Goal: Communication & Community: Ask a question

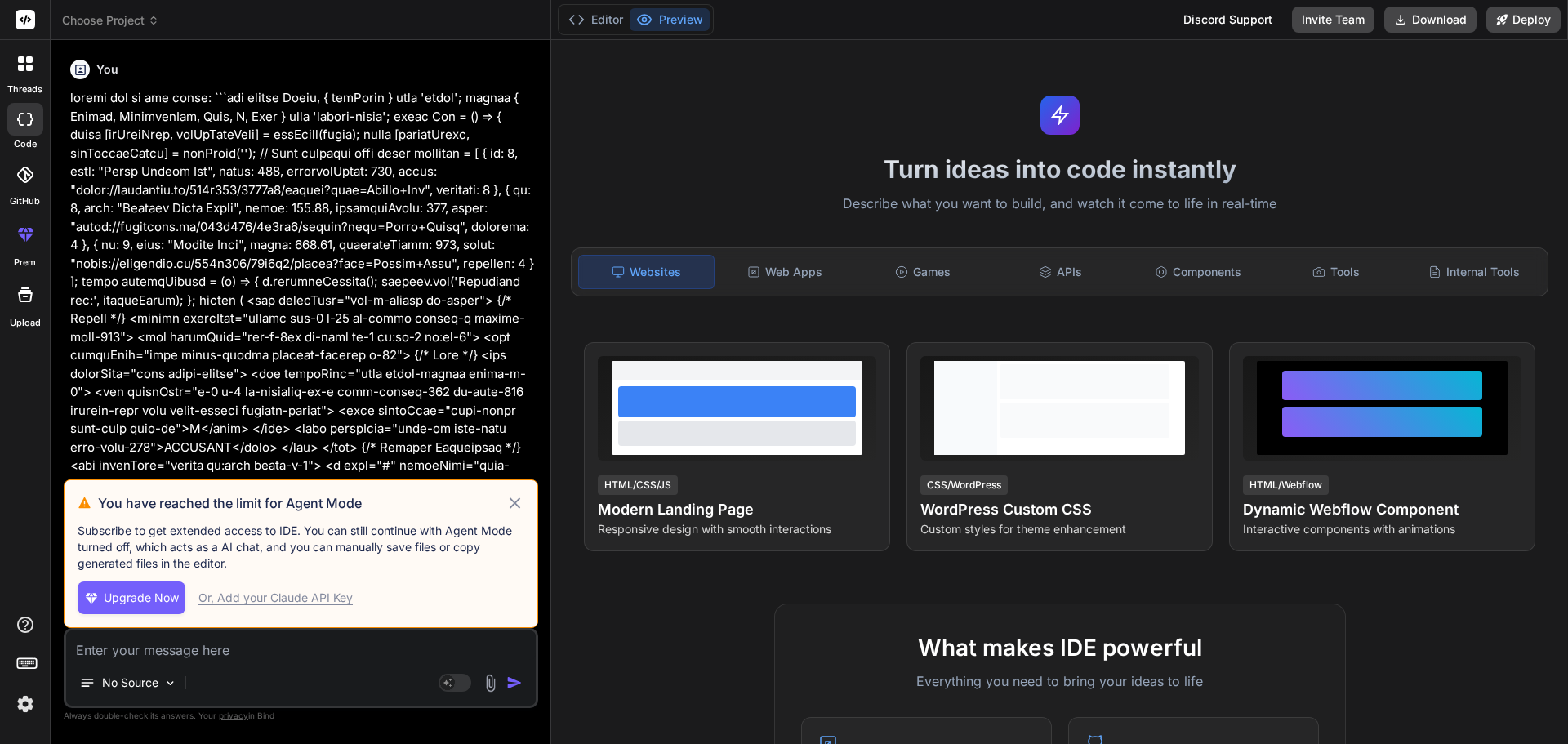
click at [524, 503] on icon at bounding box center [515, 503] width 19 height 20
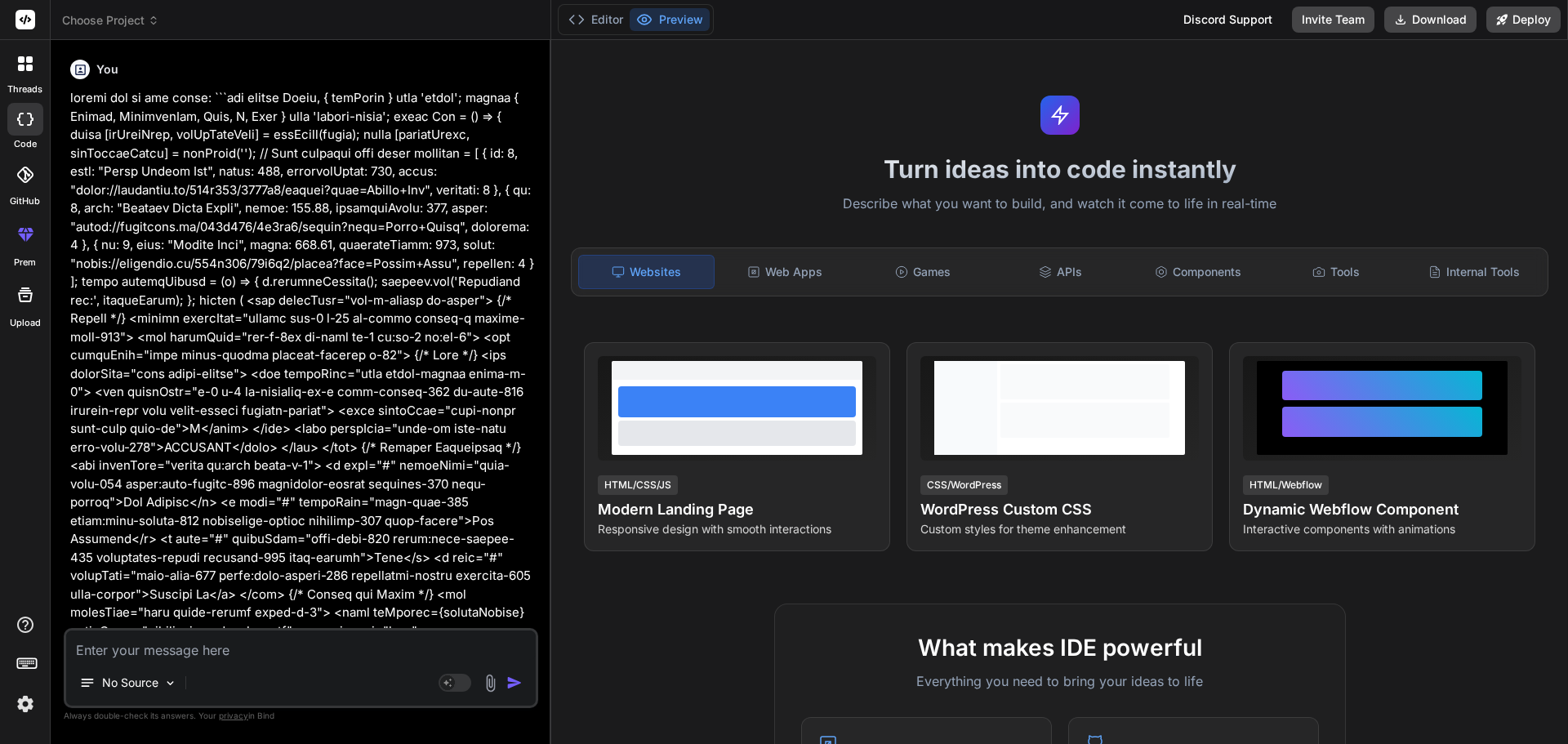
click at [25, 68] on icon at bounding box center [25, 63] width 15 height 15
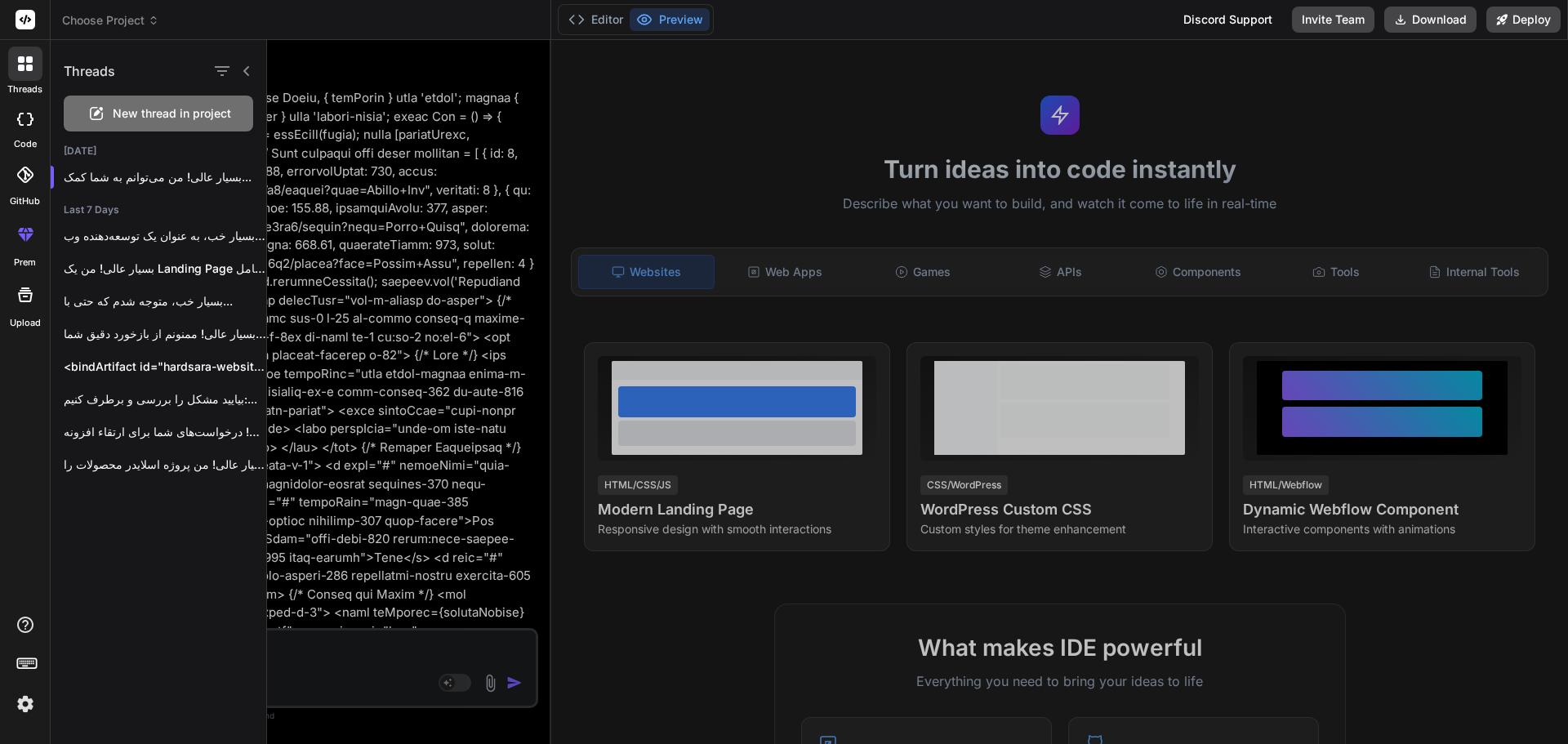
click at [169, 113] on span "New thread in project" at bounding box center [171, 113] width 119 height 16
type textarea "x"
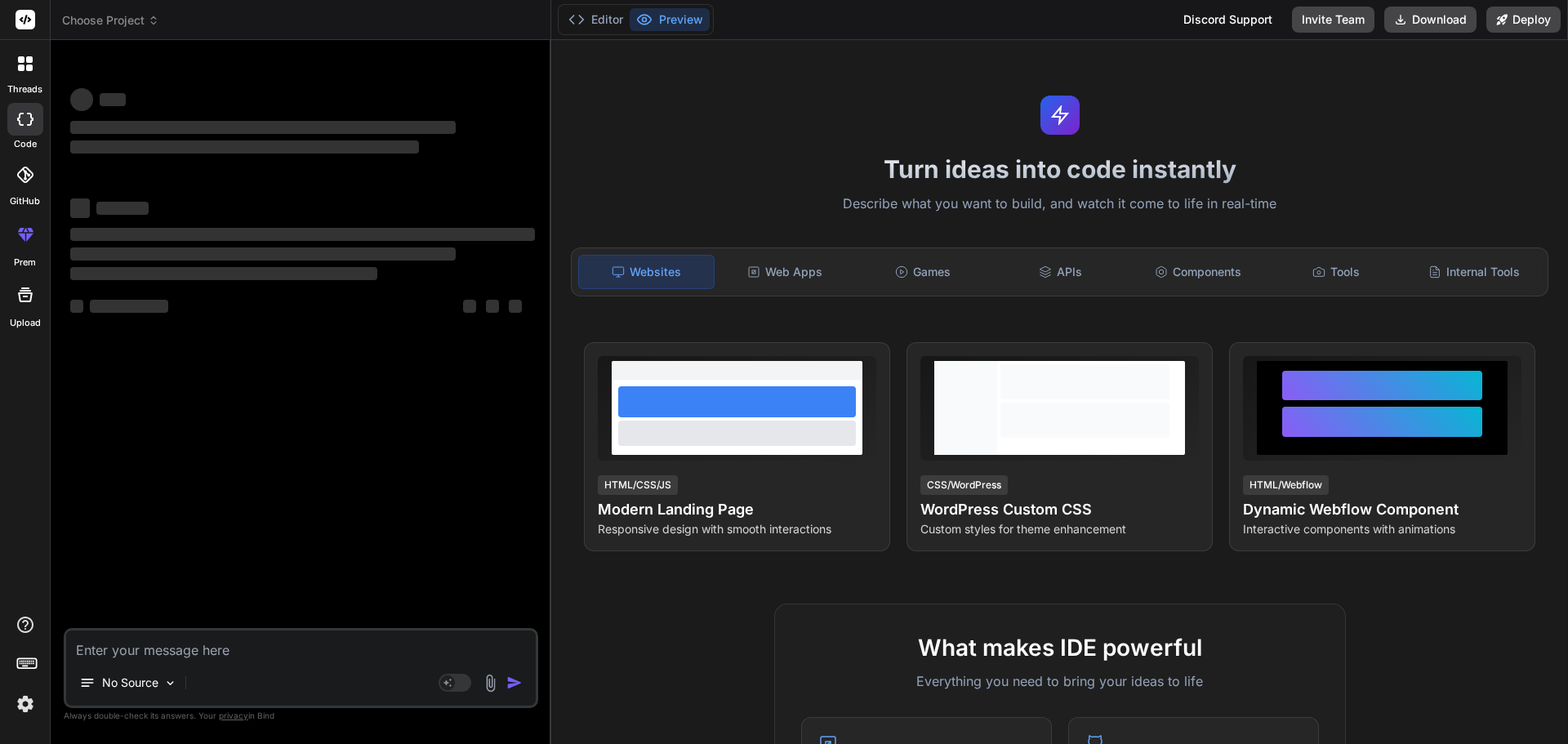
click at [249, 648] on textarea at bounding box center [301, 645] width 469 height 29
click at [257, 653] on textarea at bounding box center [301, 645] width 469 height 29
type textarea "ت"
type textarea "x"
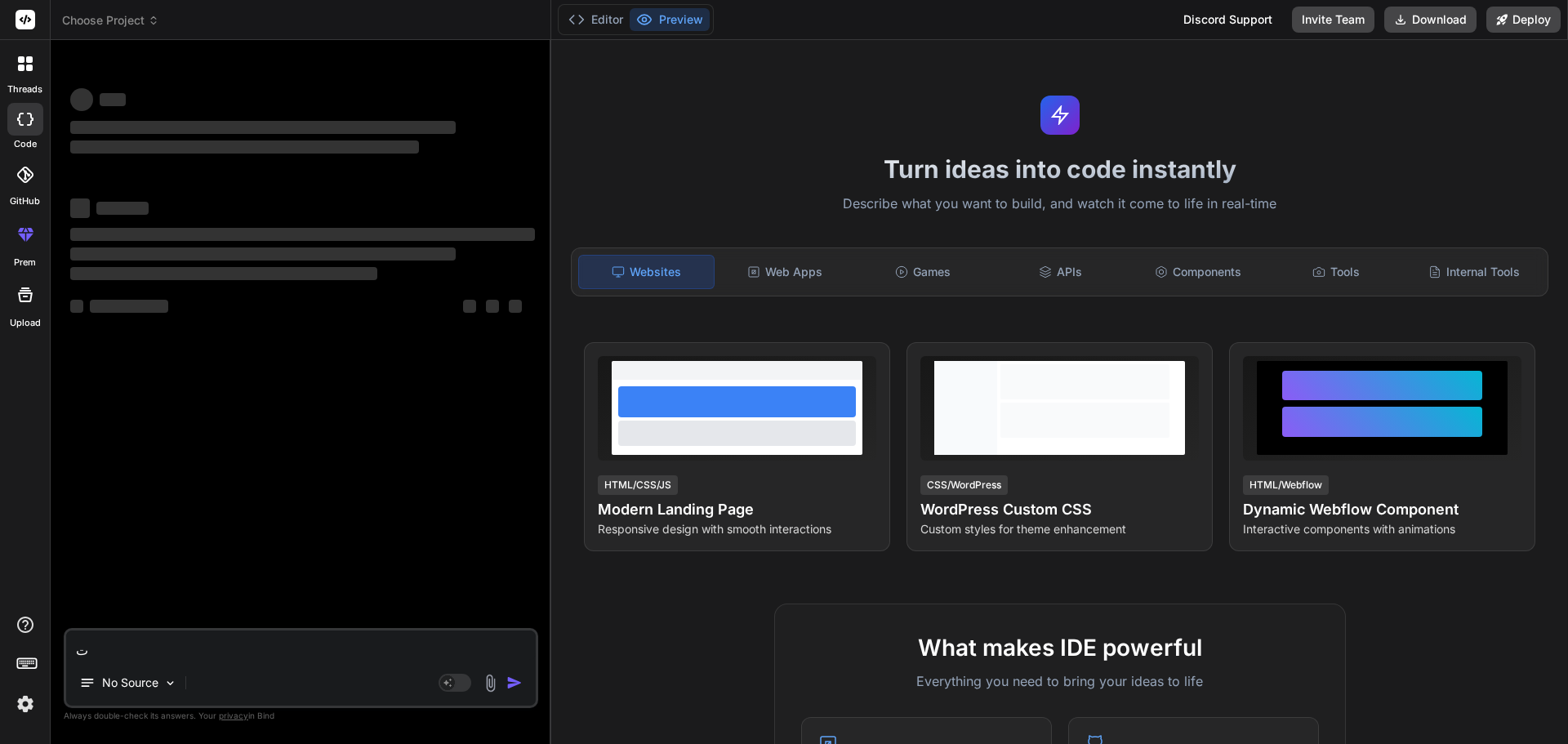
type textarea "تو"
type textarea "x"
type textarea "تو"
type textarea "x"
type textarea "تو ب"
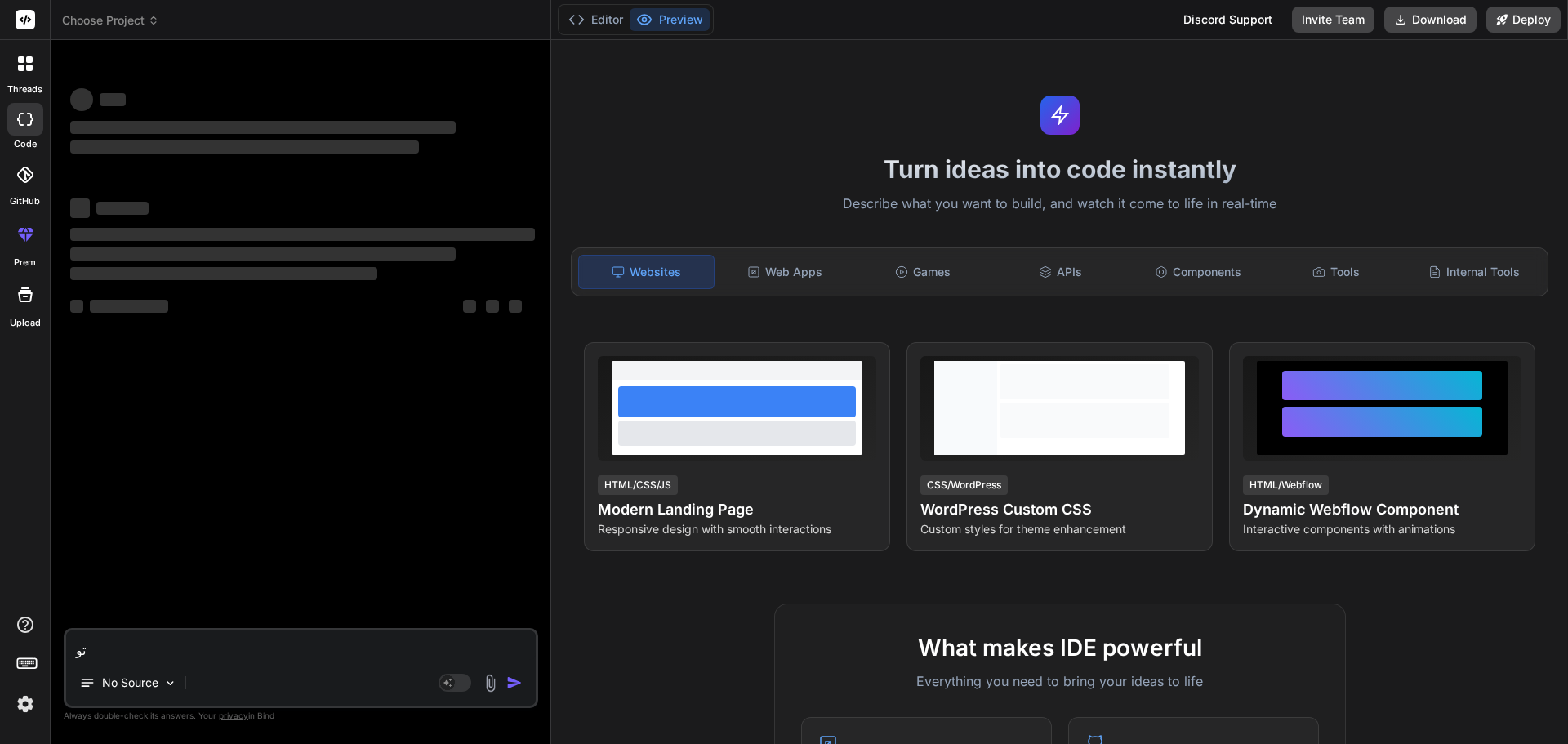
type textarea "x"
type textarea "تو به"
type textarea "x"
type textarea "تو به"
type textarea "x"
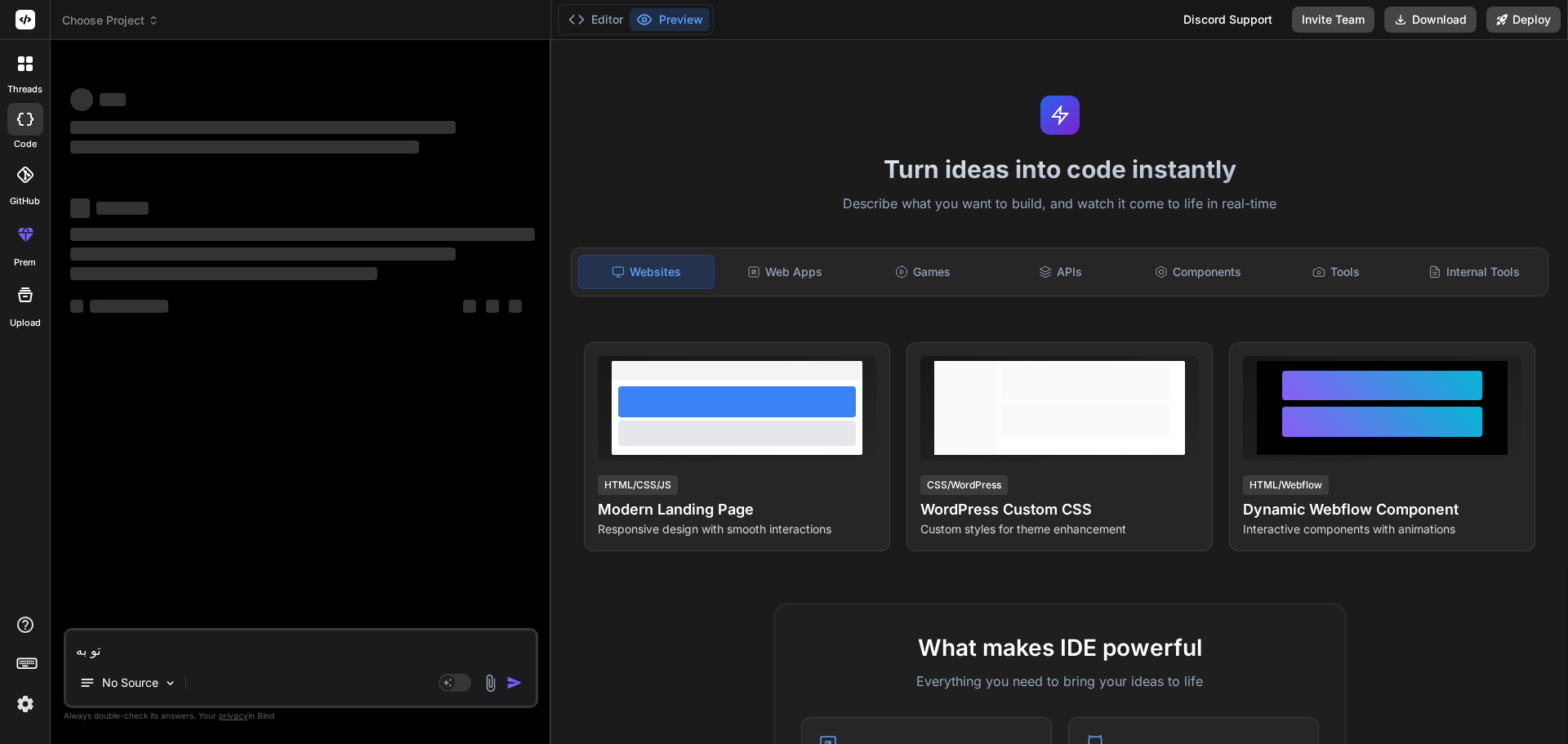
type textarea "تو به ع"
type textarea "x"
type textarea "تو به عن"
type textarea "x"
type textarea "تو به عنو"
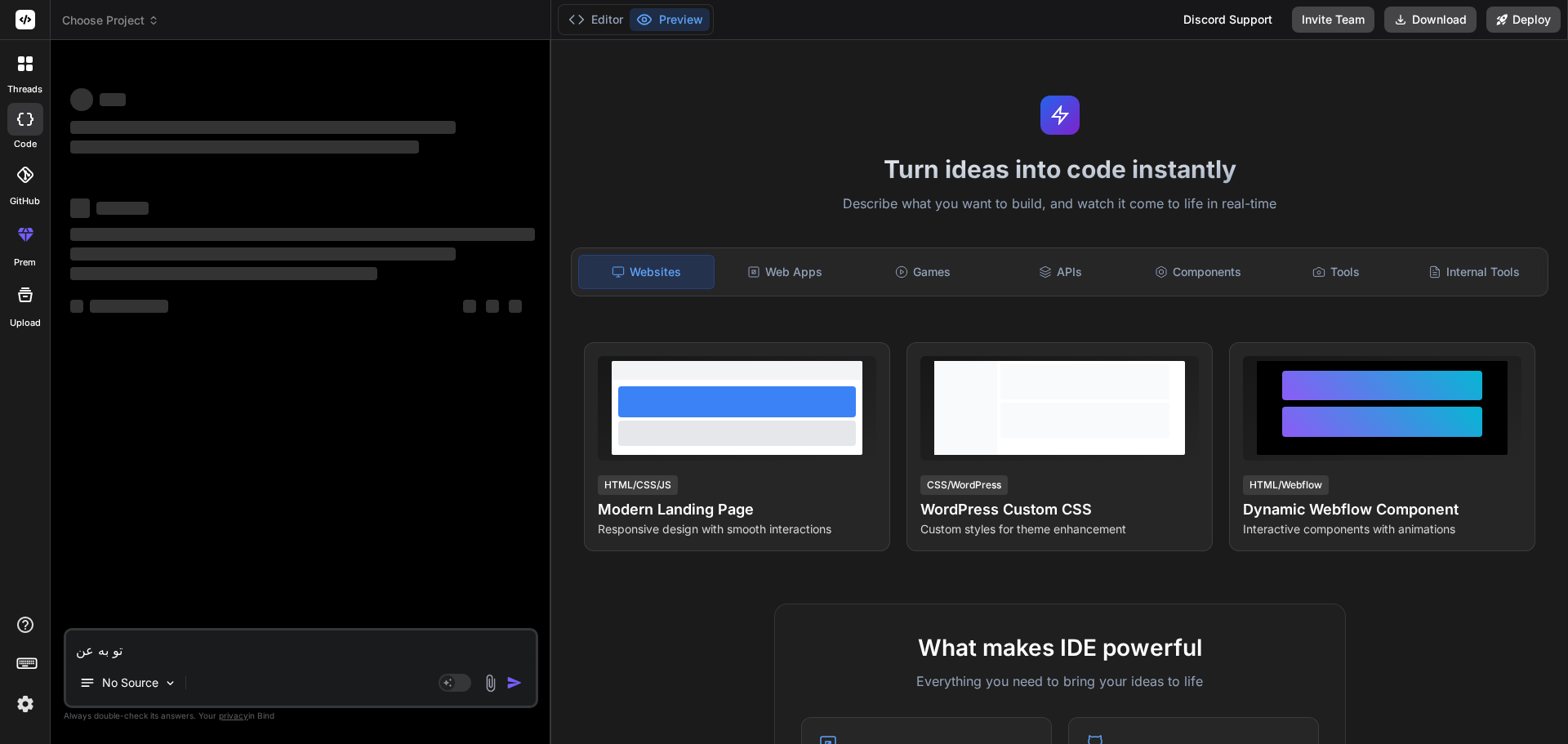
type textarea "x"
type textarea "تو به عنوا"
type textarea "x"
type textarea "تو به عنوان"
type textarea "x"
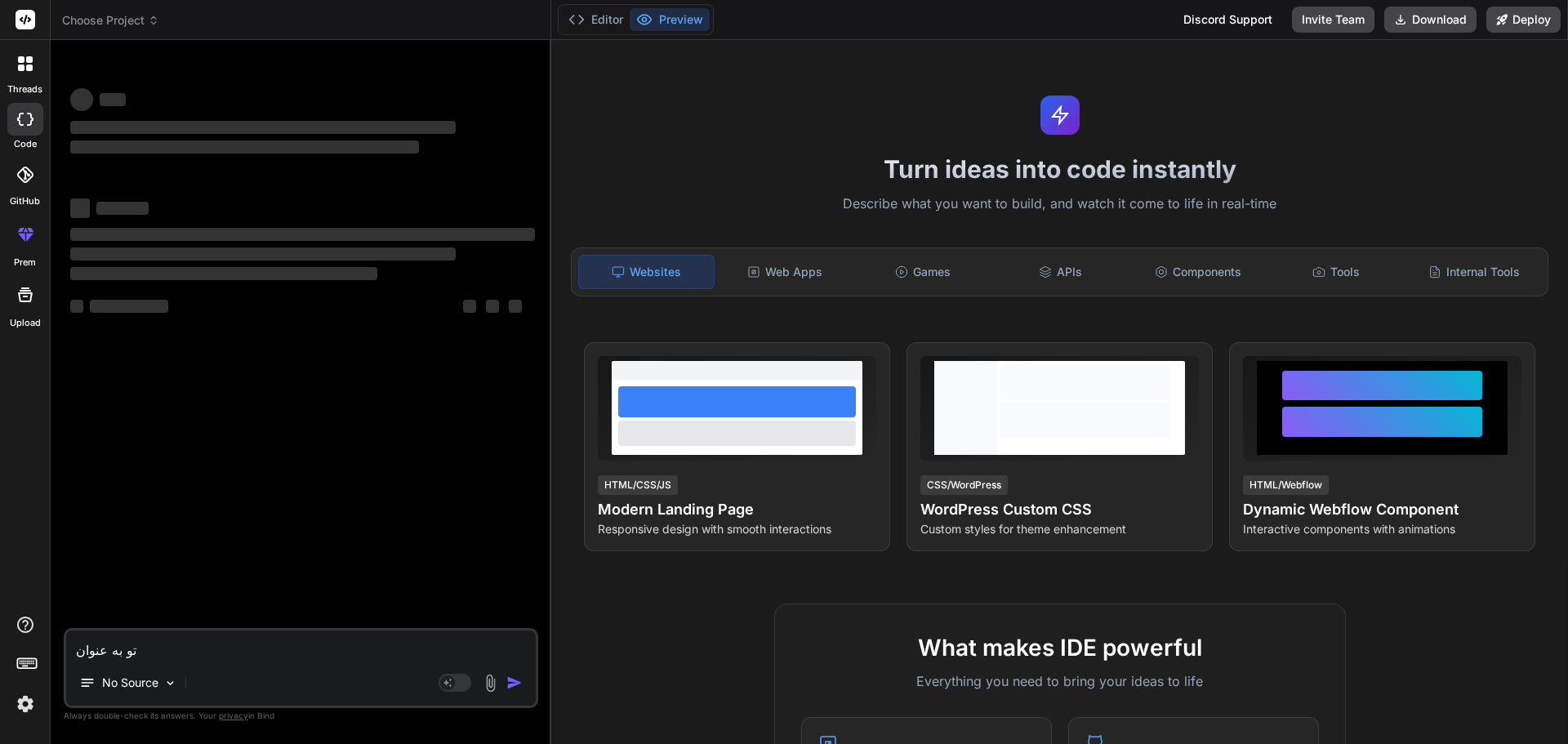
type textarea "تو به عنوان"
type textarea "x"
type textarea "تو به عنوان م"
type textarea "x"
type textarea "تو به عنوان مت"
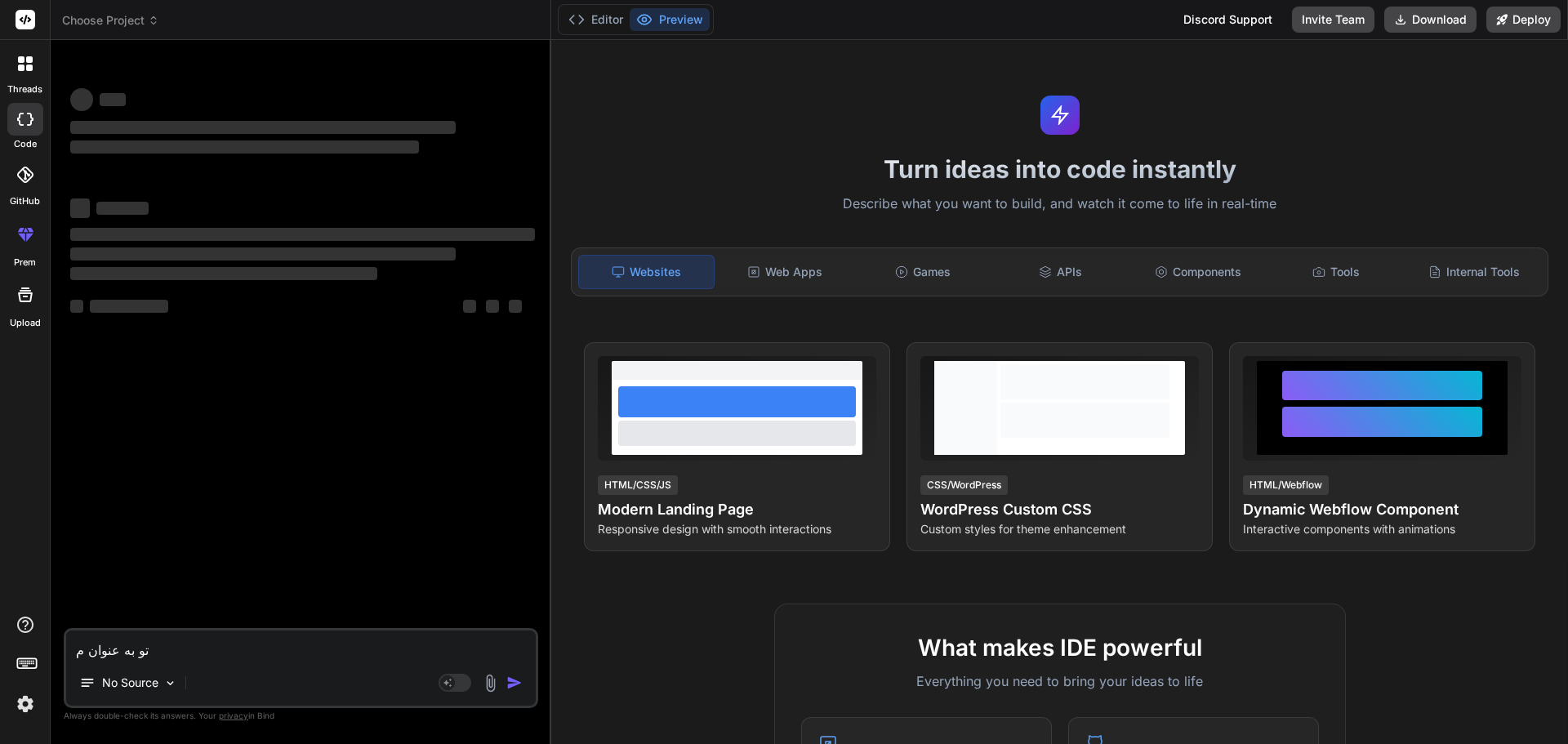
type textarea "x"
type textarea "تو به عنوان متخ"
type textarea "x"
type textarea "تو به عنوان متخص"
type textarea "x"
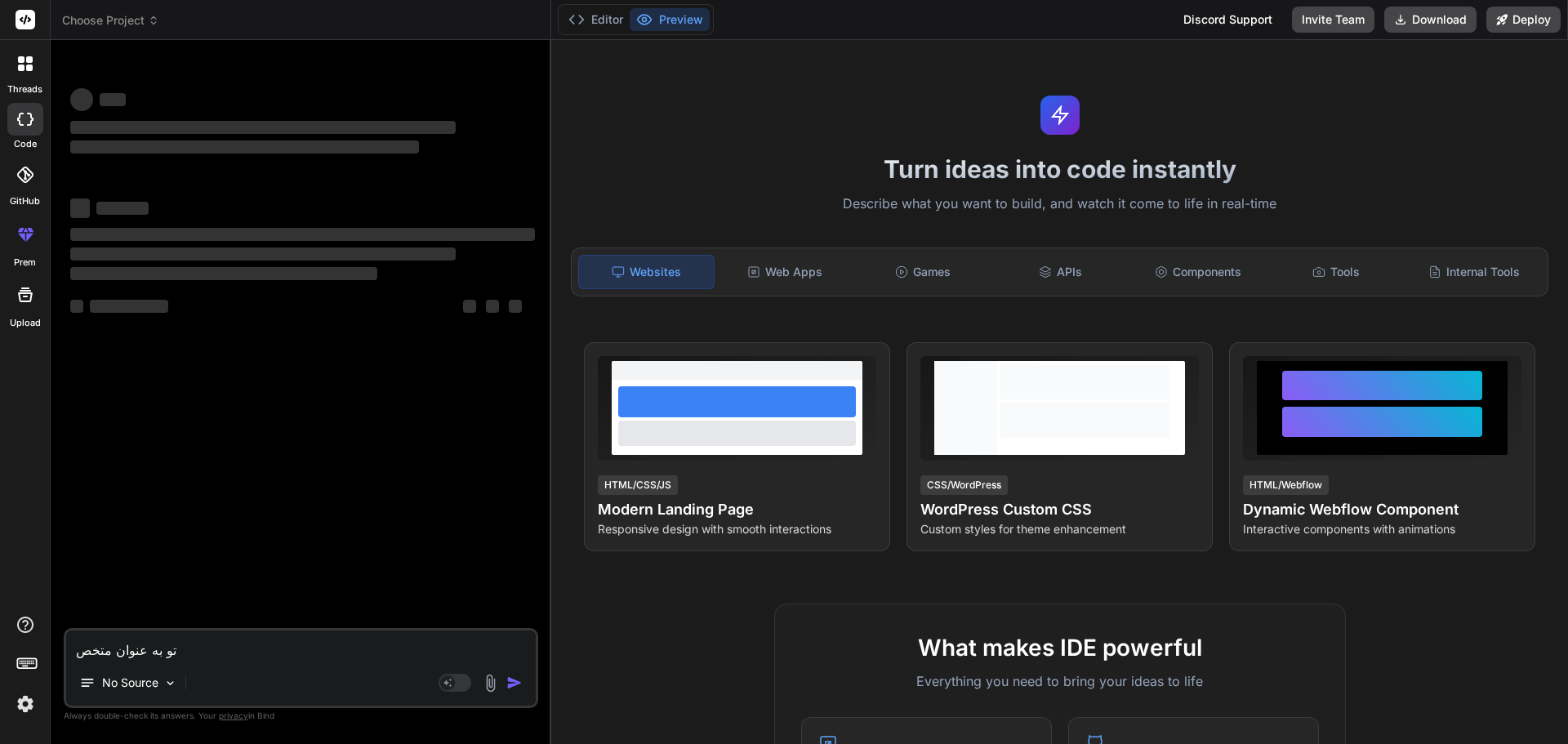
type textarea "تو به عنوان متخصص"
type textarea "x"
type textarea "تو به عنوان متخصص"
type textarea "x"
type textarea "تو به عنوان متخصص ح"
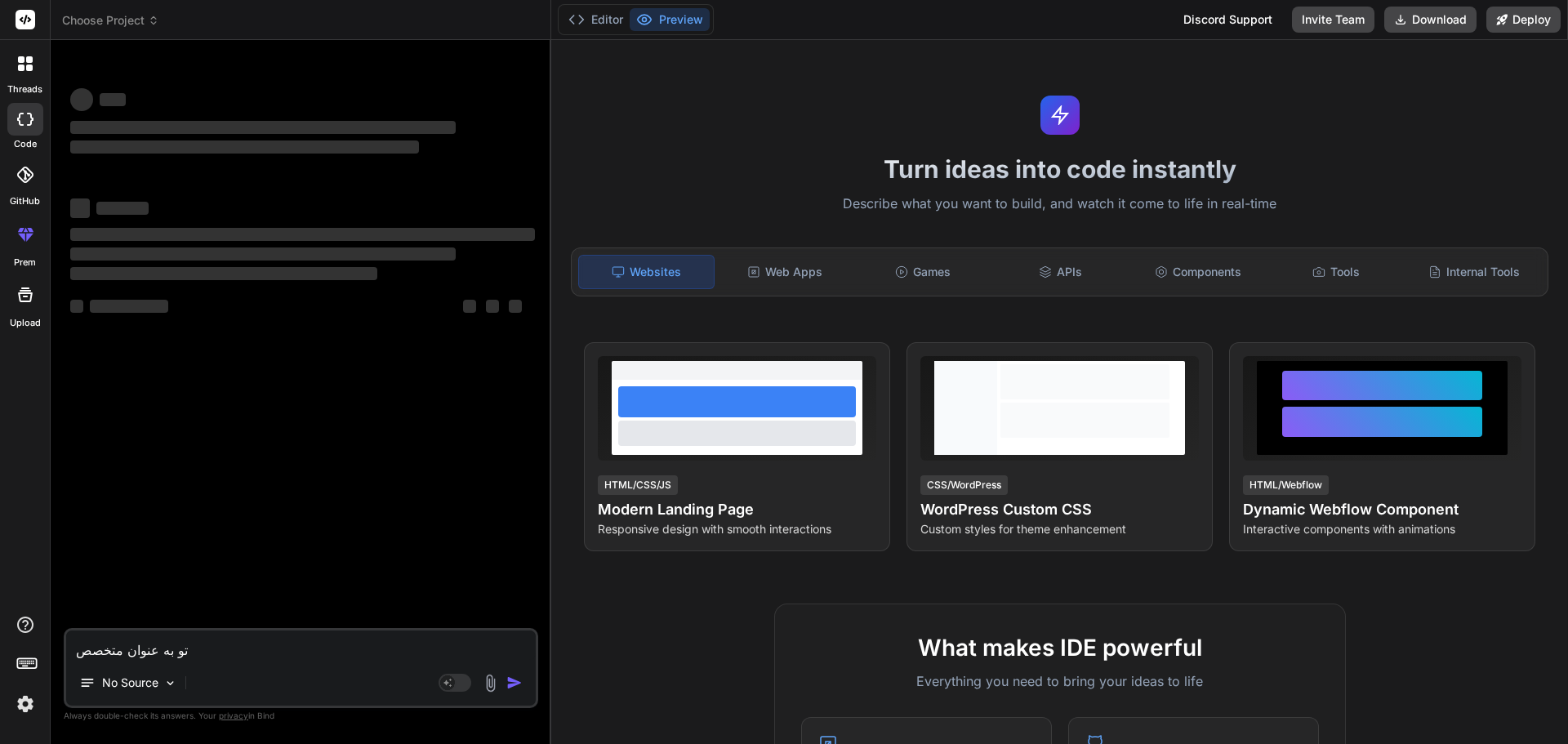
type textarea "x"
type textarea "تو به عنوان متخصص حو"
type textarea "x"
type textarea "تو به عنوان متخصص حوز"
type textarea "x"
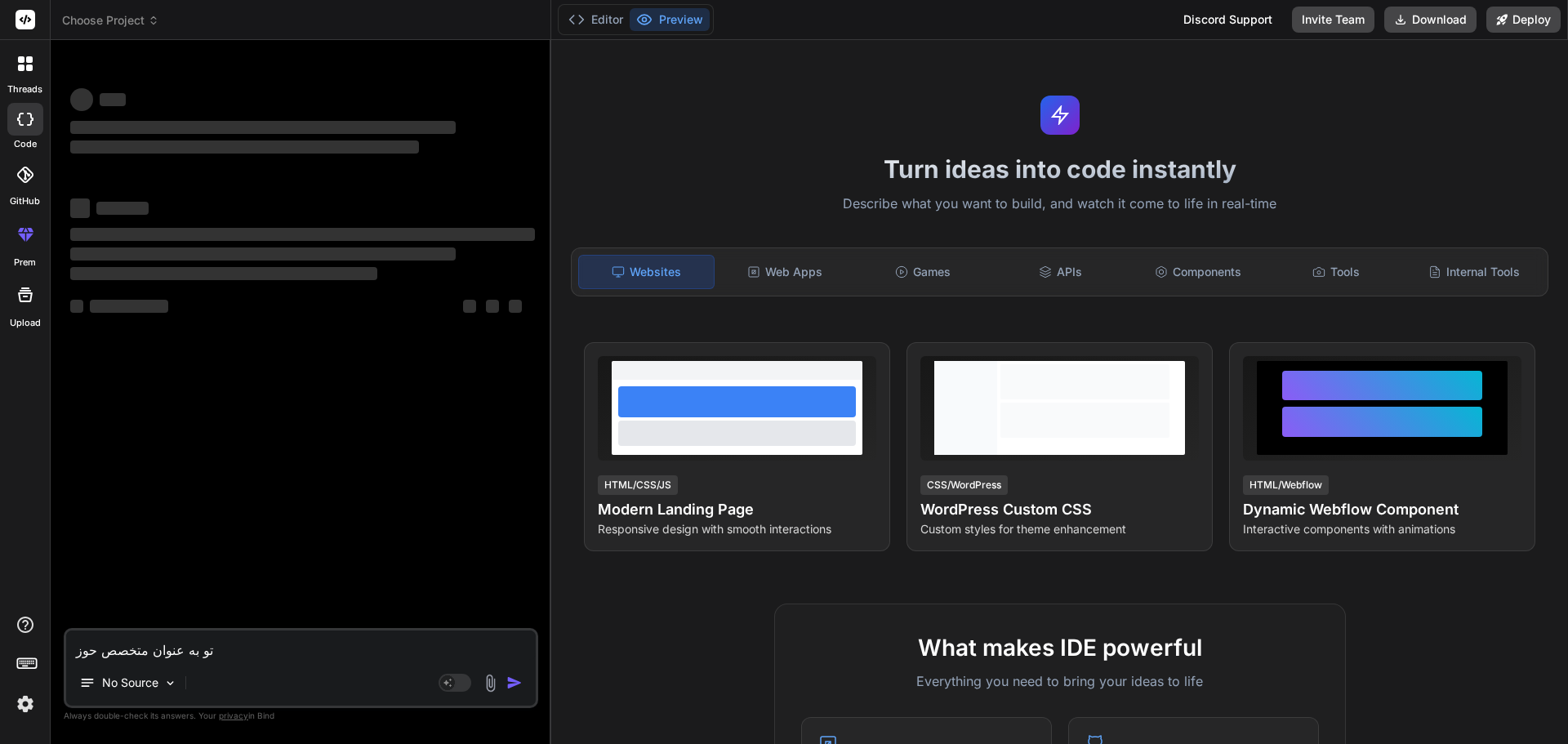
type textarea "تو به عنوان متخصص حوزه"
type textarea "x"
type textarea "تو به عنوان متخصص حوزه"
type textarea "x"
type textarea "تو به عنوان متخصص حوزه w"
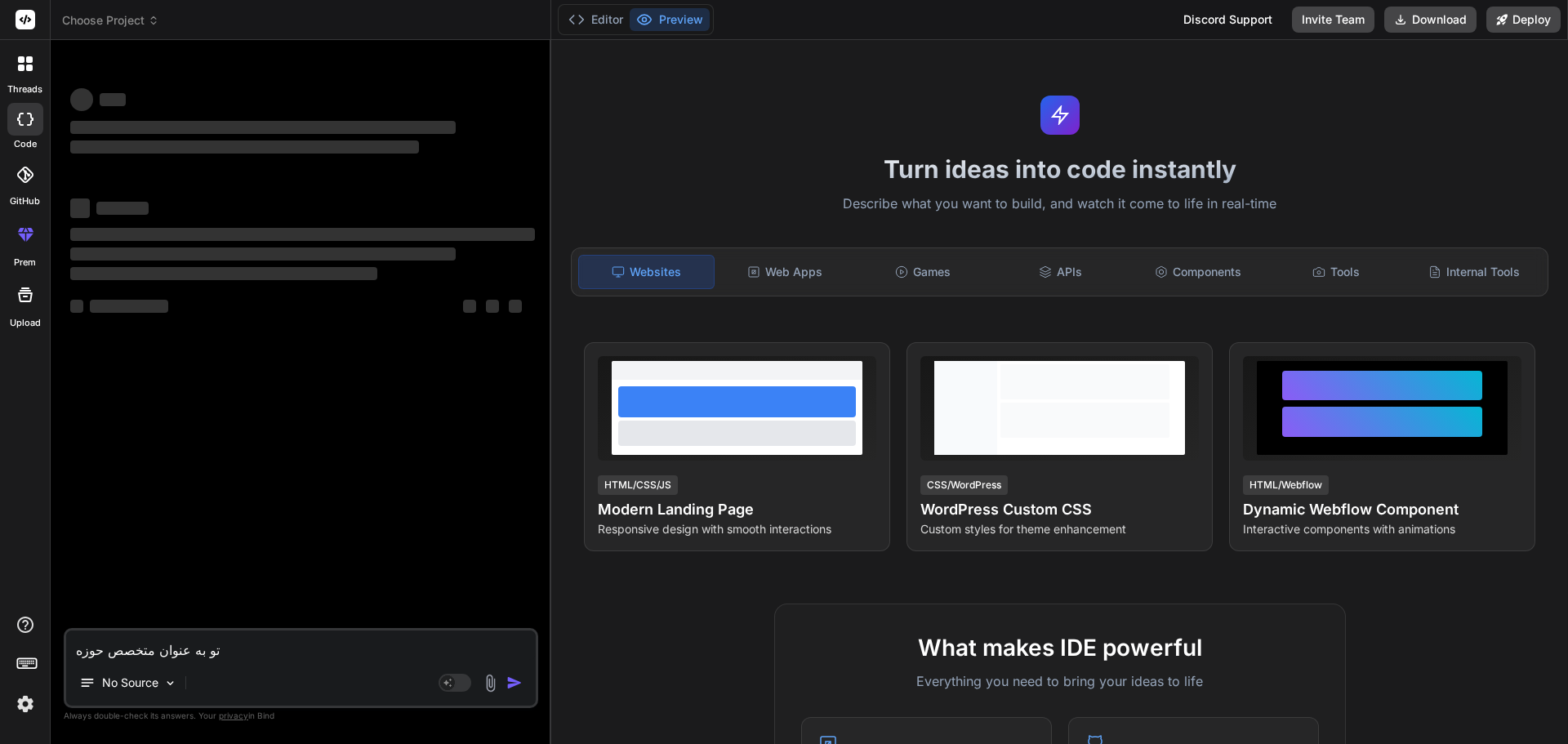
type textarea "x"
type textarea "تو به عنوان متخصص حوزه we"
type textarea "x"
type textarea "تو به عنوان متخصص حوزه web"
type textarea "x"
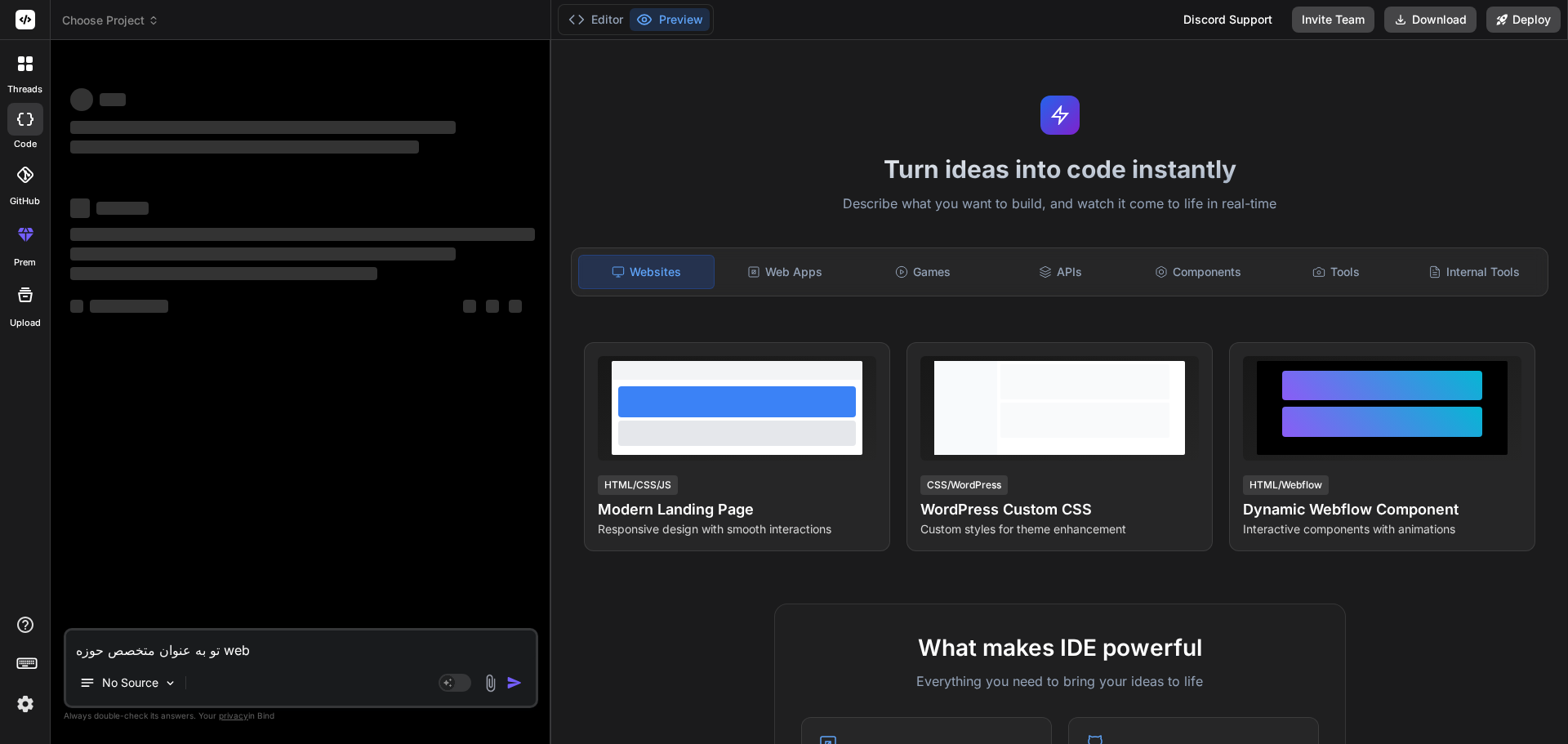
type textarea "تو به عنوان متخصص حوزه web"
type textarea "x"
type textarea "تو به عنوان متخصص حوزه web d"
type textarea "x"
type textarea "تو به عنوان متخصص حوزه web de"
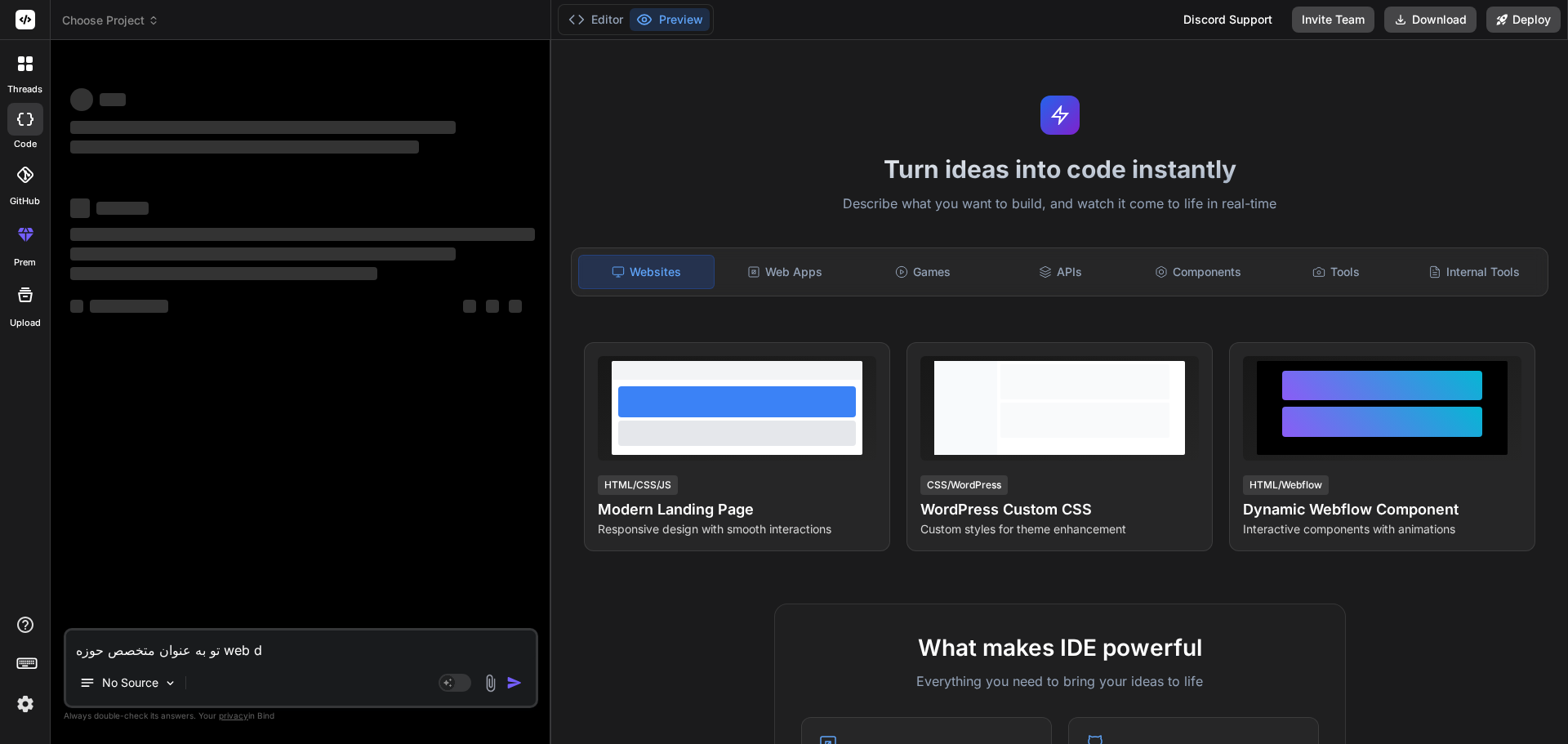
type textarea "x"
type textarea "تو به عنوان متخصص حوزه web dev"
type textarea "x"
type textarea "تو به عنوان متخصص حوزه web deve"
type textarea "x"
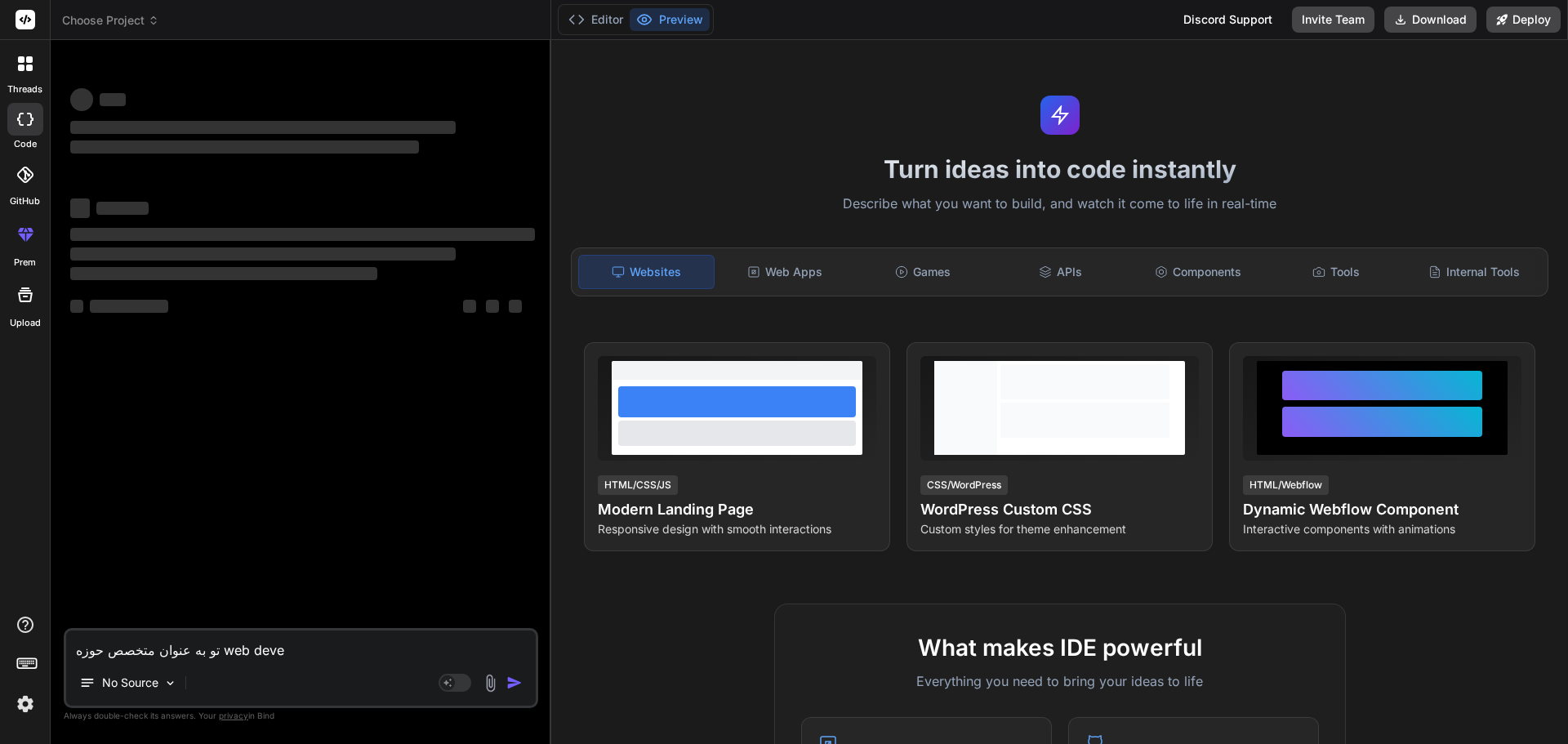
type textarea "تو به عنوان متخصص حوزه web devel"
type textarea "x"
type textarea "تو به عنوان متخصص حوزه web develo"
type textarea "x"
type textarea "تو به عنوان متخصص حوزه web develop"
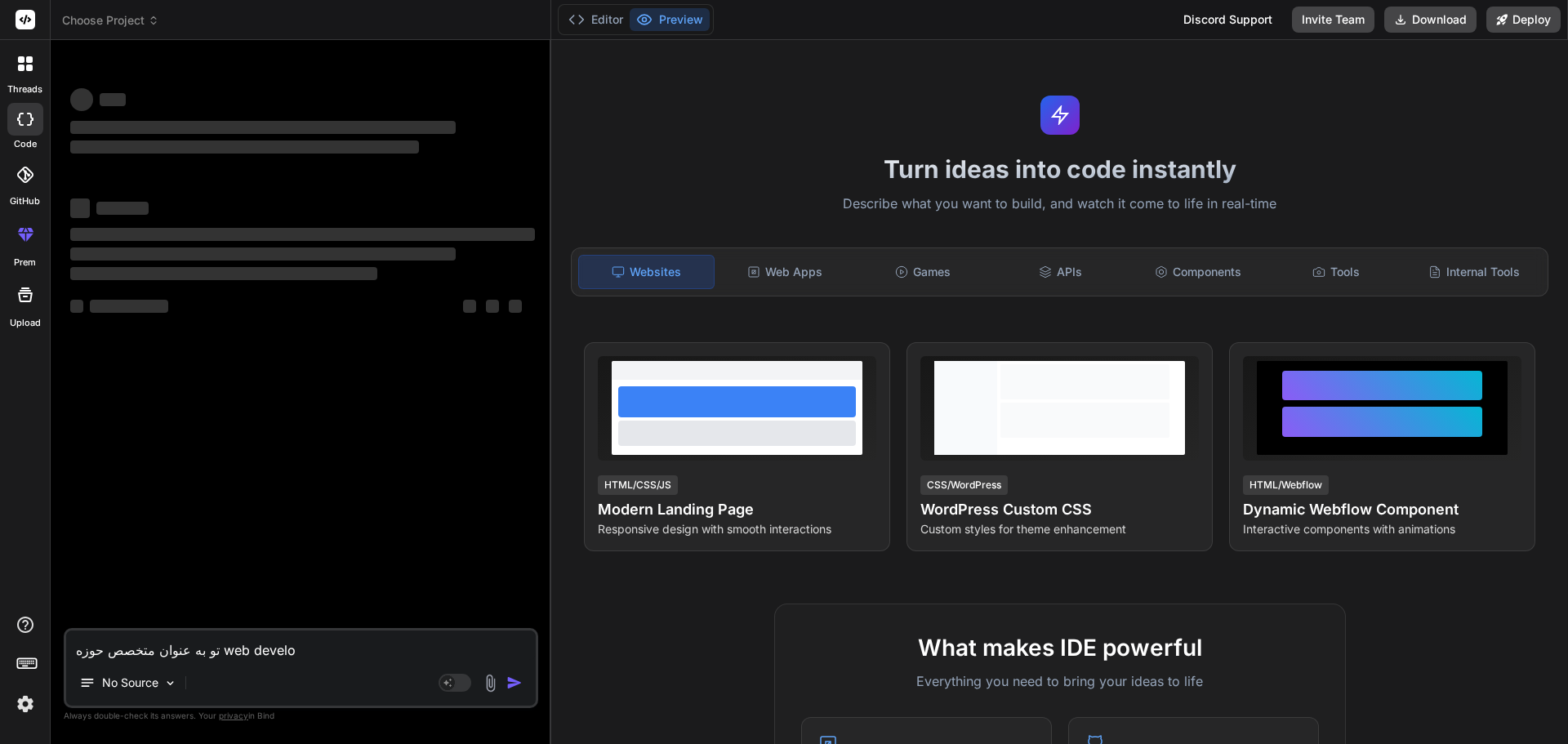
type textarea "x"
type textarea "تو به عنوان متخصص حوزه web develope"
type textarea "x"
type textarea "تو به عنوان متخصص حوزه web developer"
type textarea "x"
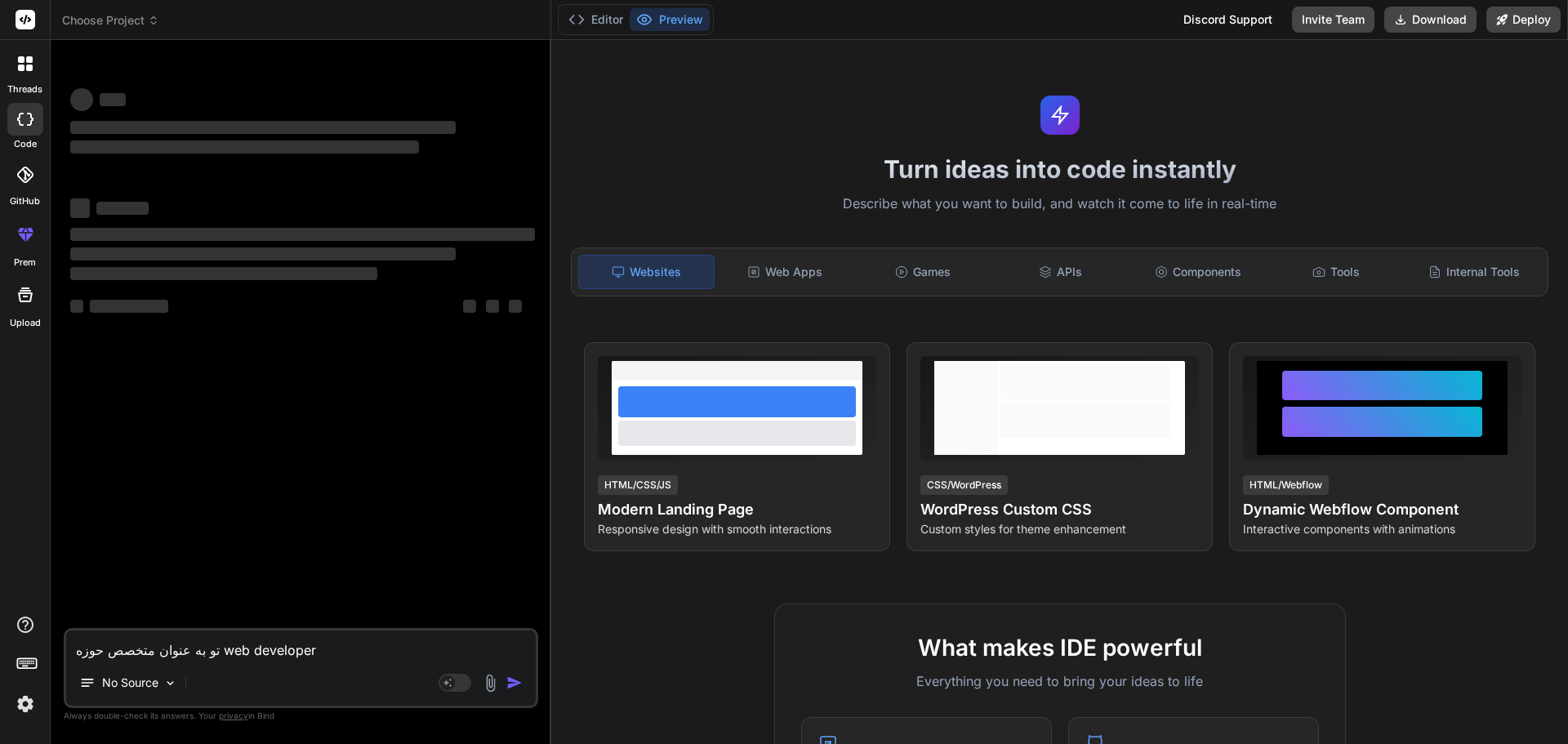
type textarea "تو به عنوان متخصص حوزه web developer"
type textarea "x"
type textarea "تو به عنوان متخصص حوزه web developer م"
type textarea "x"
type textarea "تو به عنوان متخصص حوزه web developer می"
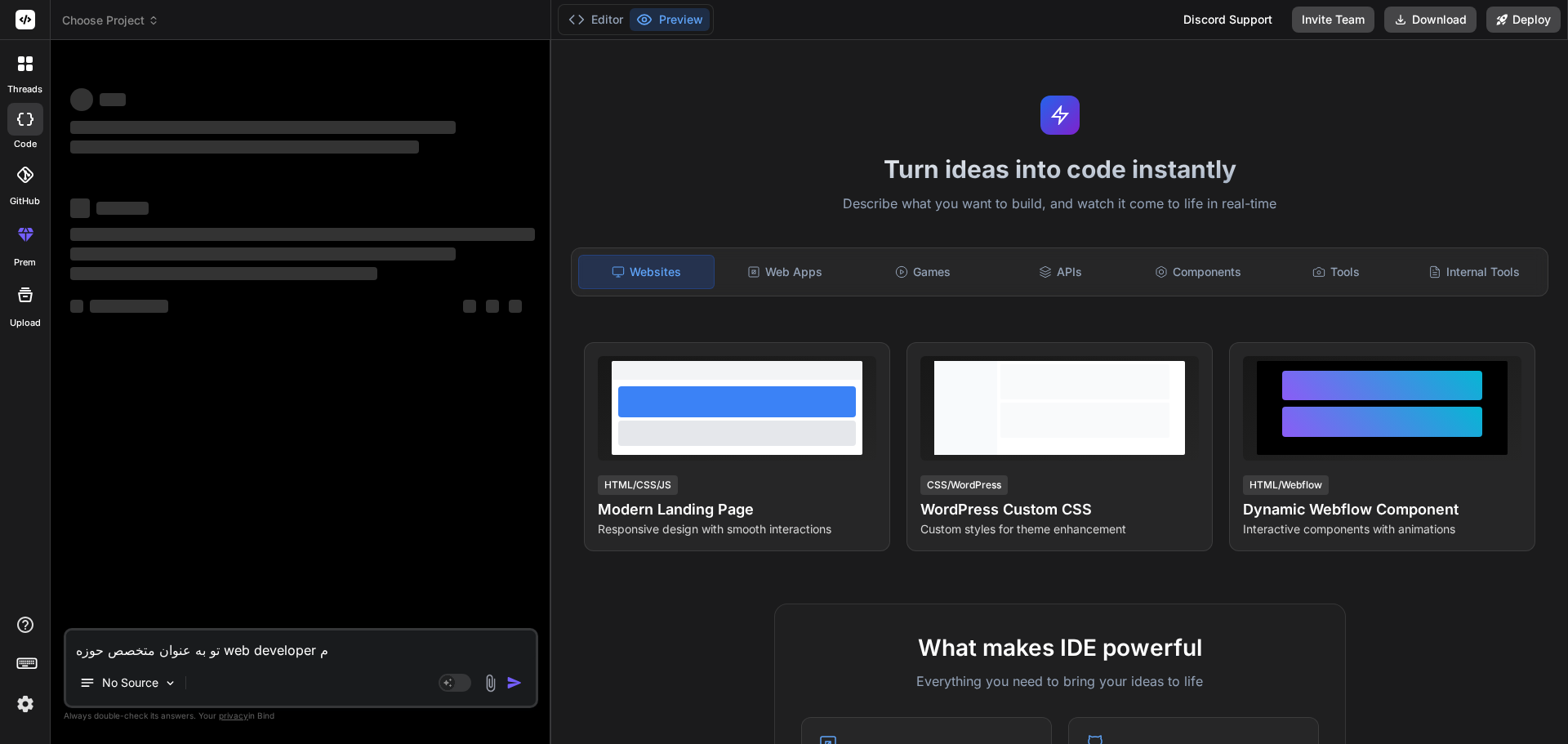
type textarea "x"
type textarea "تو به عنوان متخصص حوزه web developer میخ"
type textarea "x"
type textarea "تو به عنوان متخصص حوزه web developer میخو"
type textarea "x"
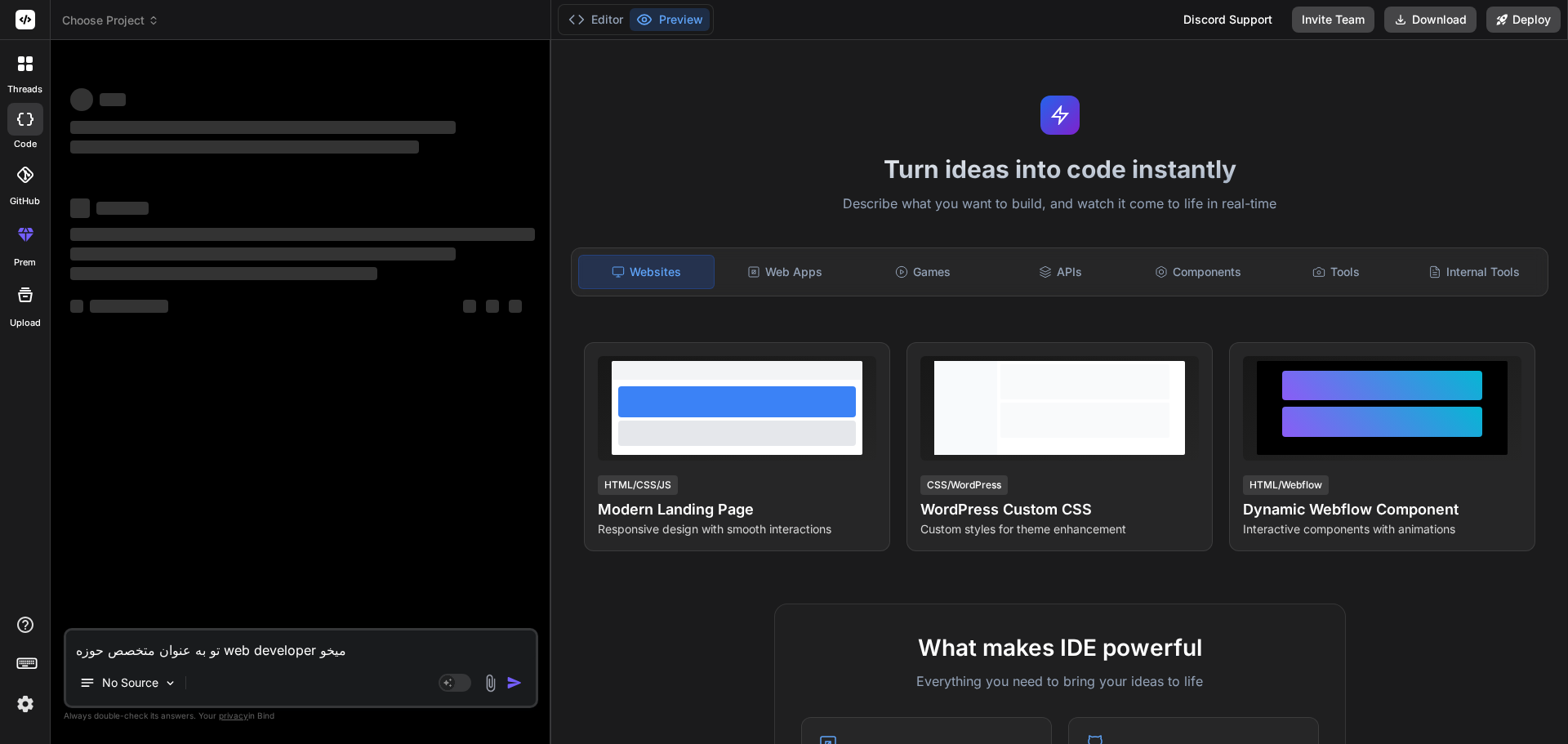
type textarea "تو به عنوان متخصص حوزه web developer میخوا"
type textarea "x"
type textarea "تو به عنوان متخصص حوزه web developer میخوام"
type textarea "x"
type textarea "تو به عنوان متخصص حوزه web developer میخوام"
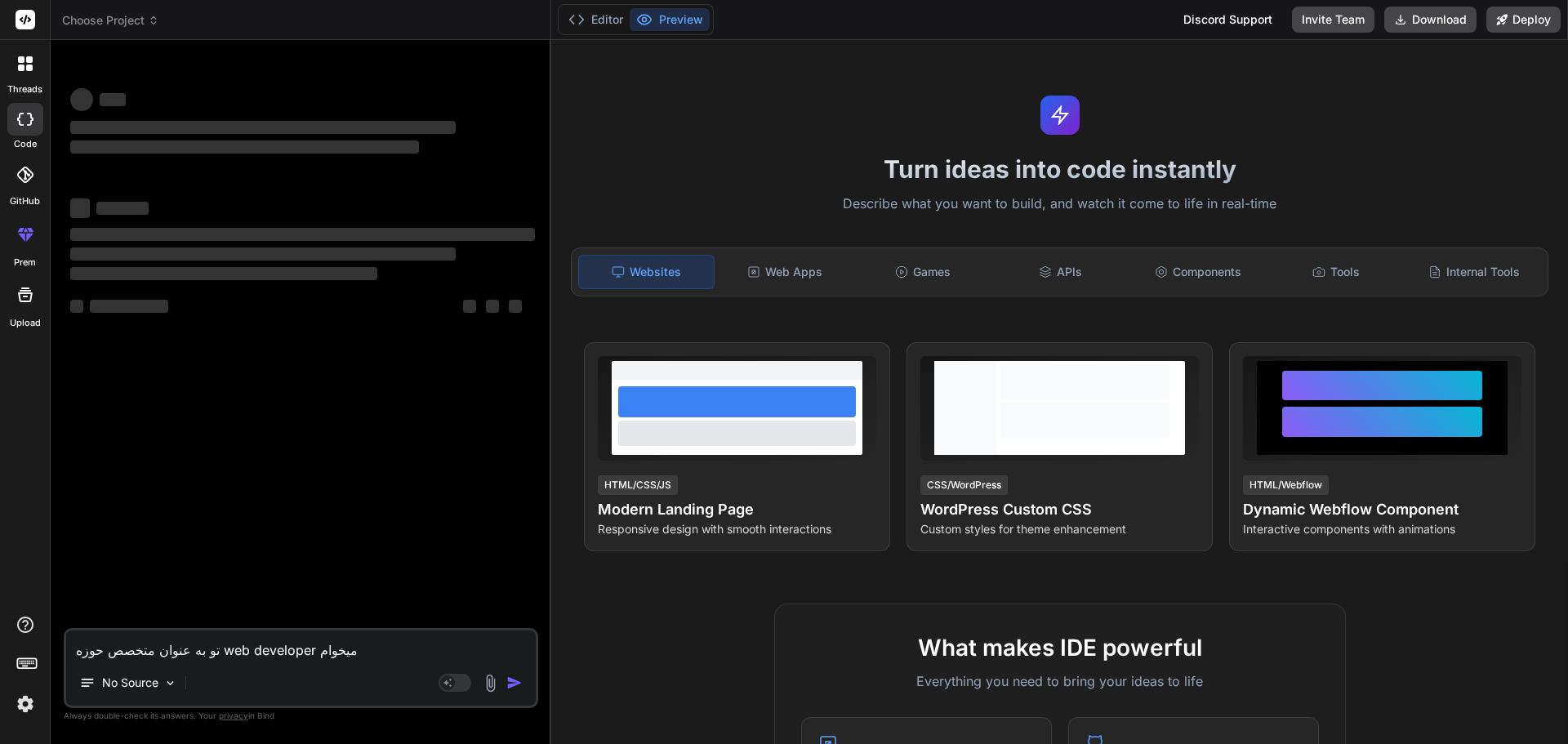
type textarea "x"
type textarea "تو به عنوان متخصص حوزه web developer میخوام ا"
type textarea "x"
type textarea "تو به عنوان متخصص حوزه web developer میخوام ای"
type textarea "x"
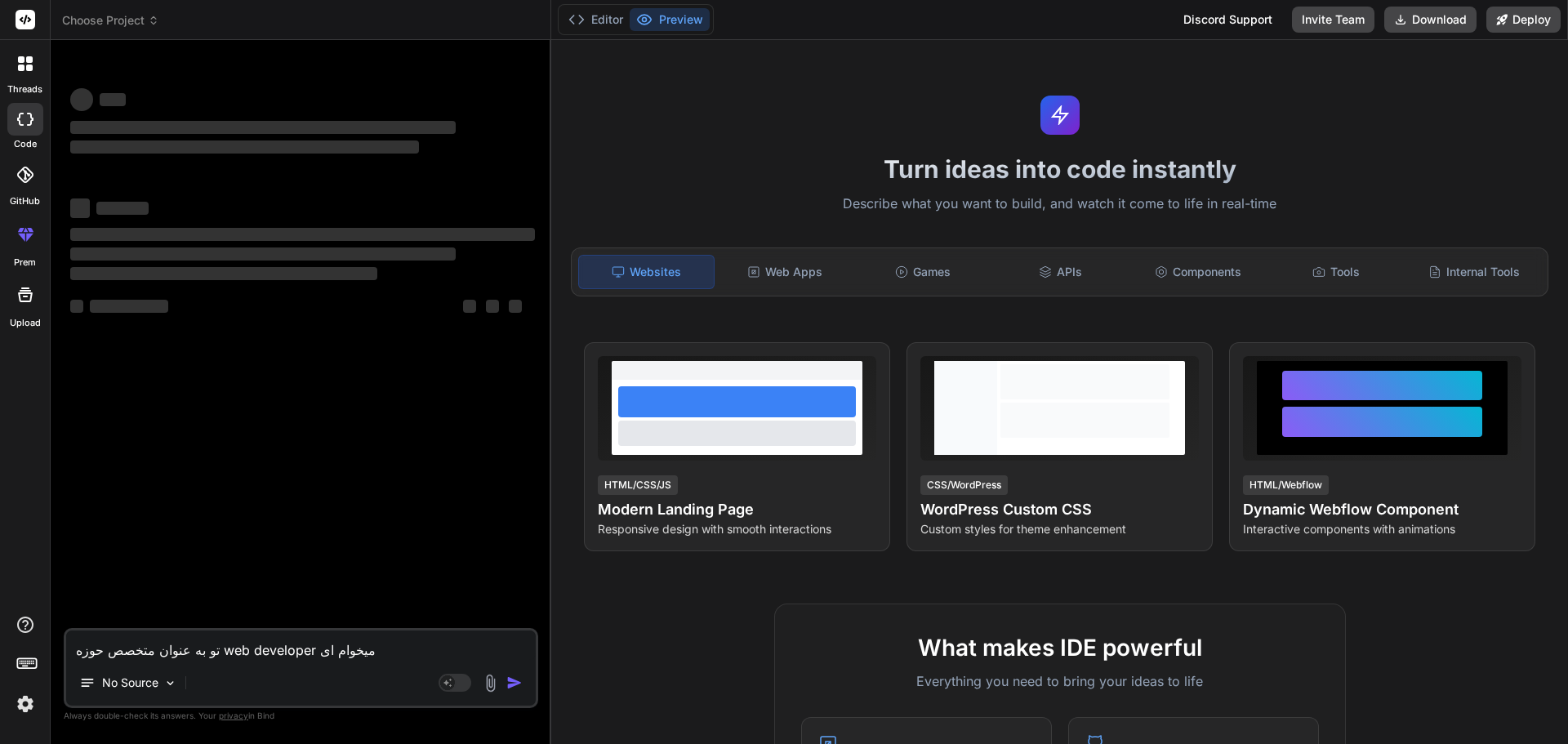
type textarea "تو به عنوان متخصص حوزه web developer میخوام این"
type textarea "x"
type textarea "تو به عنوان متخصص حوزه web developer میخوام این"
type textarea "x"
type textarea "تو به عنوان متخصص حوزه web developer میخوام این ک"
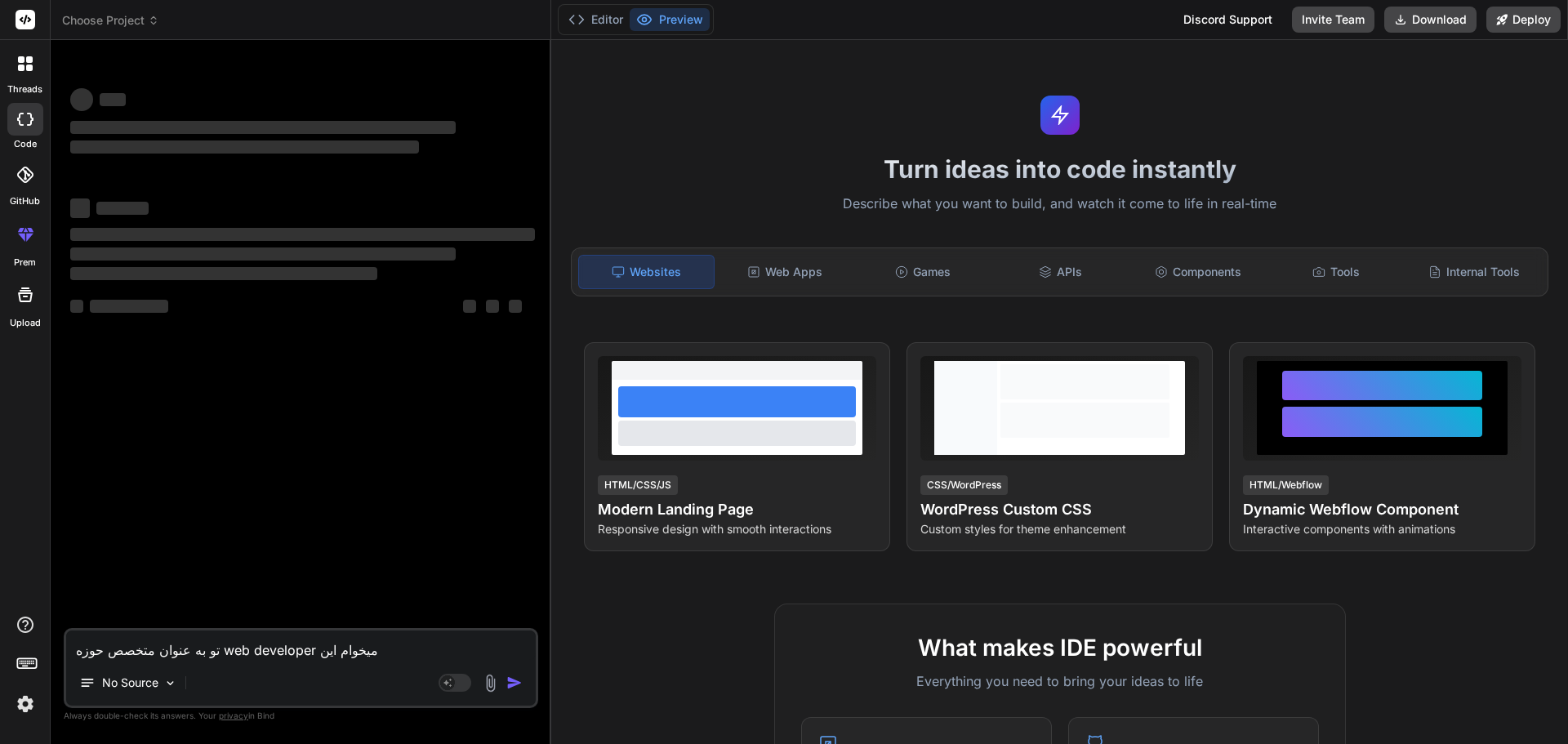
type textarea "x"
type textarea "تو به عنوان متخصص حوزه web developer میخوام این کد"
type textarea "x"
type textarea "تو به عنوان متخصص حوزه web developer میخوام این کدی"
type textarea "x"
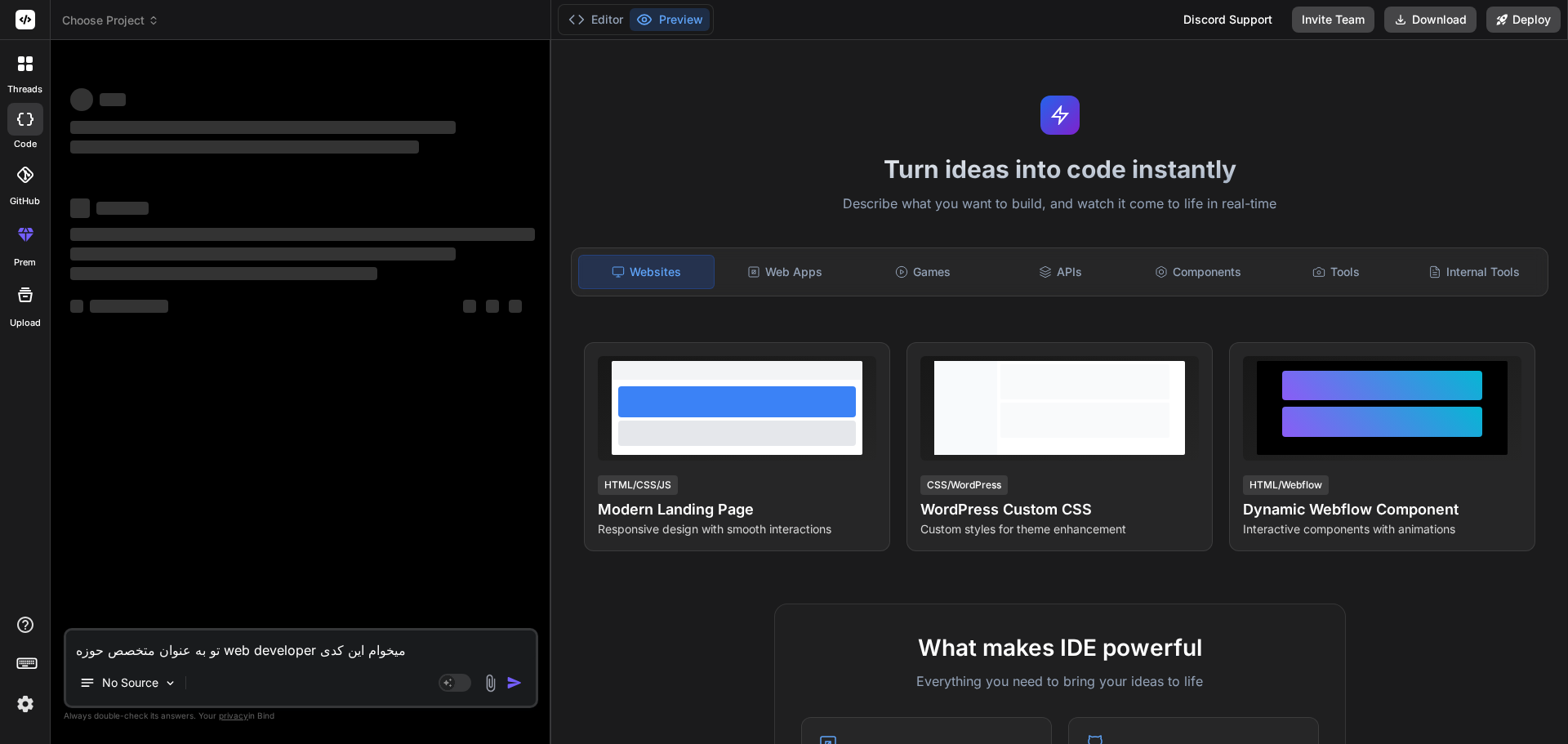
type textarea "تو به عنوان متخصص حوزه web developer میخوام این کدی"
type textarea "x"
type textarea "تو به عنوان متخصص حوزه web developer میخوام این کدی ک"
type textarea "x"
type textarea "تو به عنوان متخصص حوزه web developer میخوام این کدی که"
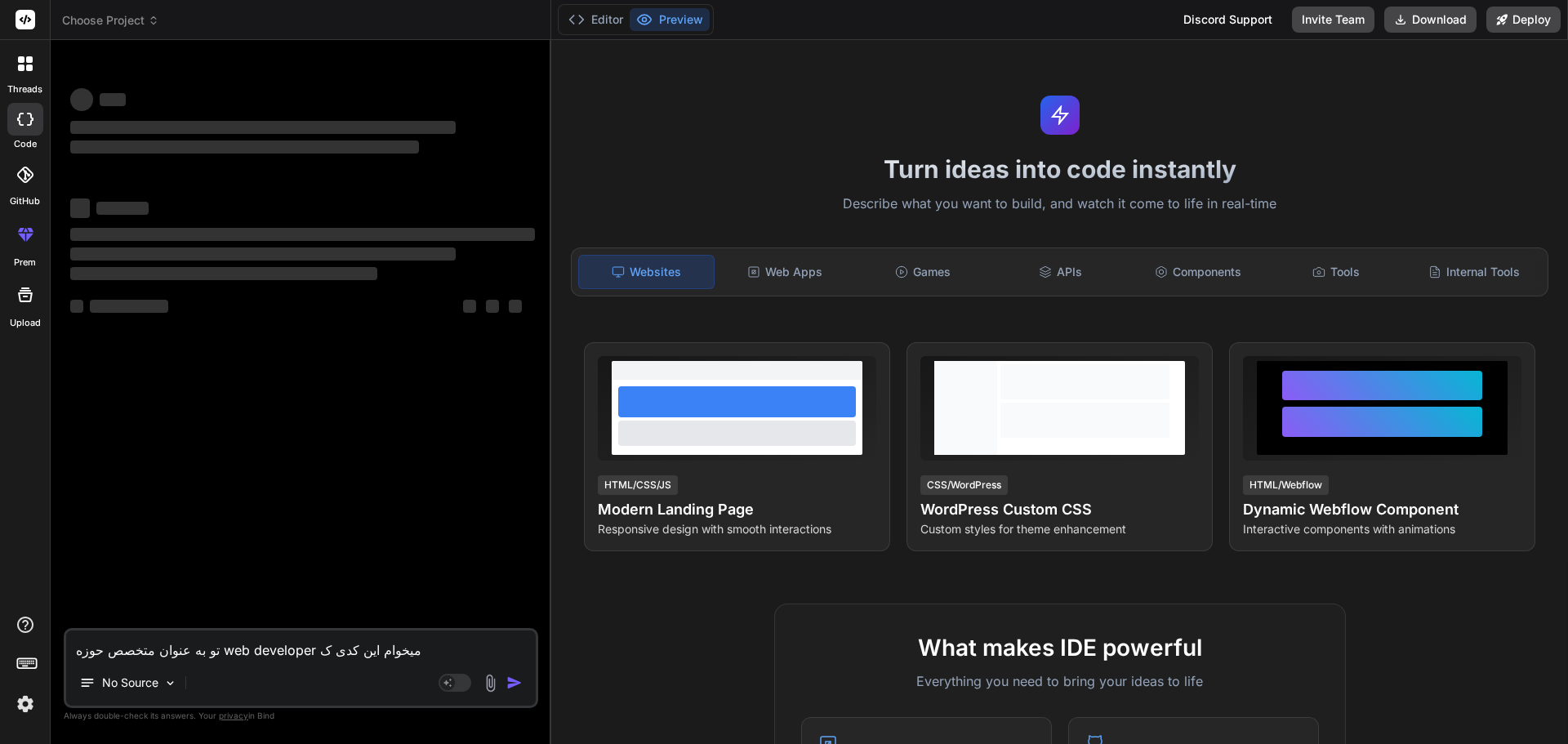
type textarea "x"
type textarea "تو به عنوان متخصص حوزه web developer میخوام این کدی که"
type textarea "x"
type textarea "تو به عنوان متخصص حوزه web developer میخوام این کدی که م"
type textarea "x"
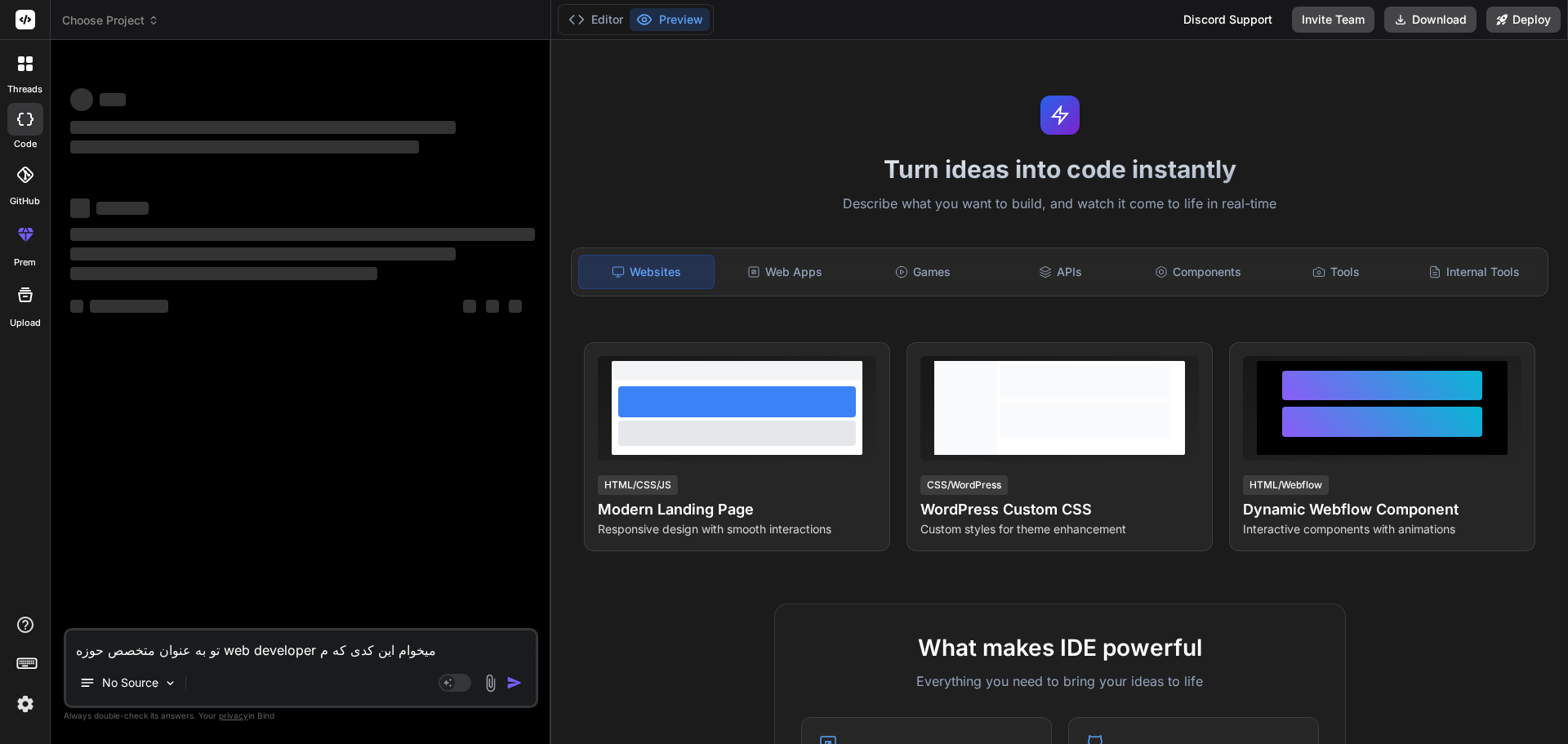
type textarea "تو به عنوان متخصص حوزه web developer میخوام این کدی که می"
type textarea "x"
type textarea "تو به عنوان متخصص حوزه web developer میخوام این کدی که مید"
type textarea "x"
type textarea "تو به عنوان متخصص حوزه web developer میخوام این کدی که میدم"
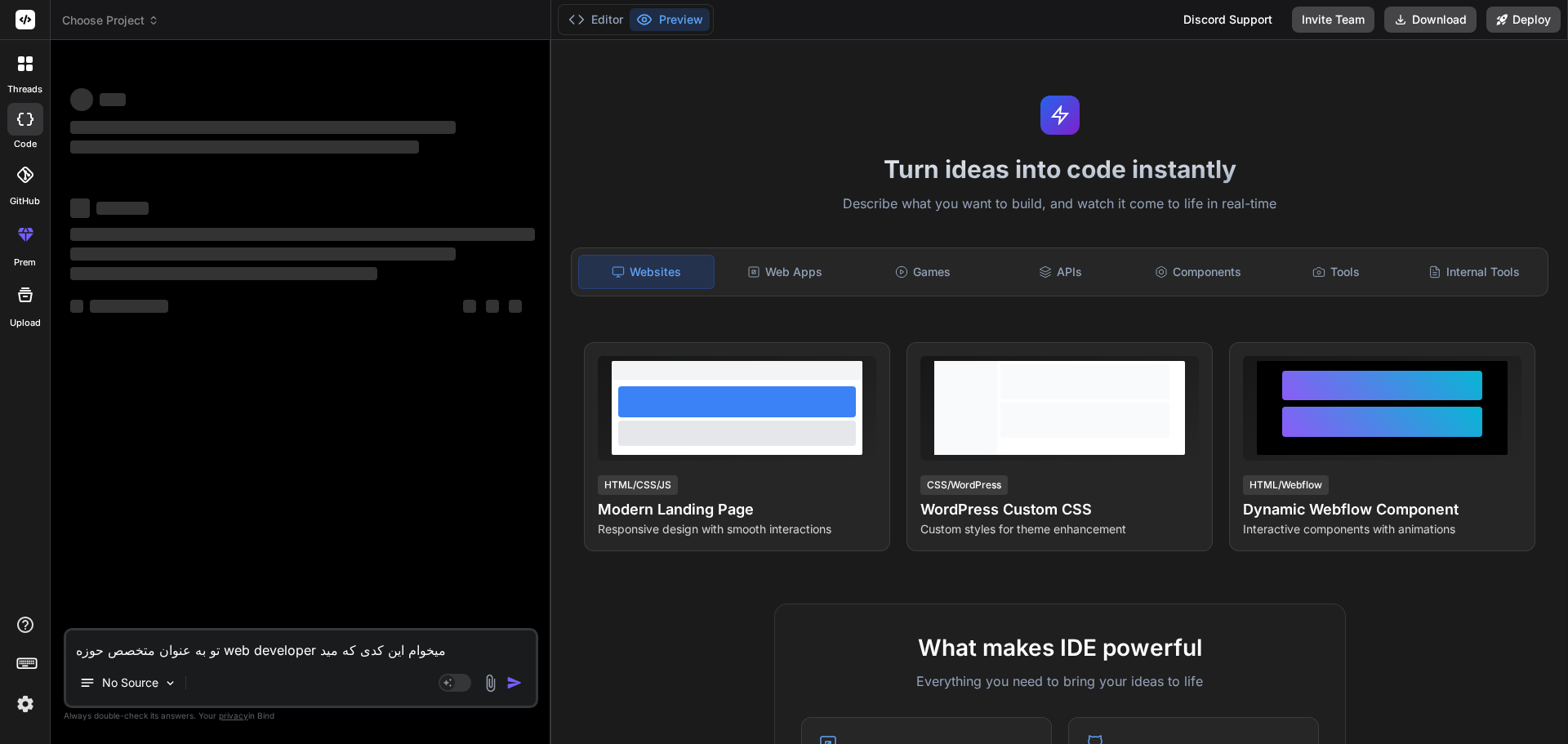
type textarea "x"
type textarea "تو به عنوان متخصص حوزه web developer میخوام این کدی که میدم"
type textarea "x"
type textarea "تو به عنوان متخصص حوزه web developer میخوام این کدی که میدم ت"
type textarea "x"
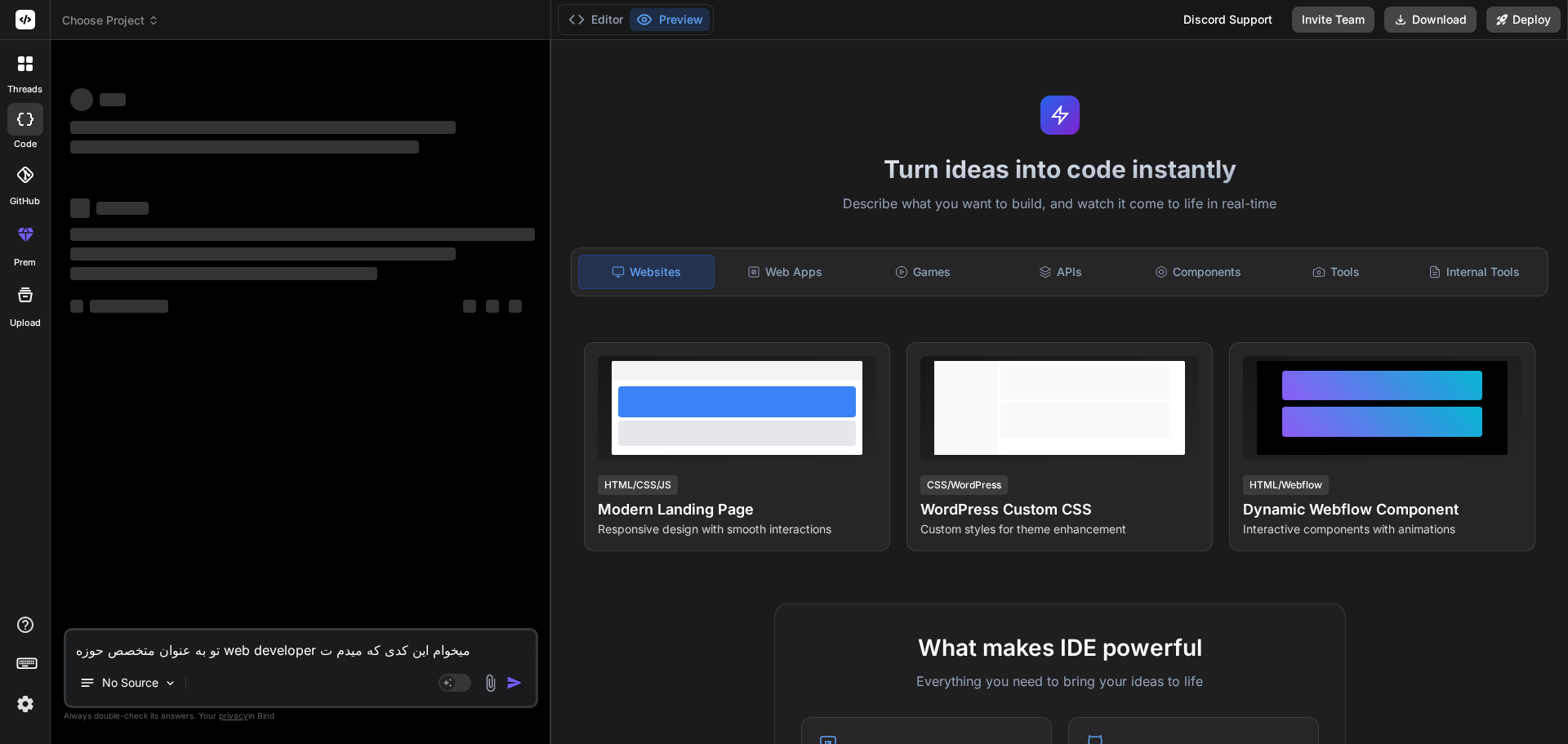
type textarea "تو به عنوان متخصص حوزه web developer میخوام این کدی که میدم تب"
type textarea "x"
type textarea "تو به عنوان متخصص حوزه web developer میخوام این کدی که میدم تبد"
type textarea "x"
type textarea "تو به عنوان متخصص حوزه web developer میخوام این کدی که میدم تبدی"
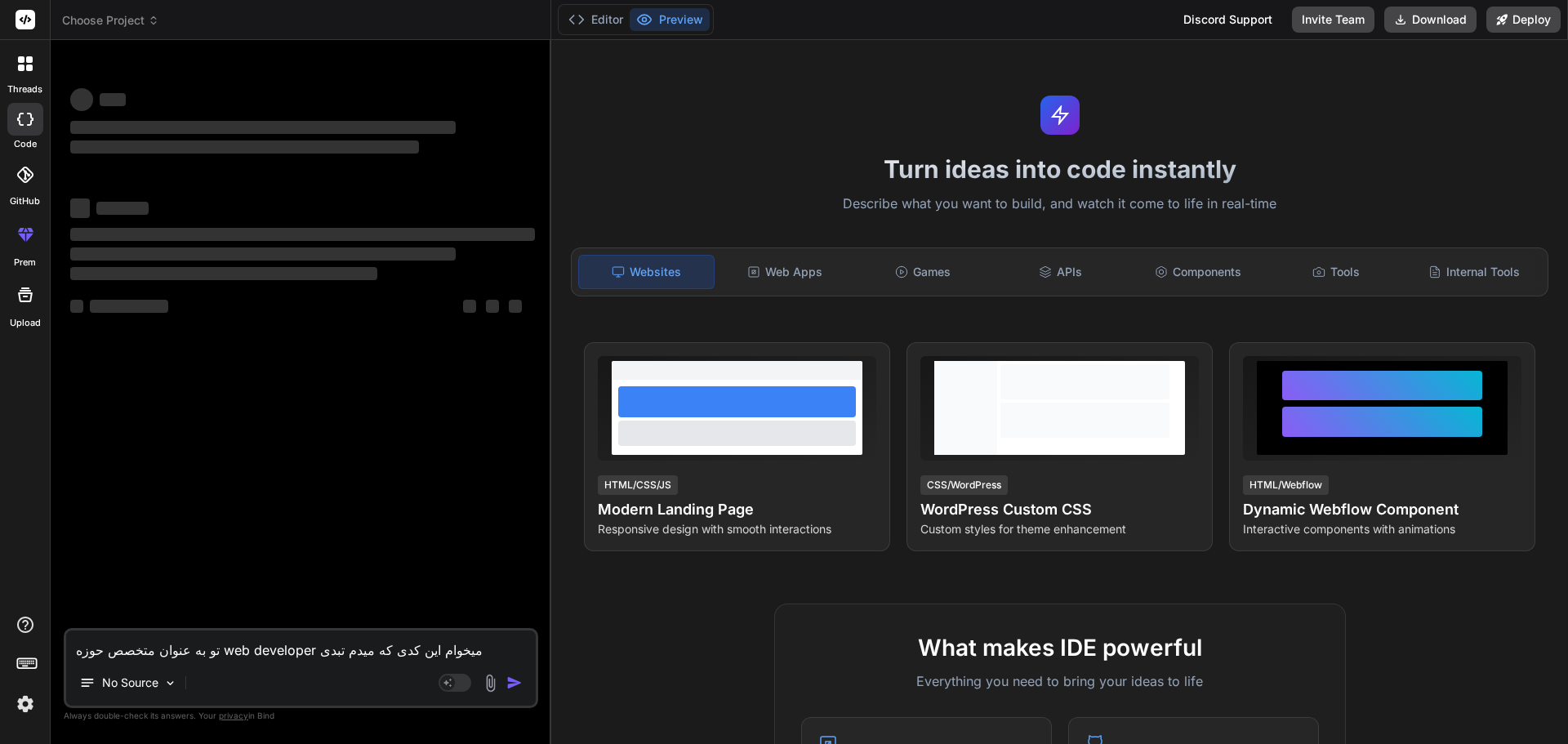
type textarea "x"
type textarea "تو به عنوان متخصص حوزه web developer میخوام این کدی که میدم تبدیل"
type textarea "x"
type textarea "تو به عنوان متخصص حوزه web developer میخوام این کدی که میدم تبدیل"
type textarea "x"
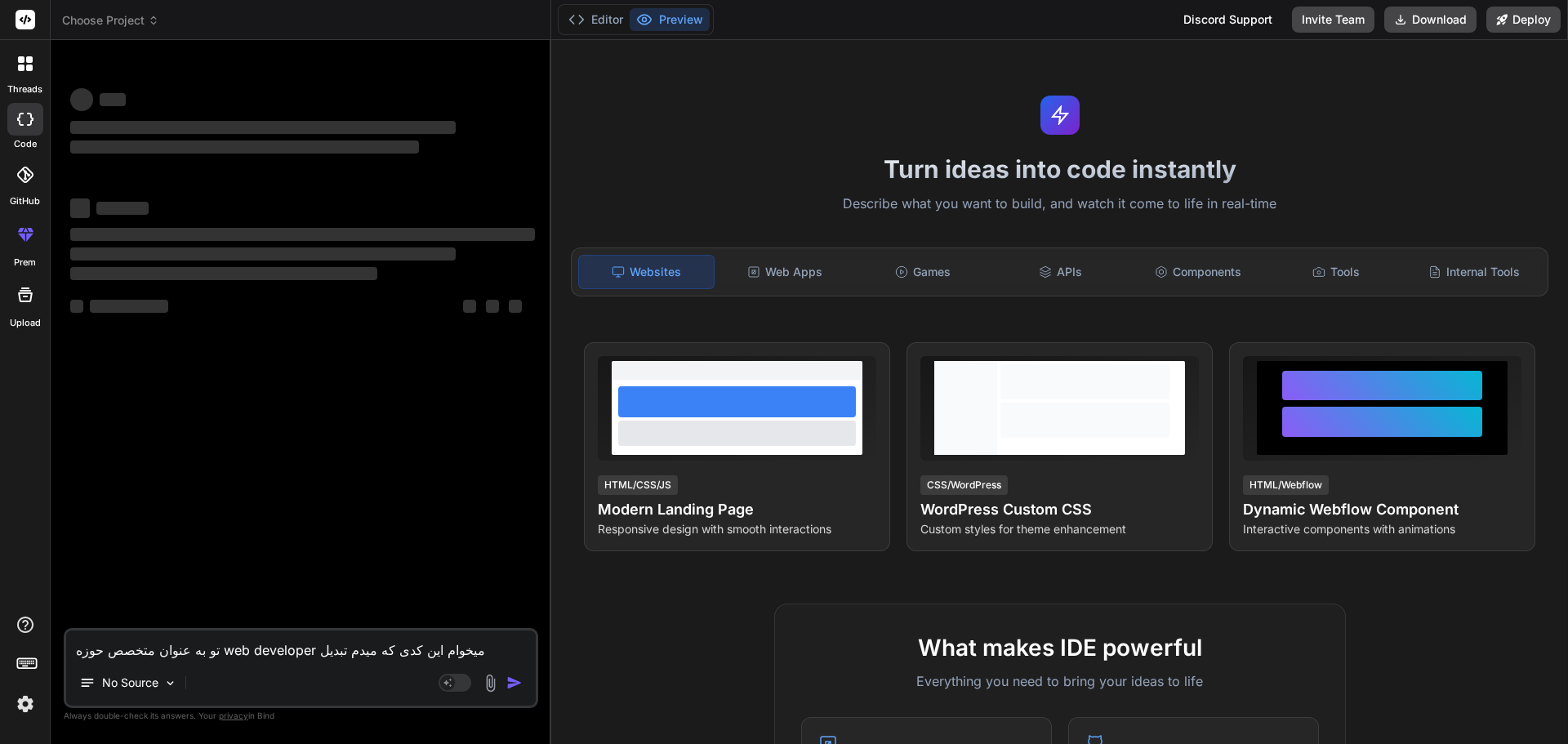
type textarea "تو به عنوان متخصص حوزه web developer میخوام این کدی که میدم تبدیل ک"
type textarea "x"
type textarea "تو به عنوان متخصص حوزه web developer میخوام این کدی که میدم تبدیل کن"
type textarea "x"
type textarea "تو به عنوان متخصص حوزه web developer میخوام این کدی که میدم تبدیل کنی"
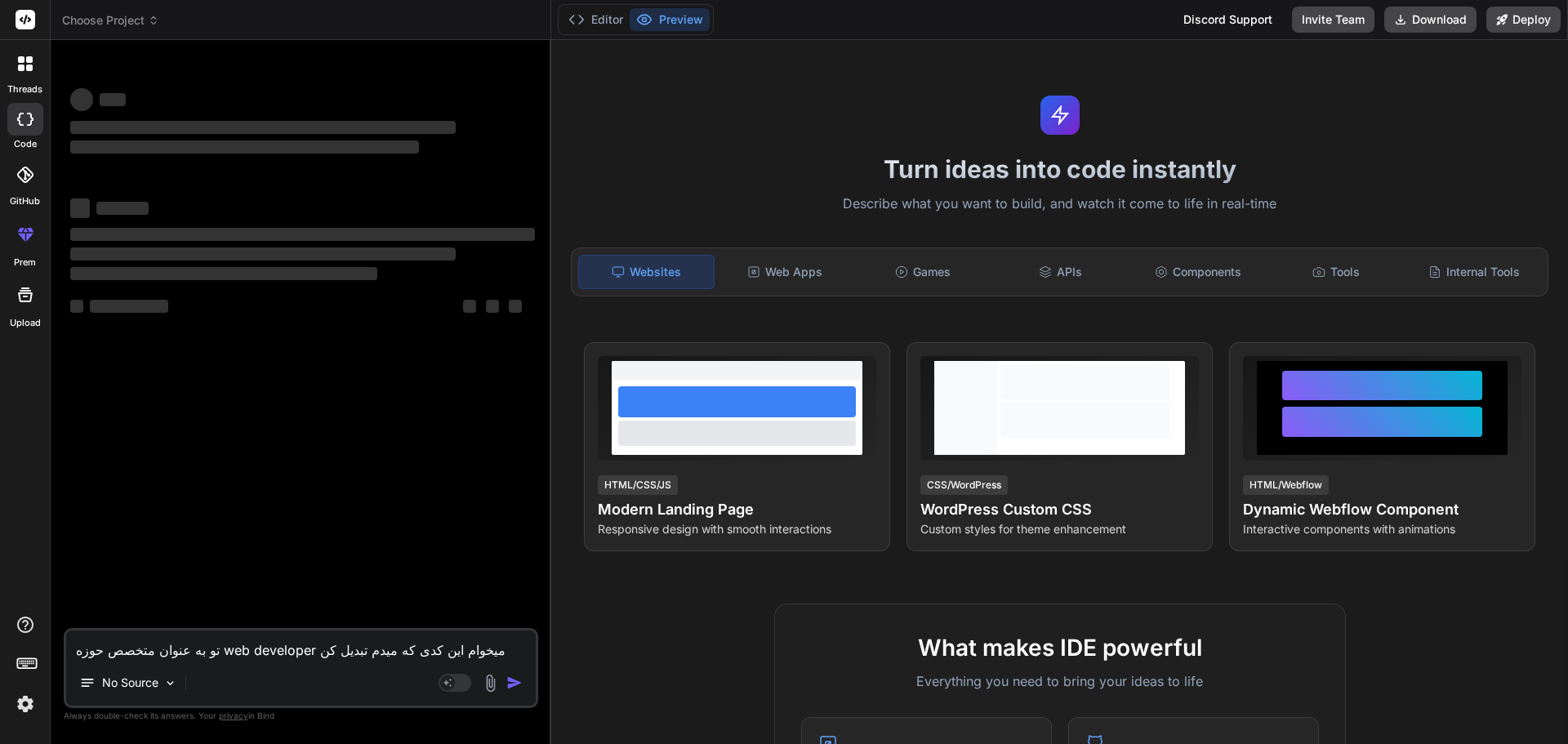
type textarea "x"
type textarea "تو به عنوان متخصص حوزه web developer میخوام این کدی که میدم تبدیل کنی"
type textarea "x"
type textarea "تو به عنوان متخصص حوزه web developer میخوام این کدی که میدم تبدیل کنی ب"
type textarea "x"
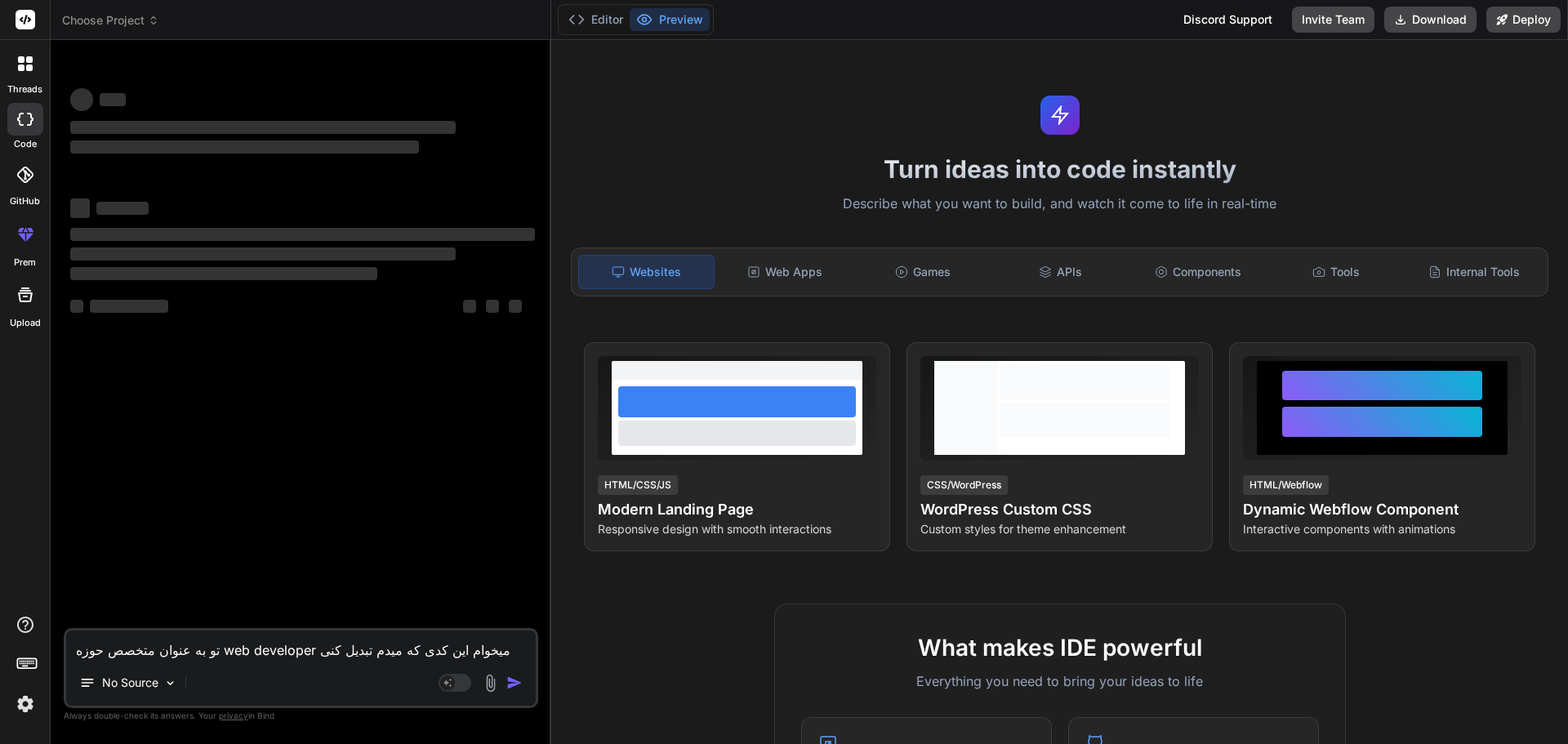
type textarea "تو به عنوان متخصص حوزه web developer میخوام این کدی که میدم تبدیل کنی به"
type textarea "x"
type textarea "تو به عنوان متخصص حوزه web developer میخوام این کدی که میدم تبدیل کنی به"
type textarea "x"
type textarea "تو به عنوان متخصص حوزه web developer میخوام این کدی که میدم تبدیل کنی به و"
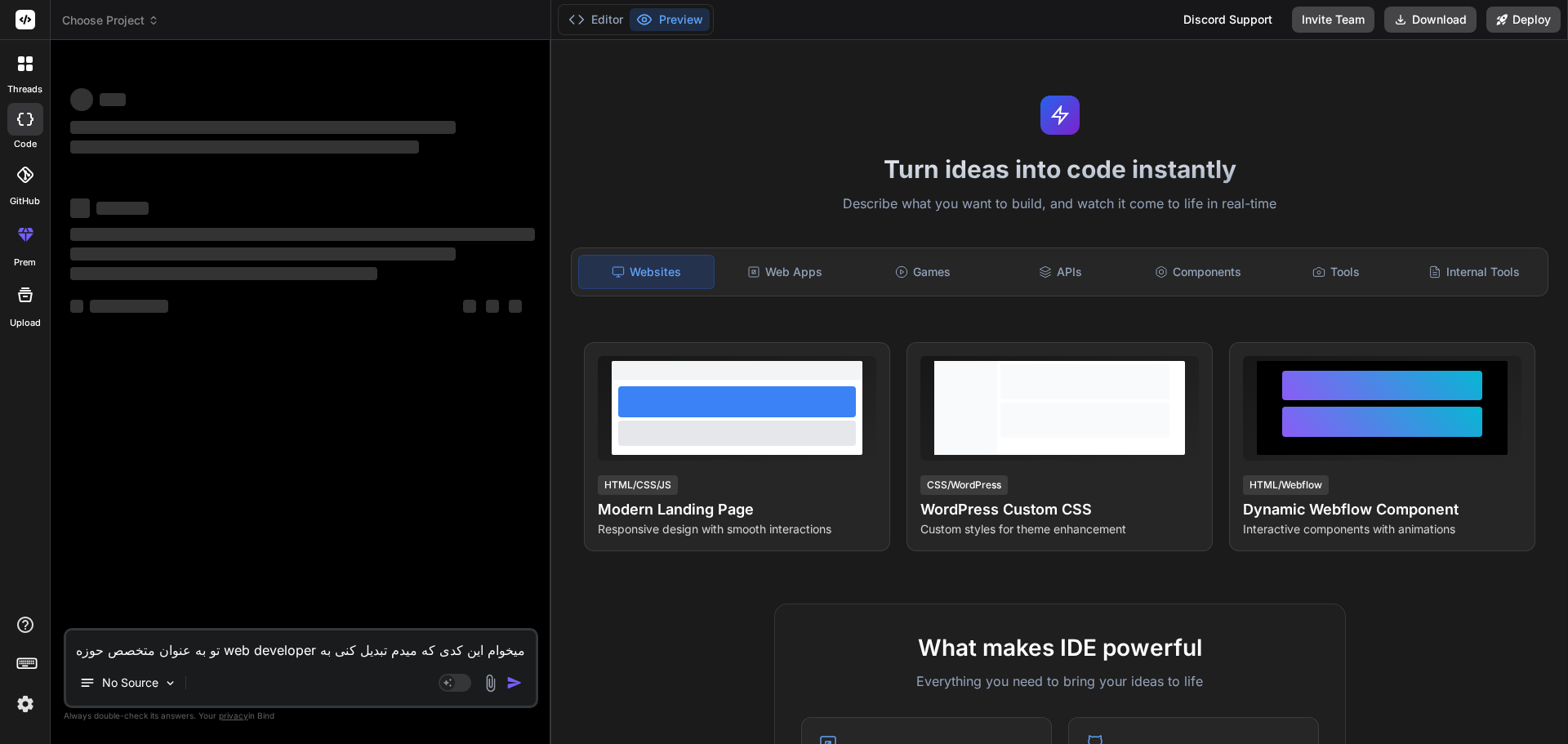
type textarea "x"
type textarea "تو به عنوان متخصص حوزه web developer میخوام این کدی که میدم تبدیل کنی به وی"
type textarea "x"
type textarea "تو به عنوان متخصص حوزه web developer میخوام این کدی که میدم تبدیل کنی به ویج"
type textarea "x"
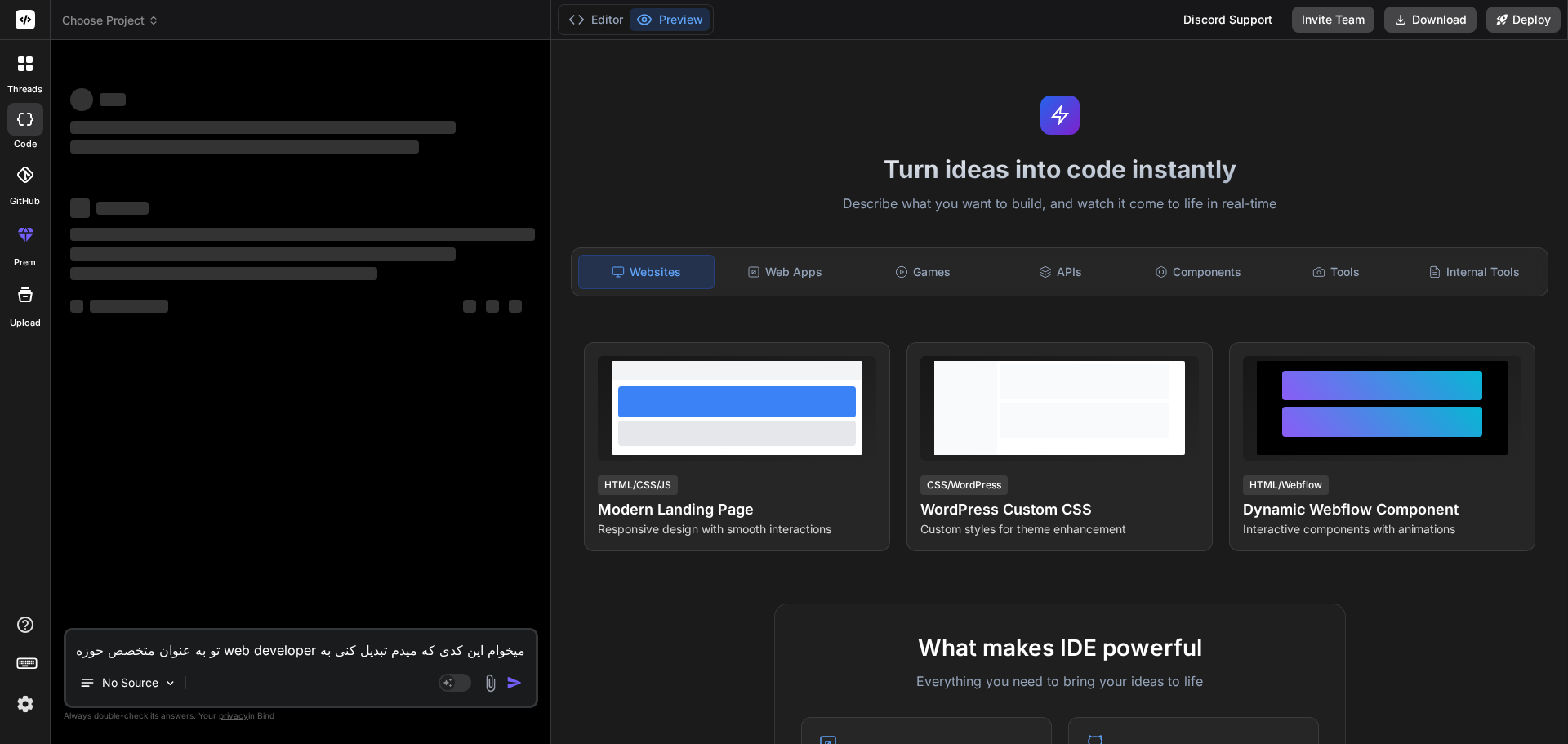
type textarea "تو به عنوان متخصص حوزه web developer میخوام این کدی که میدم تبدیل کنی به ویجم"
type textarea "x"
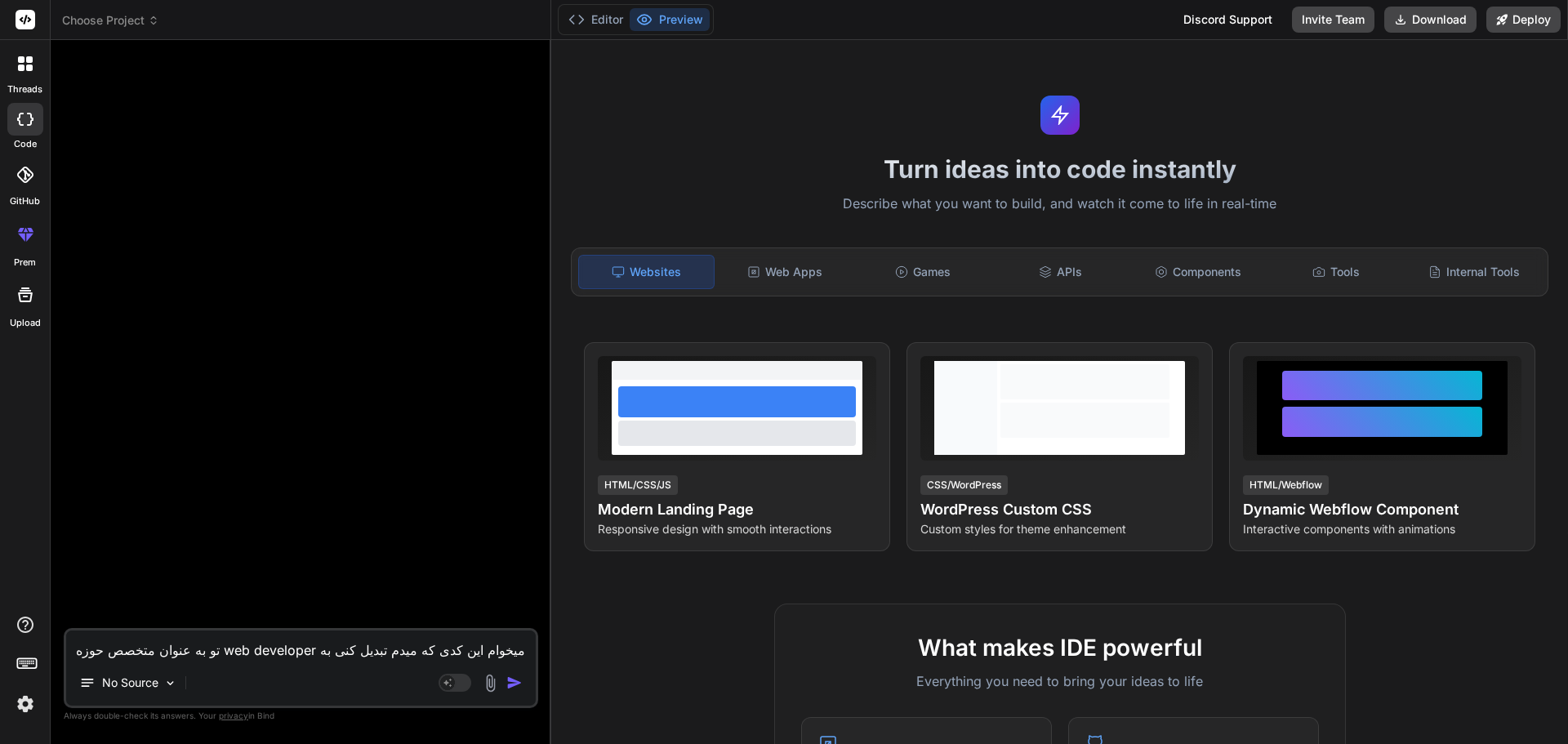
type textarea "تو به عنوان متخصص حوزه web developer میخوام این کدی که میدم تبدیل کنی به ویج"
type textarea "x"
type textarea "تو به عنوان متخصص حوزه web developer میخوام این کدی که میدم تبدیل کنی به وی"
type textarea "x"
type textarea "تو به عنوان متخصص حوزه web developer میخوام این کدی که میدم تبدیل کنی به ویج"
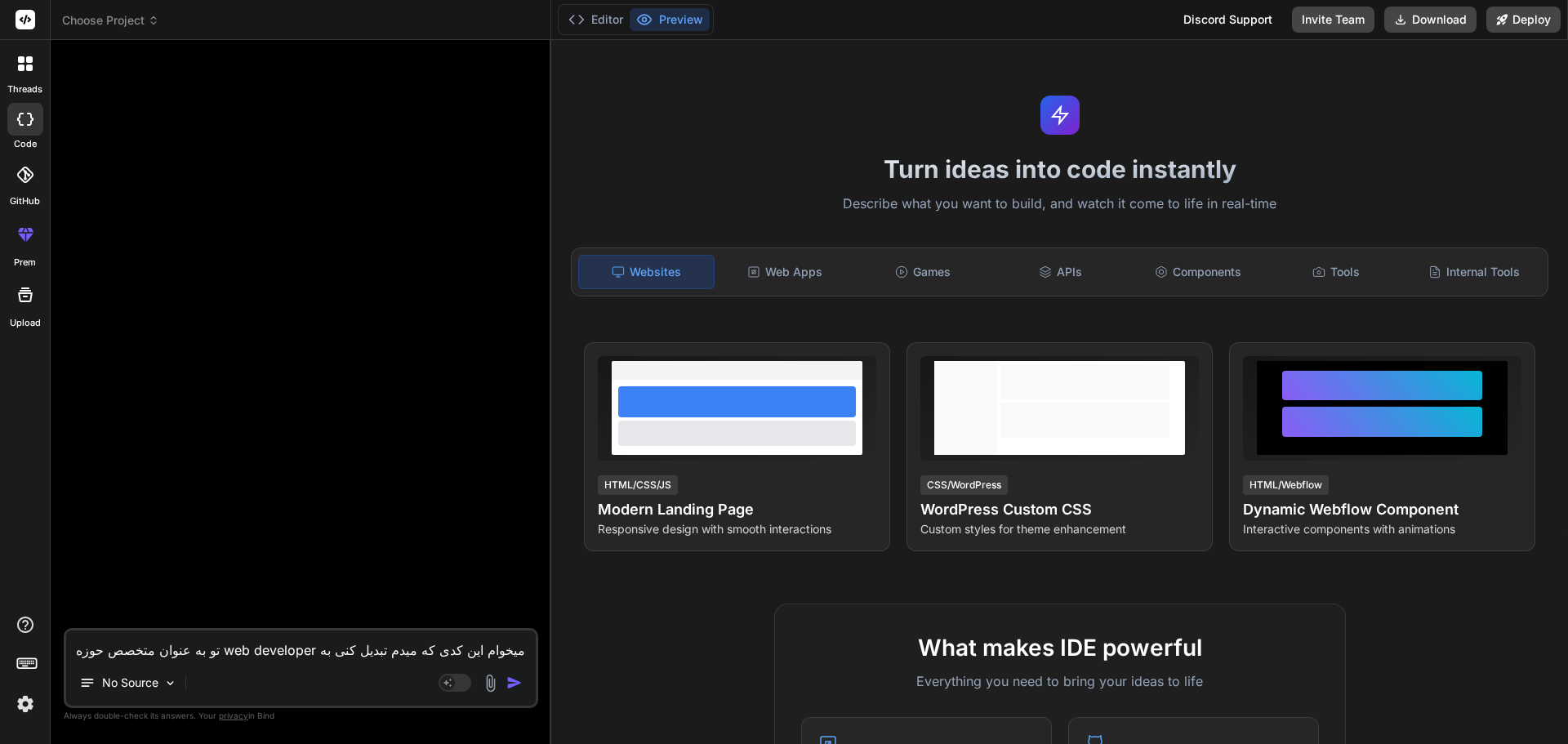
type textarea "x"
type textarea "تو به عنوان متخصص حوزه web developer میخوام این کدی که میدم تبدیل کنی به ویجک"
type textarea "x"
type textarea "تو به عنوان متخصص حوزه web developer میخوام این کدی که میدم تبدیل کنی به ویجکت"
type textarea "x"
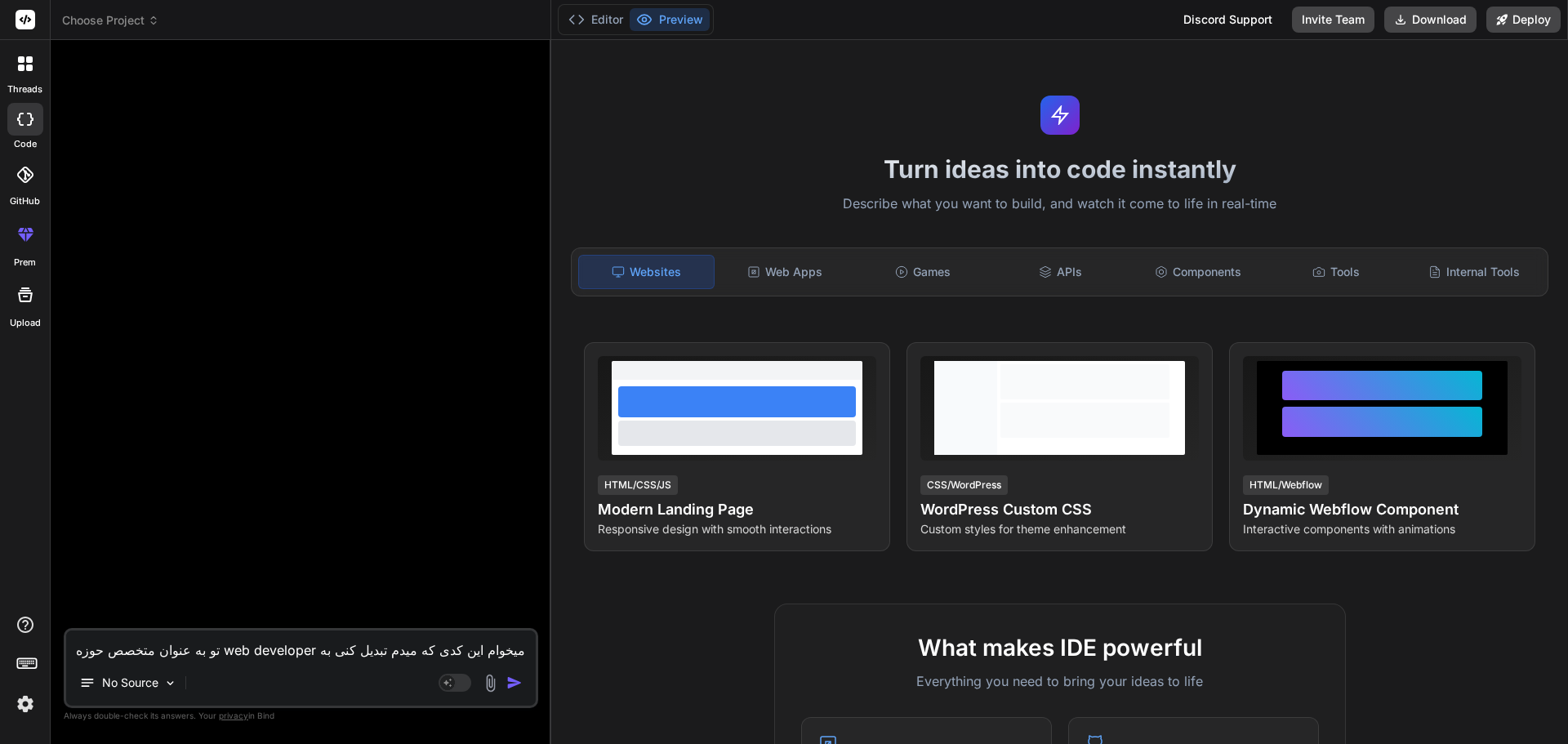
type textarea "تو به عنوان متخصص حوزه web developer میخوام این کدی که میدم تبدیل کنی به ویجکت"
type textarea "x"
type textarea "تو به عنوان متخصص حوزه web developer میخوام این کدی که میدم تبدیل کنی به ویجکت ا"
type textarea "x"
type textarea "تو به عنوان متخصص حوزه web developer میخوام این کدی که میدم تبدیل کنی به ویجکت …"
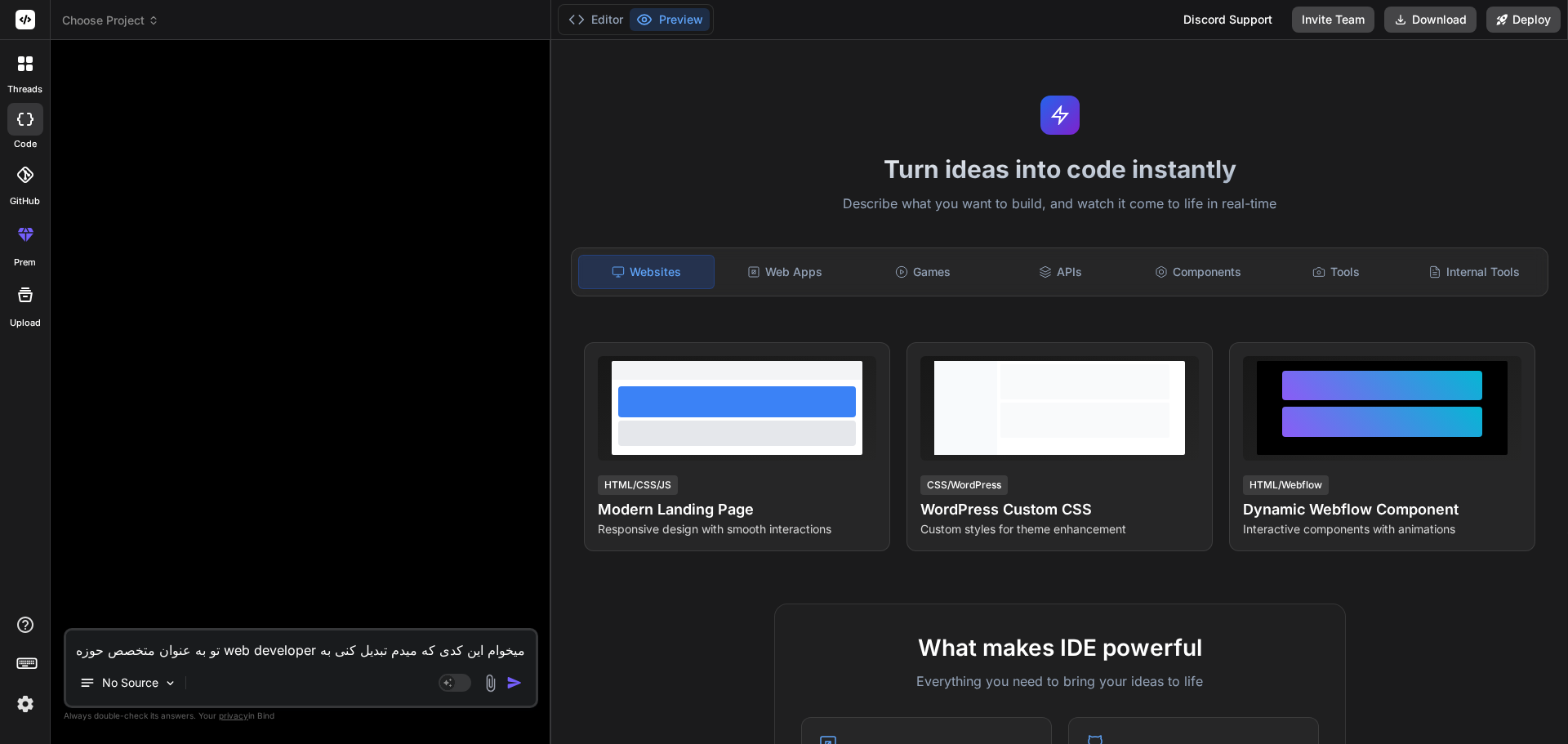
type textarea "x"
type textarea "تو به عنوان متخصص حوزه web developer میخوام این کدی که میدم تبدیل کنی به ویجکت …"
type textarea "x"
type textarea "تو به عنوان متخصص حوزه web developer میخوام این کدی که میدم تبدیل کنی به ویجکت …"
type textarea "x"
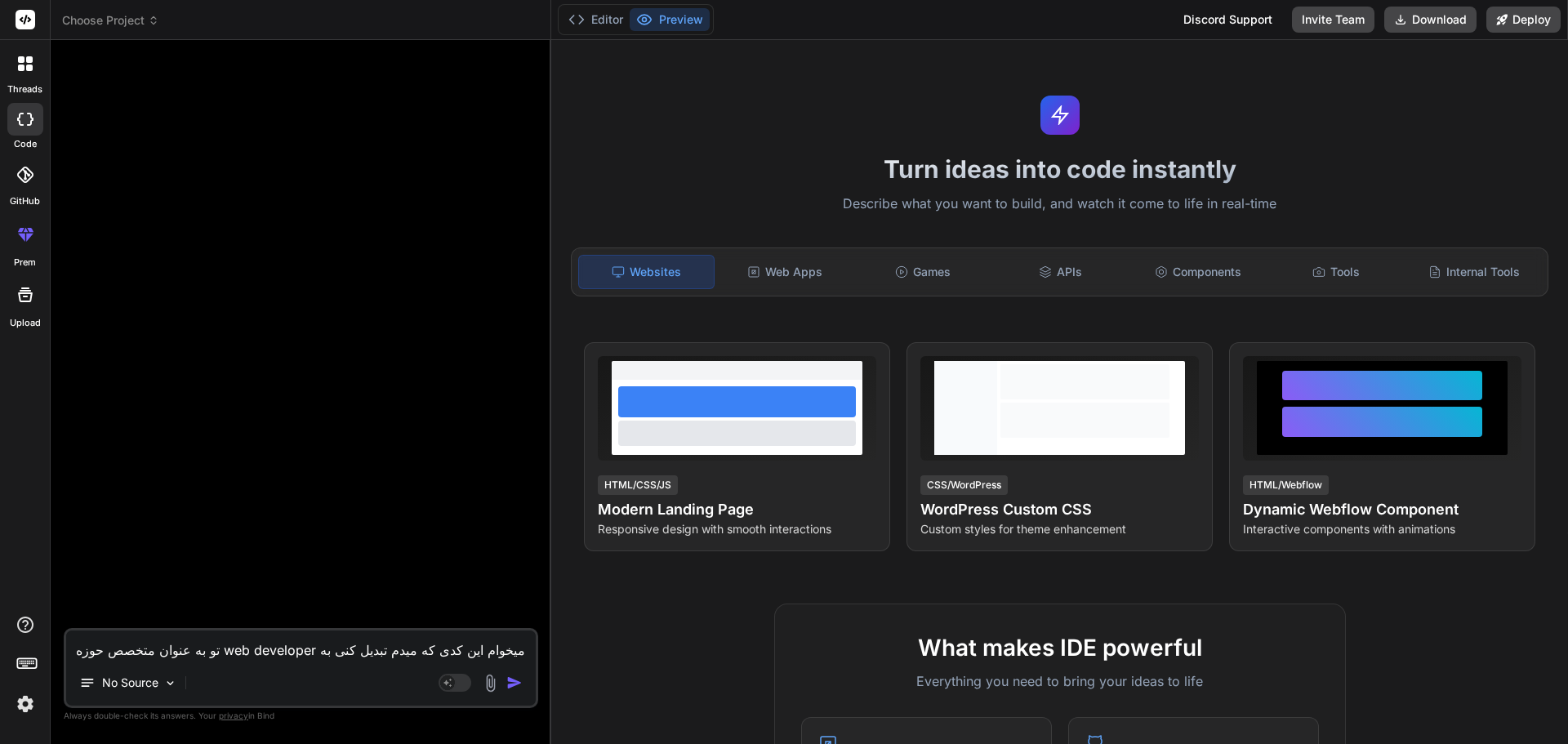
type textarea "تو به عنوان متخصص حوزه web developer میخوام این کدی که میدم تبدیل کنی به ویجکت …"
type textarea "x"
type textarea "تو به عنوان متخصص حوزه web developer میخوام این کدی که میدم تبدیل کنی به ویجکت …"
type textarea "x"
type textarea "تو به عنوان متخصص حوزه web developer میخوام این کدی که میدم تبدیل کنی به ویجکت …"
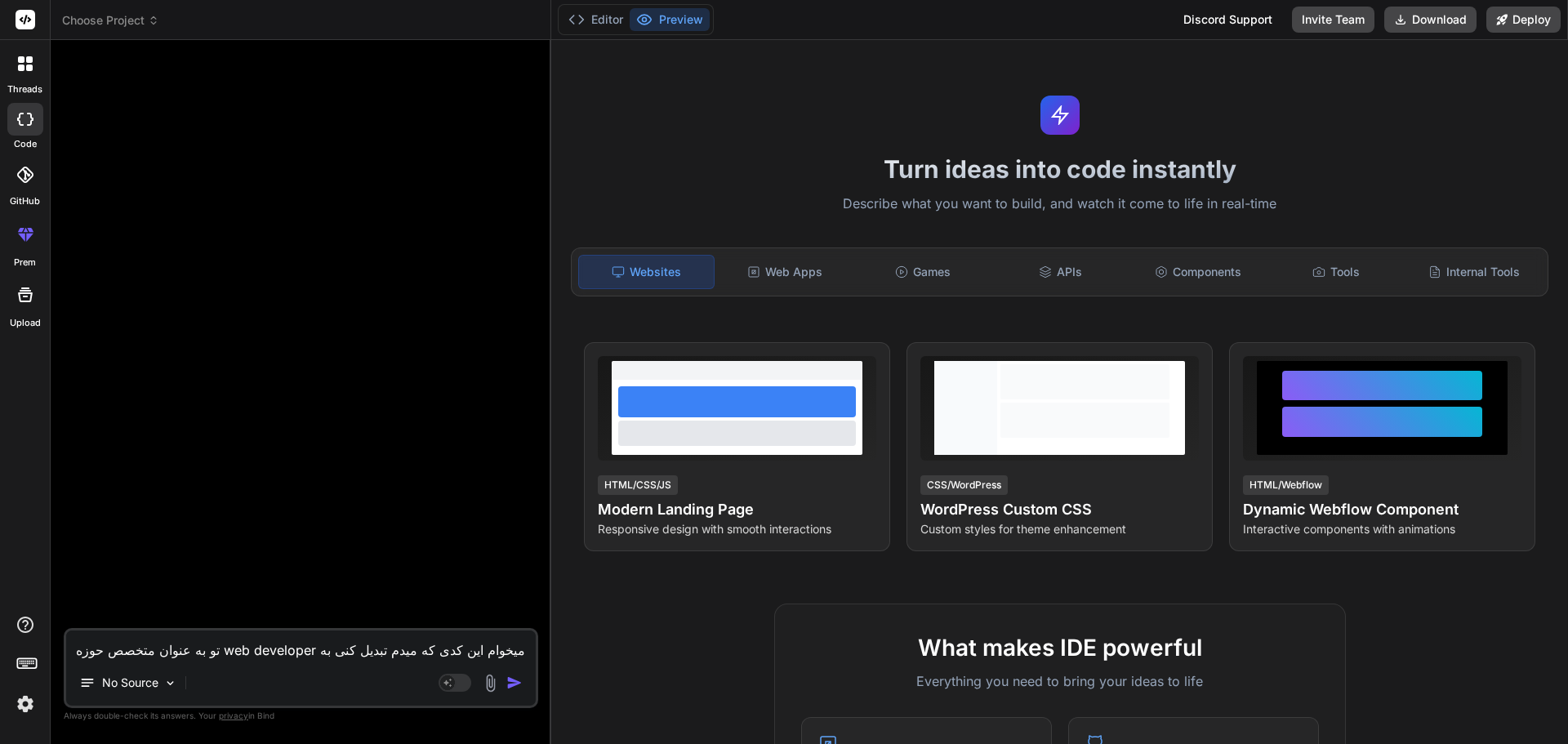
type textarea "x"
type textarea "تو به عنوان متخصص حوزه web developer میخوام این کدی که میدم تبدیل کنی به ویجکت …"
type textarea "x"
type textarea "تو به عنوان متخصص حوزه web developer میخوام این کدی که میدم تبدیل کنی به ویجکت …"
type textarea "x"
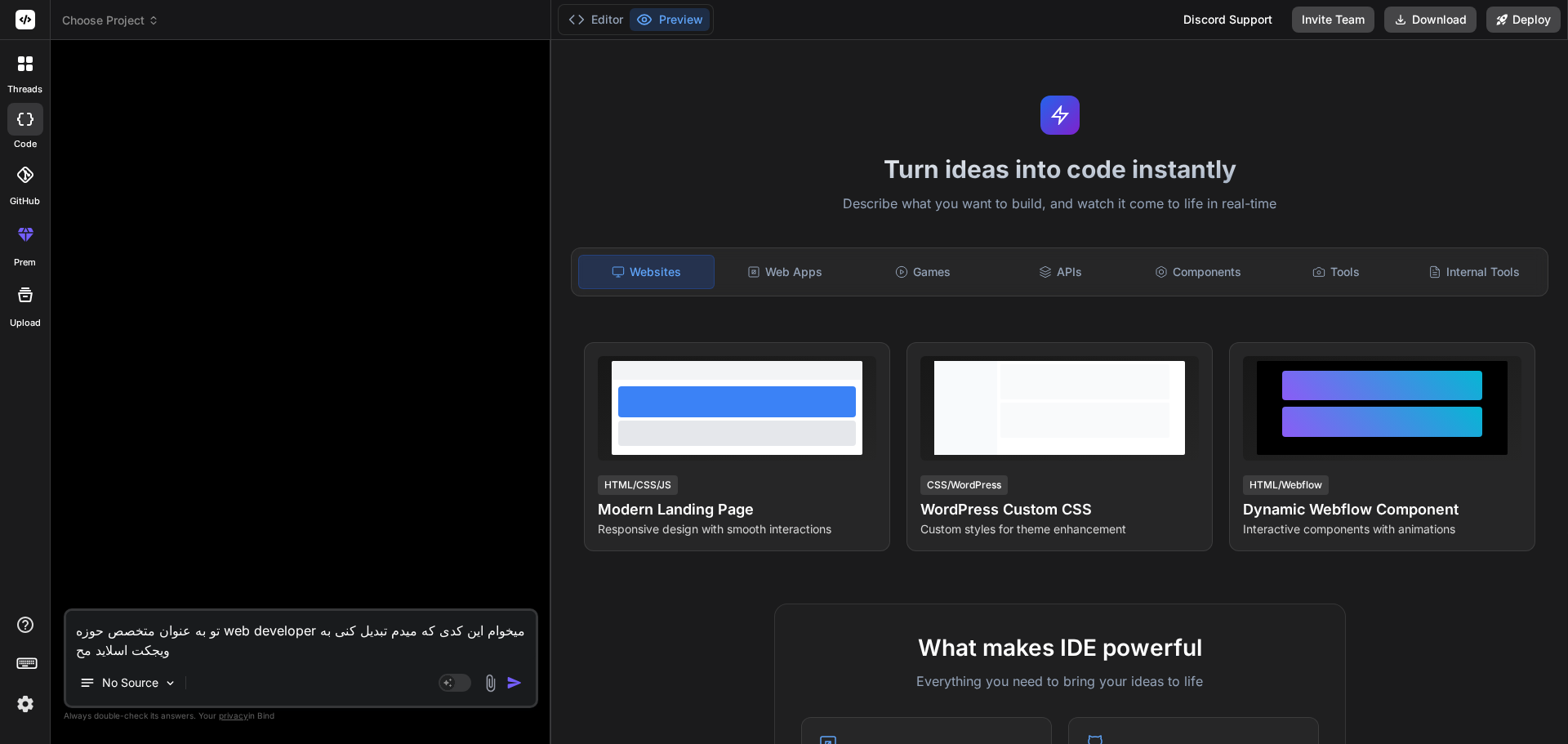
type textarea "تو به عنوان متخصص حوزه web developer میخوام این کدی که میدم تبدیل کنی به ویجکت …"
type textarea "x"
type textarea "تو به عنوان متخصص حوزه web developer میخوام این کدی که میدم تبدیل کنی به ویجکت …"
type textarea "x"
type textarea "تو به عنوان متخصص حوزه web developer میخوام این کدی که میدم تبدیل کنی به ویجکت …"
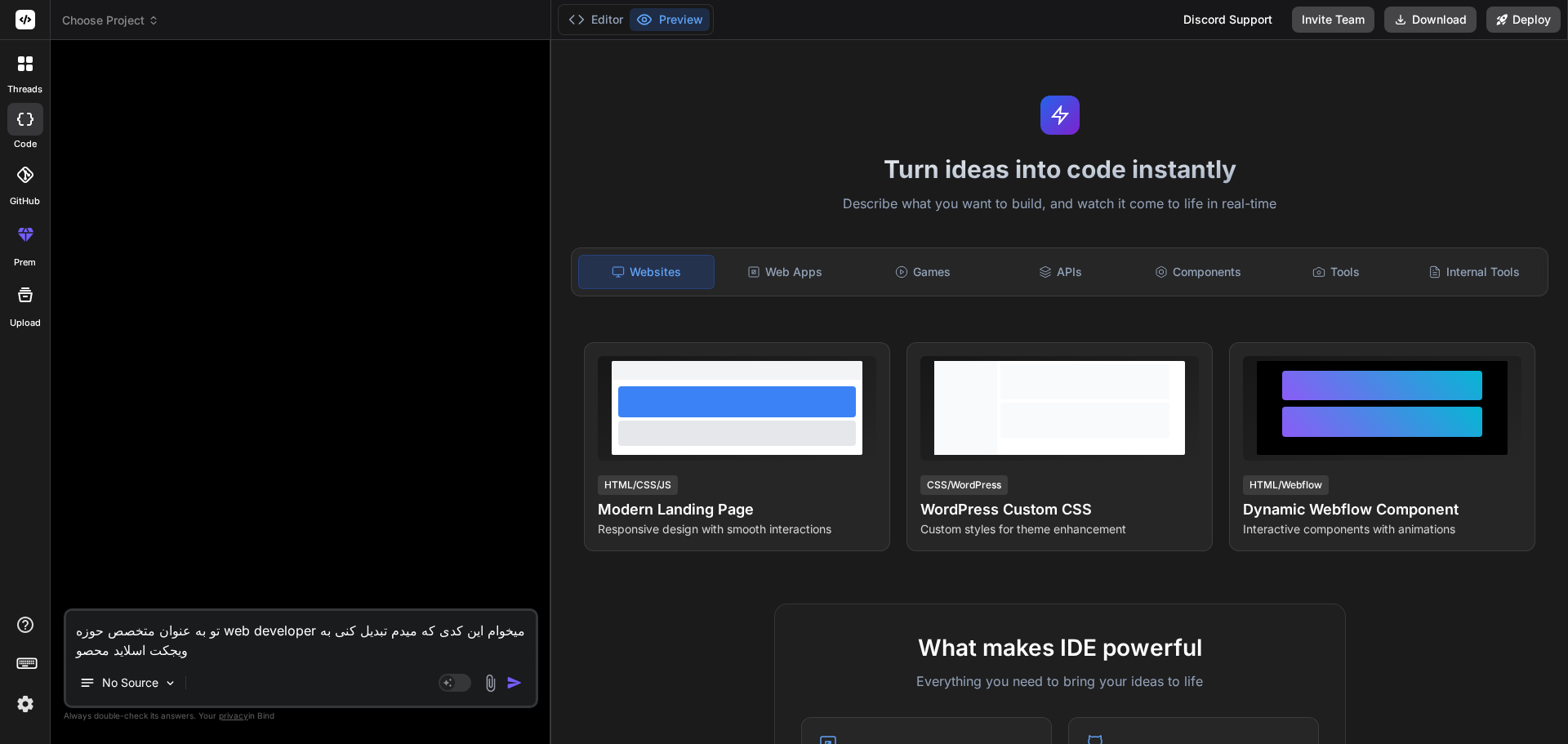
type textarea "x"
type textarea "تو به عنوان متخصص حوزه web developer میخوام این کدی که میدم تبدیل کنی به ویجکت …"
type textarea "x"
type textarea "تو به عنوان متخصص حوزه web developer میخوام این کدی که میدم تبدیل کنی به ویجکت …"
type textarea "x"
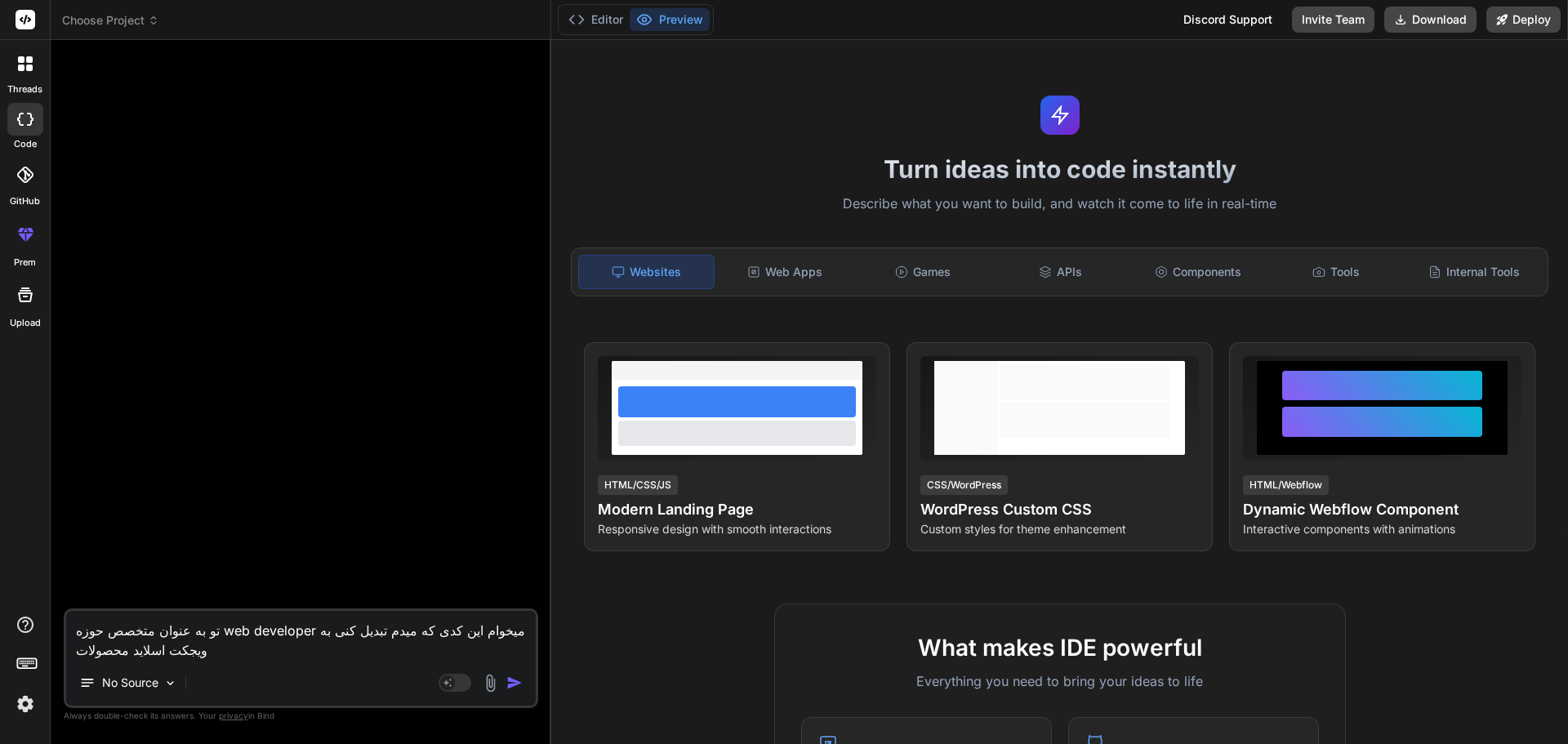
type textarea "تو به عنوان متخصص حوزه web developer میخوام این کدی که میدم تبدیل کنی به ویجکت …"
type textarea "x"
type textarea "تو به عنوان متخصص حوزه web developer میخوام این کدی که میدم تبدیل کنی به ویجکت …"
type textarea "x"
type textarea "تو به عنوان متخصص حوزه web developer میخوام این کدی که میدم تبدیل کنی به ویجکت …"
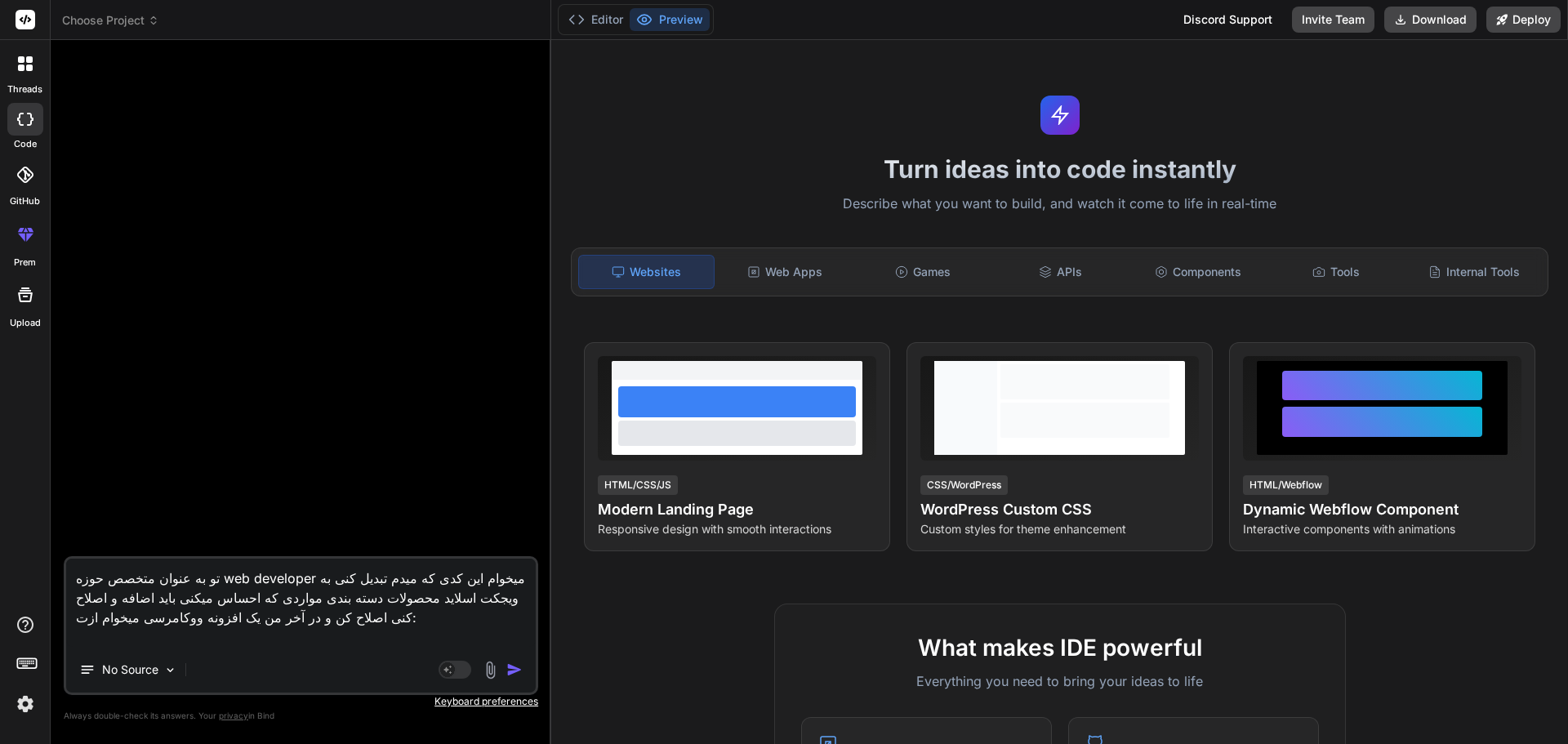
click at [202, 648] on div "تو به عنوان متخصص حوزه web developer میخوام این کدی که میدم تبدیل کنی به ویجکت …" at bounding box center [301, 625] width 474 height 139
click at [191, 637] on textarea "تو به عنوان متخصص حوزه web developer میخوام این کدی که میدم تبدیل کنی به ویجکت …" at bounding box center [301, 602] width 469 height 88
paste textarea "<lor ipsum="dolorsi-ametco-adipiscin"> <eli seddo="eiusmo-temporin utla-etdol">…"
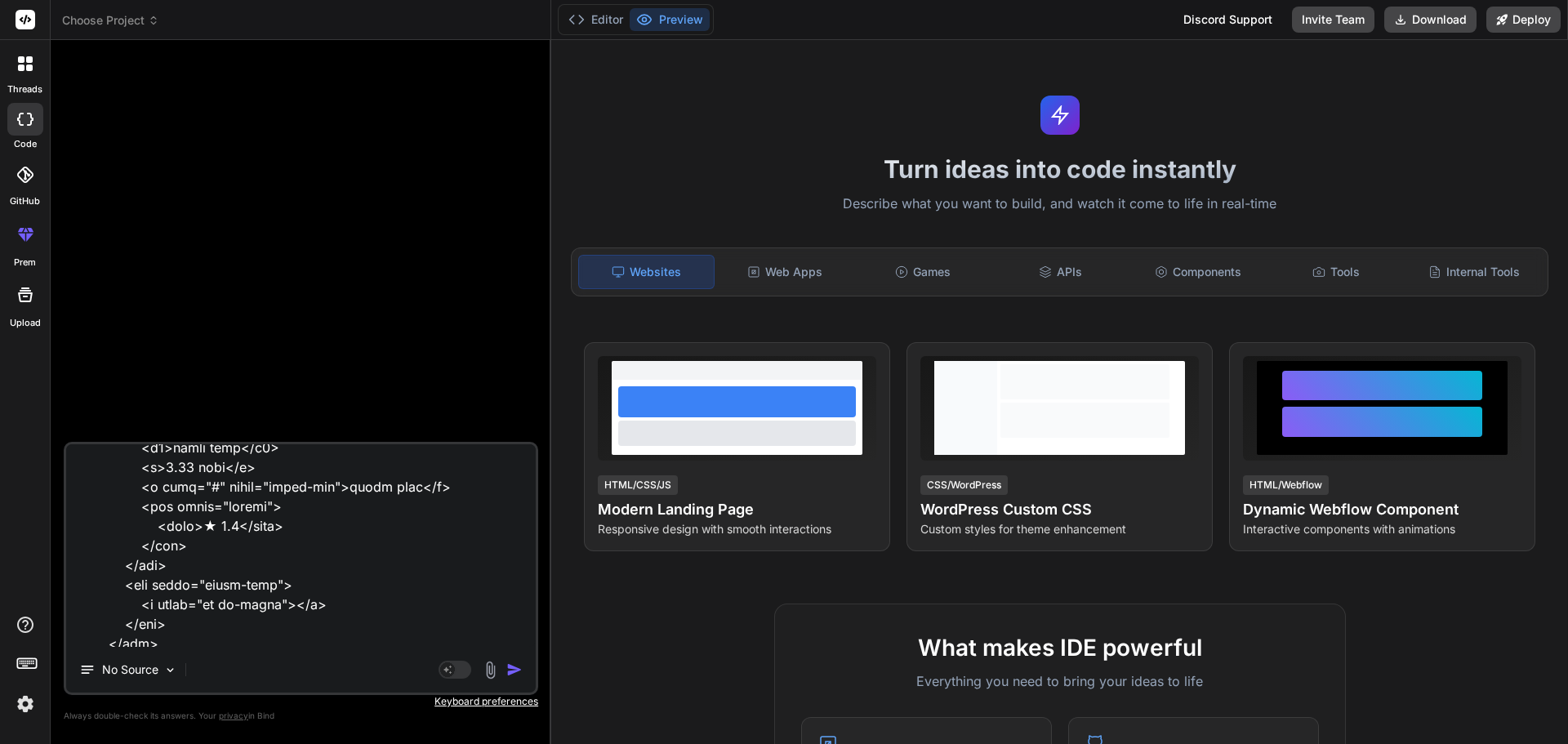
scroll to position [768, 0]
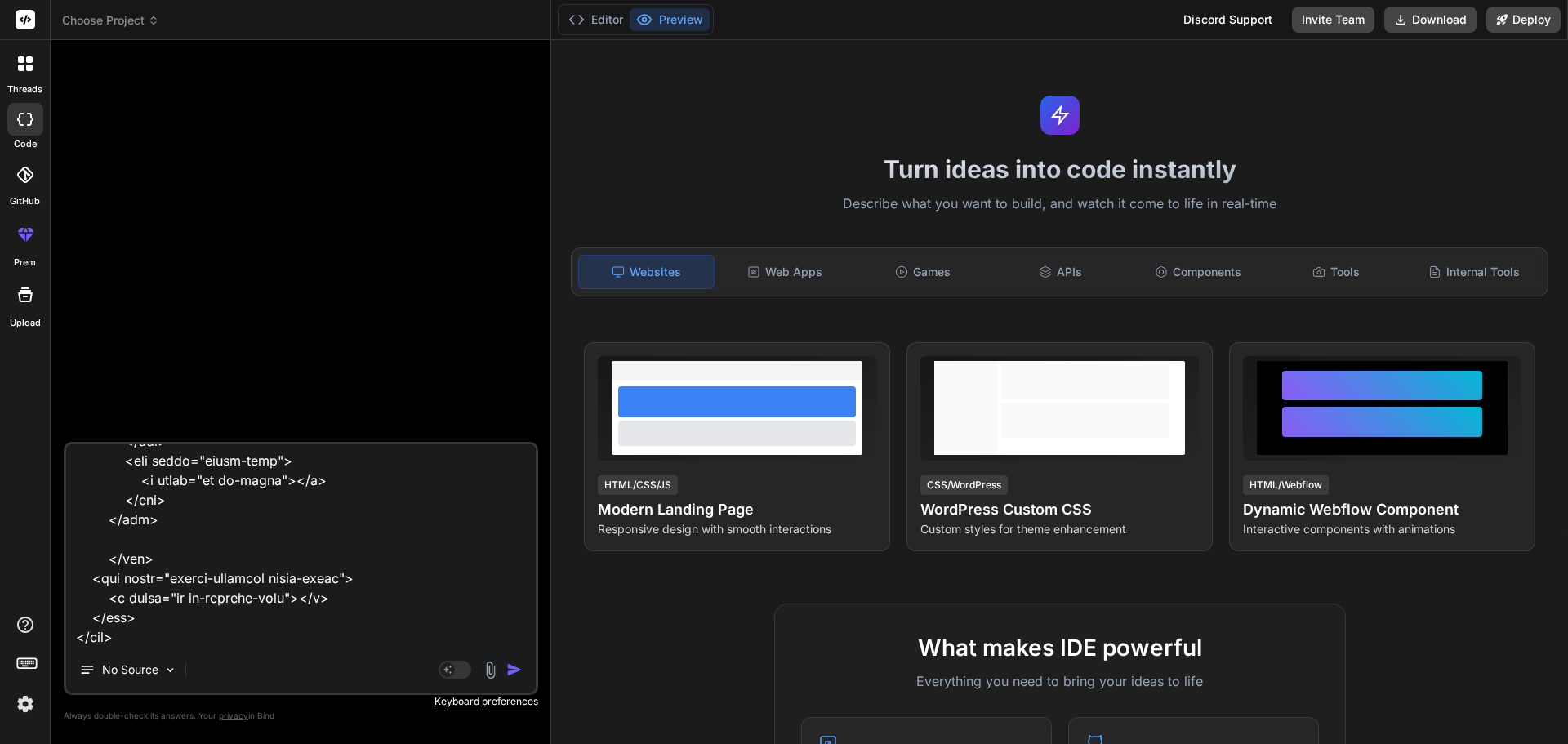
click at [143, 602] on textarea at bounding box center [301, 545] width 469 height 202
click at [143, 618] on textarea at bounding box center [301, 545] width 469 height 202
paste textarea "/* Loremipsu d Sitame */ .consect-adipis-elitseddo { eiusmodt: incididu; utl-et…"
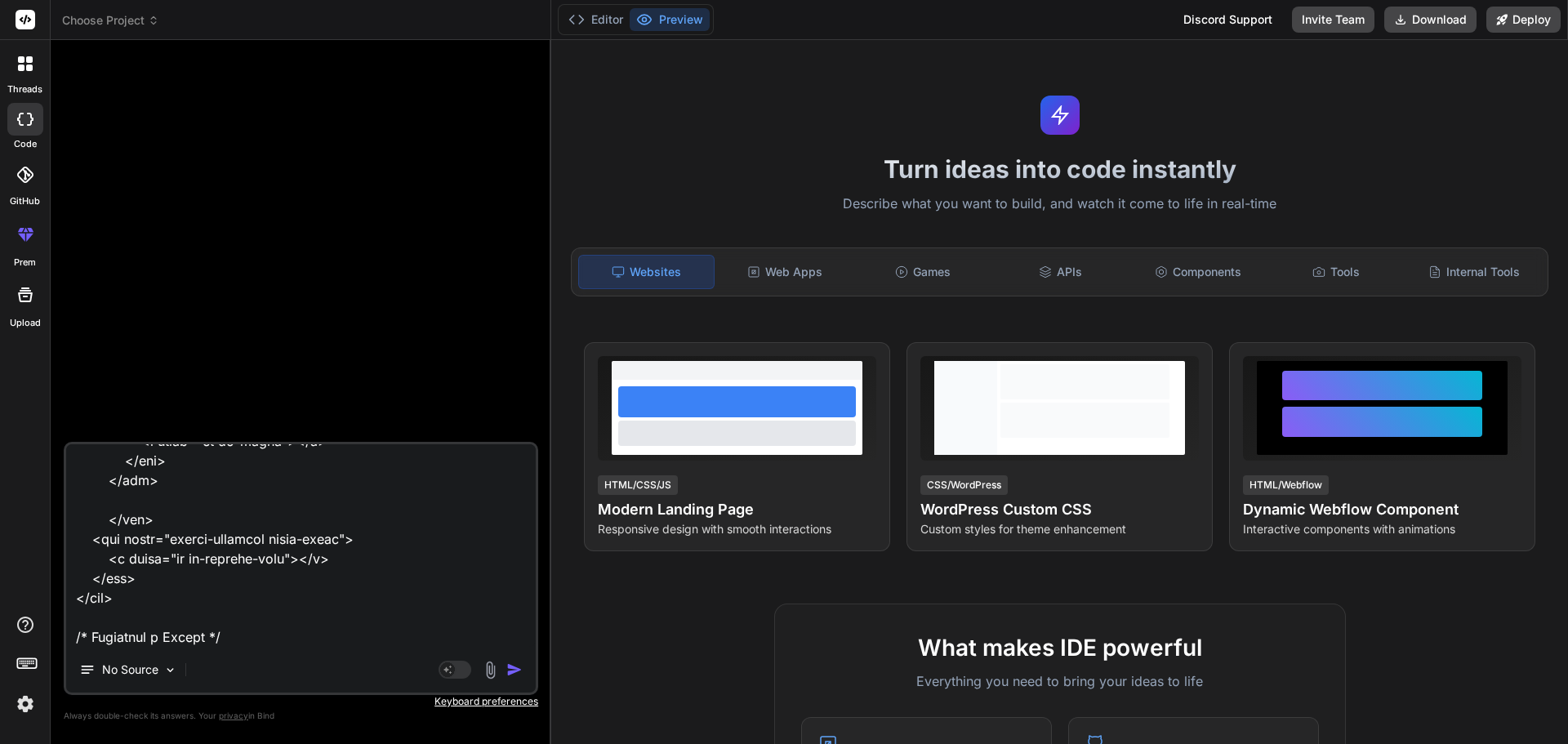
scroll to position [3412, 0]
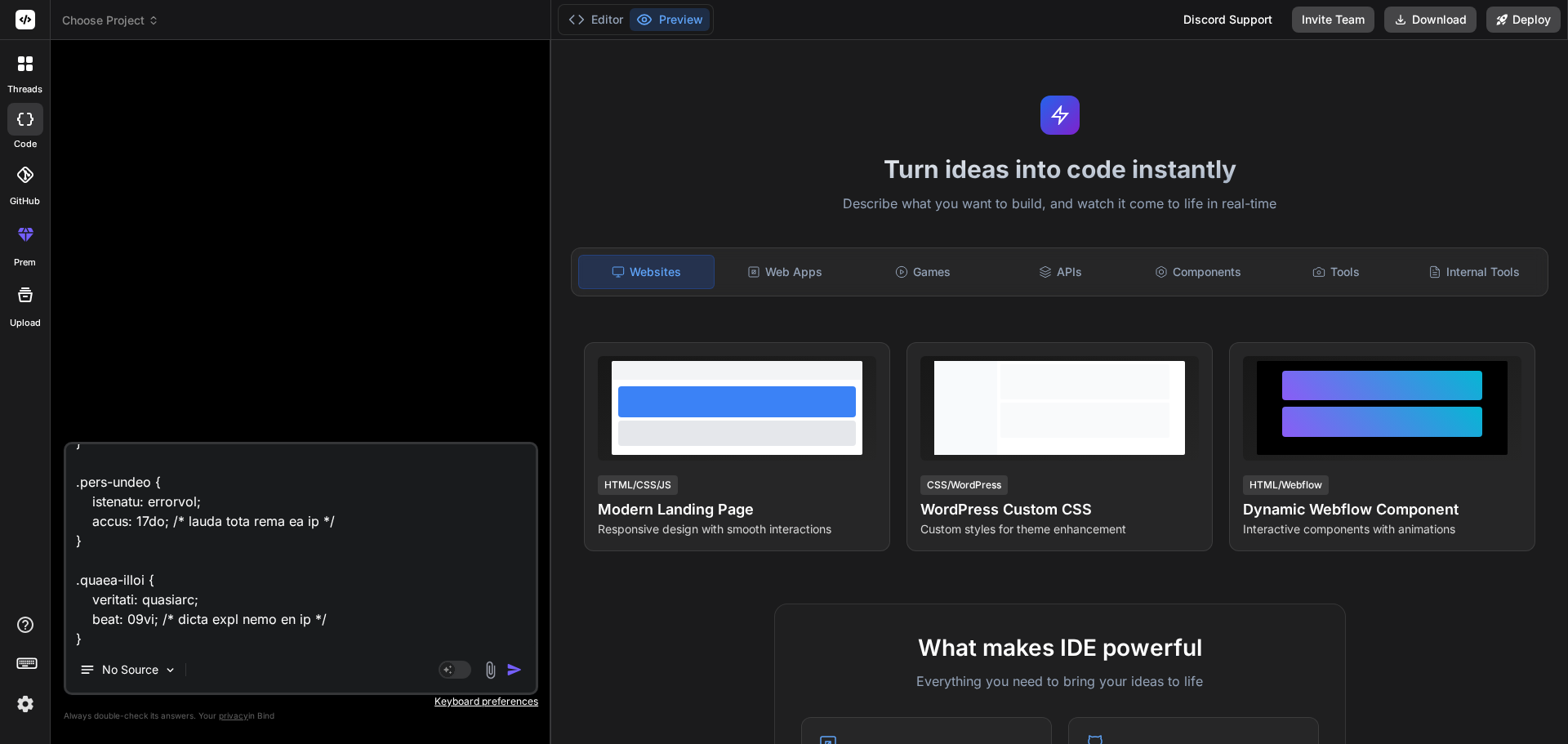
click at [108, 634] on textarea at bounding box center [301, 545] width 469 height 202
click at [84, 590] on textarea at bounding box center [301, 545] width 469 height 202
click at [84, 626] on textarea at bounding box center [301, 545] width 469 height 202
click at [86, 626] on textarea at bounding box center [301, 545] width 469 height 202
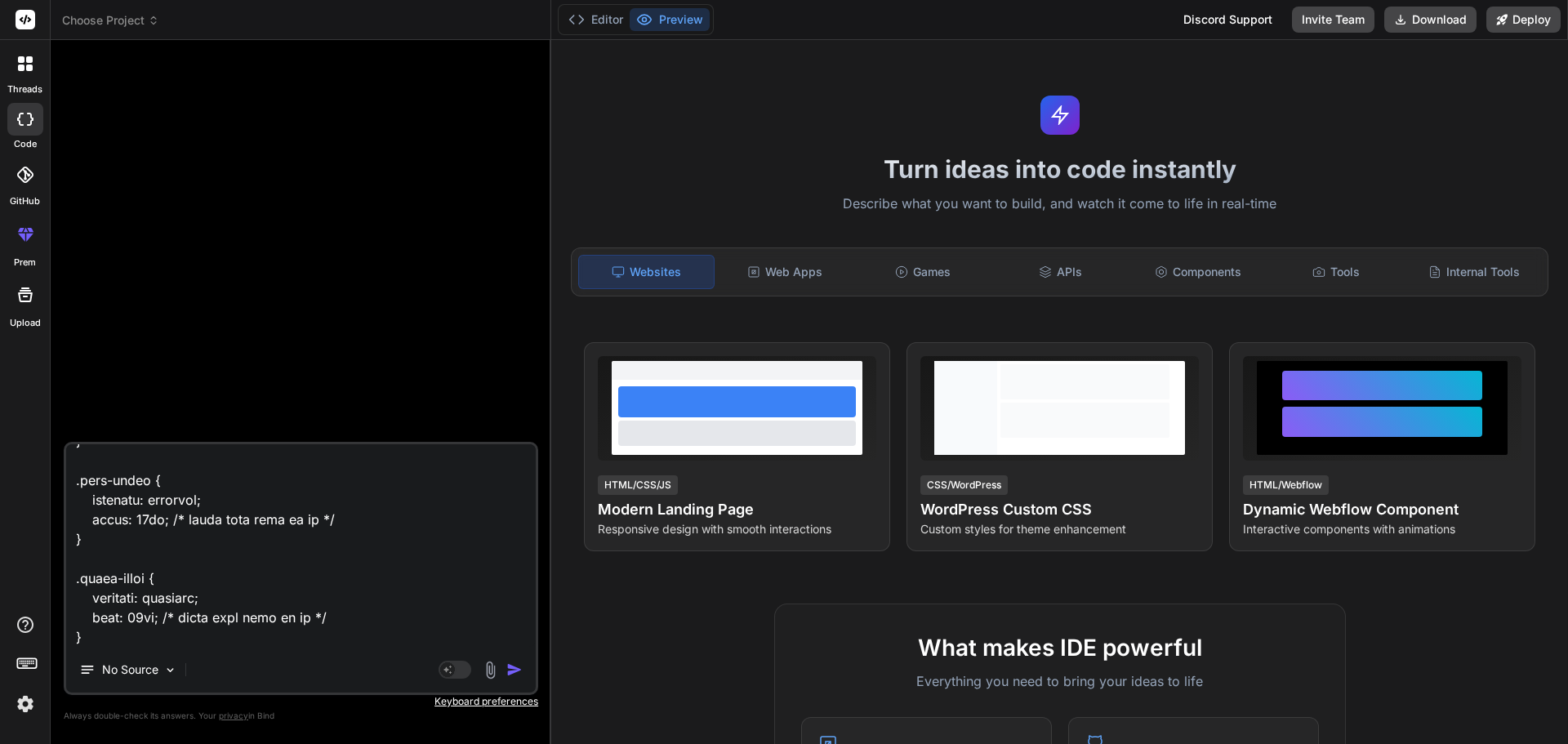
click at [90, 628] on textarea at bounding box center [301, 545] width 469 height 202
paste textarea "document.addEventListener('DOMContentLoaded', function() { const slider = docum…"
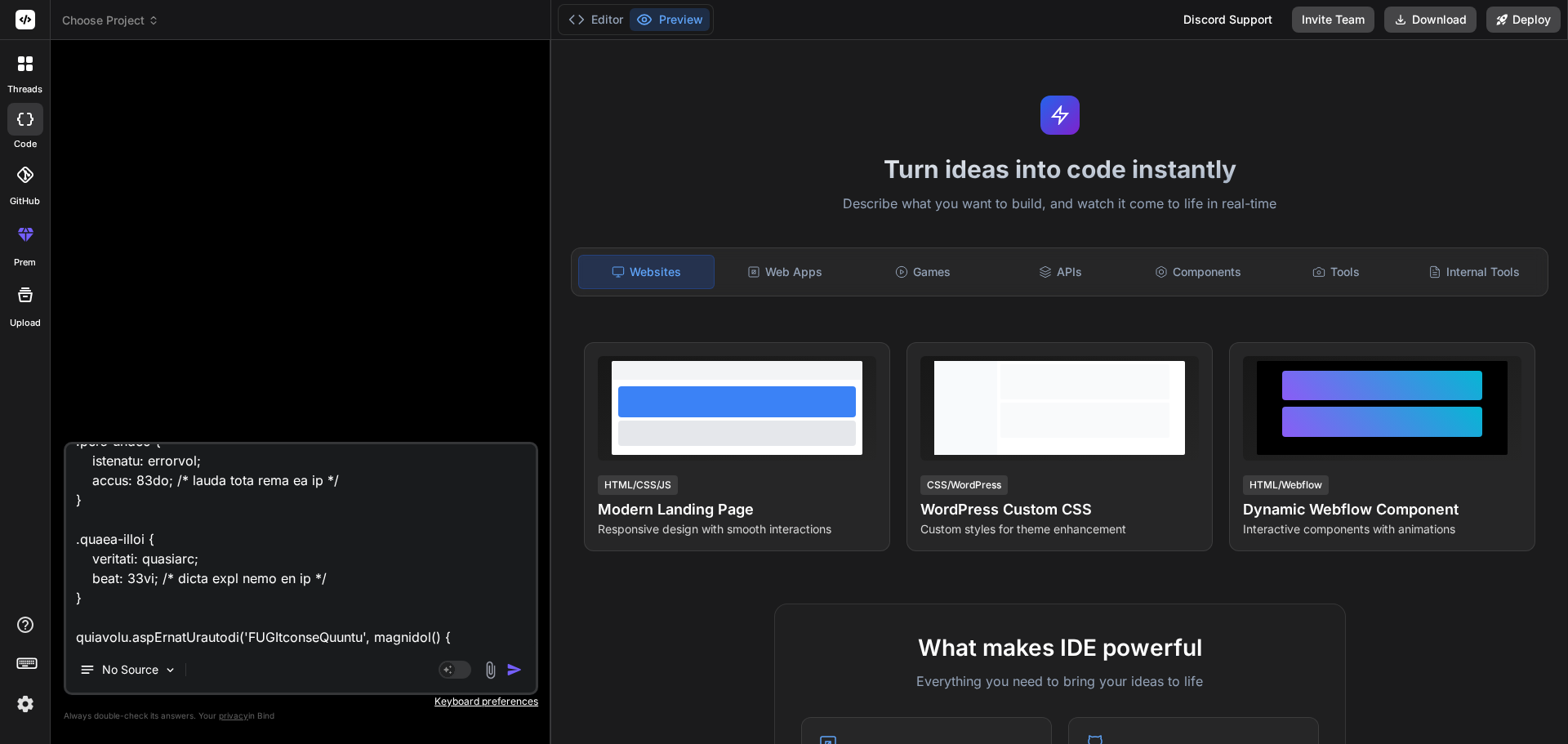
scroll to position [3804, 0]
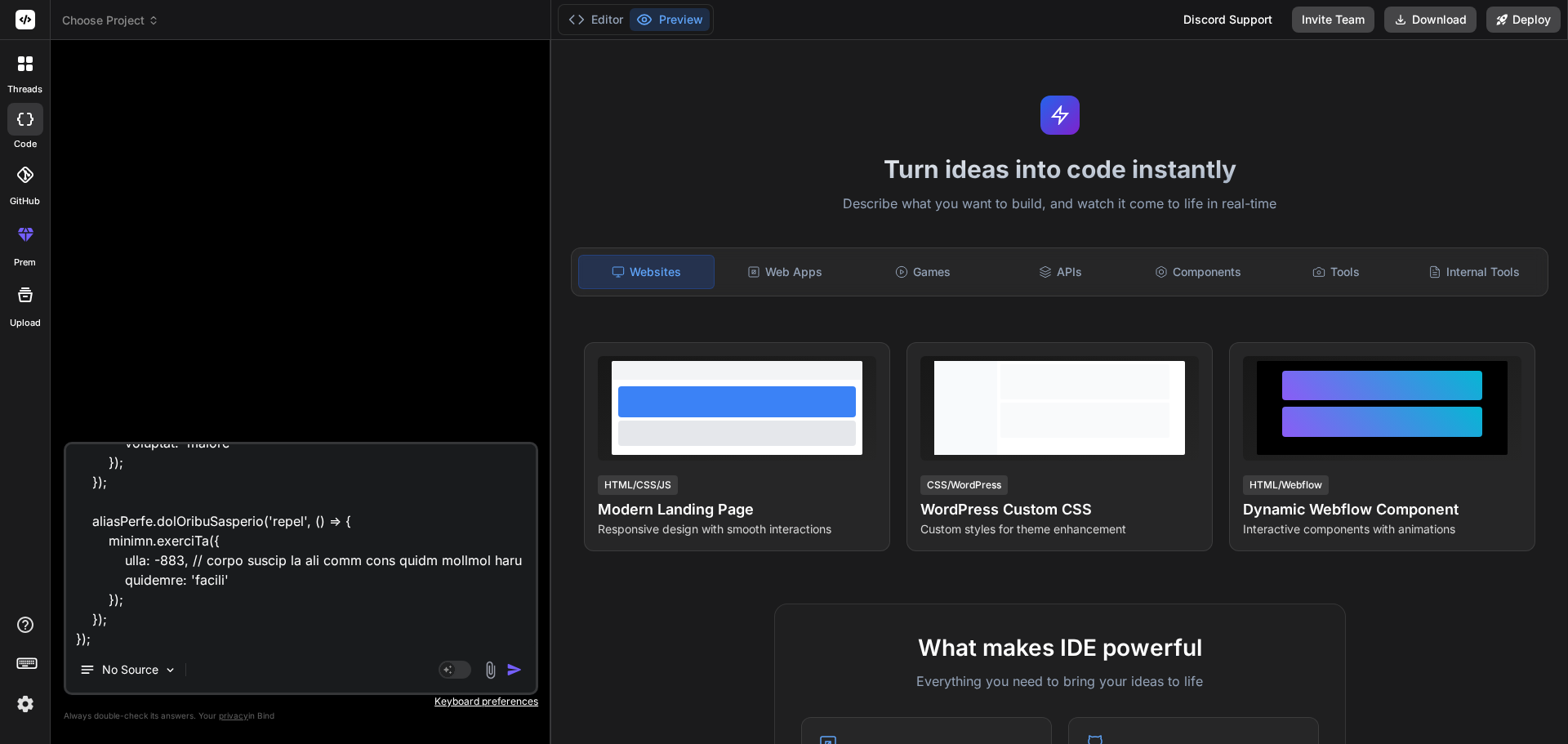
click at [511, 671] on img "button" at bounding box center [514, 669] width 16 height 16
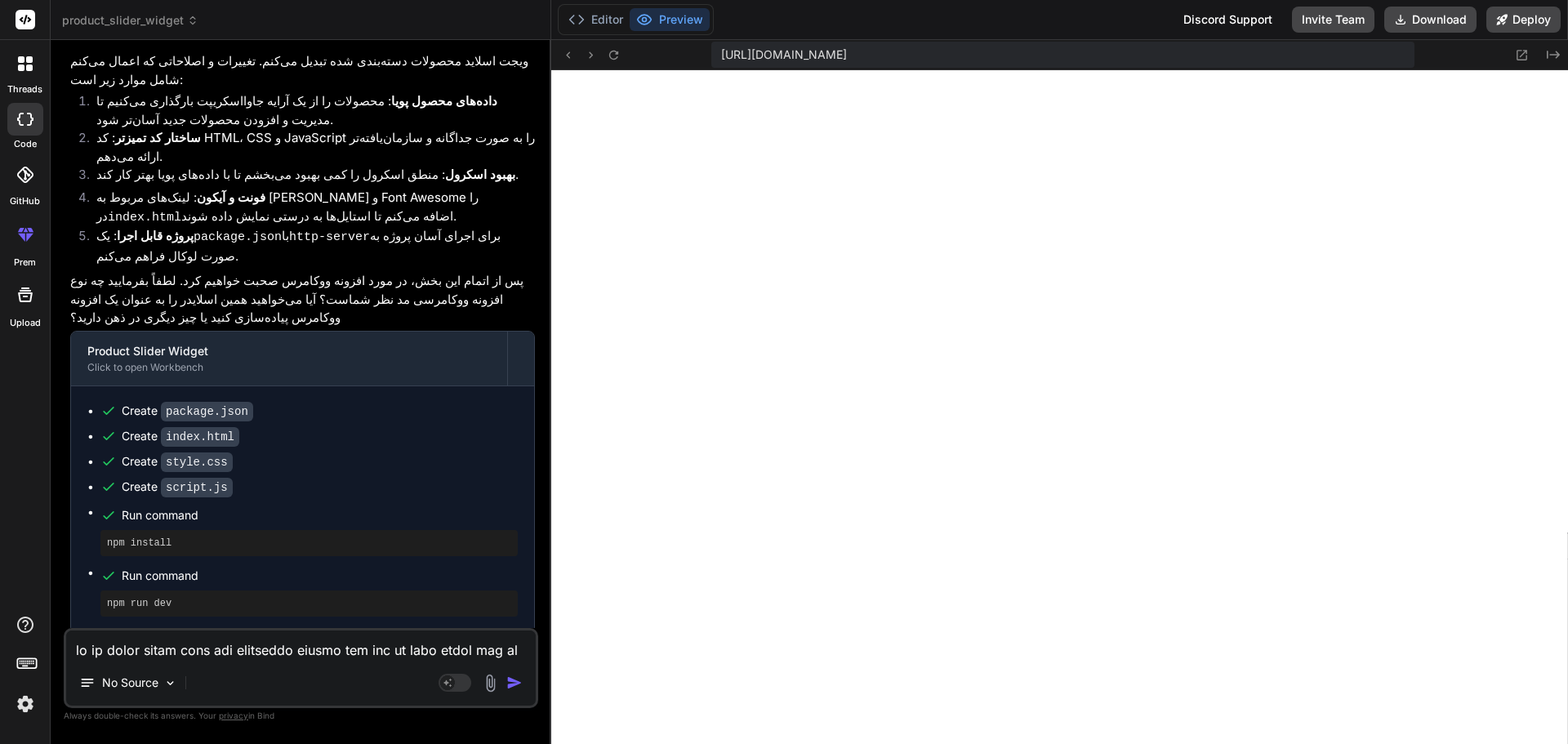
scroll to position [776, 0]
click at [218, 653] on textarea at bounding box center [301, 645] width 469 height 29
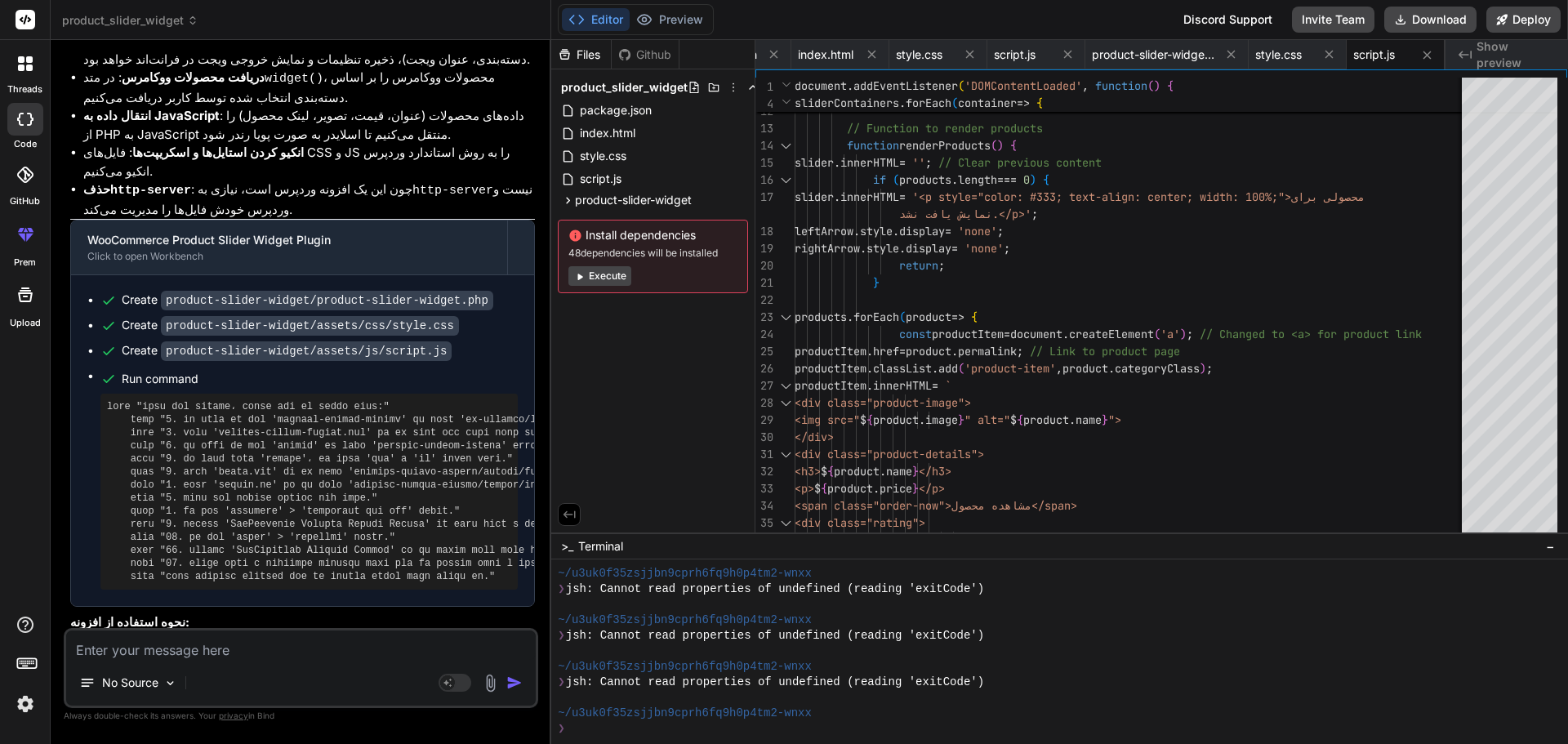
scroll to position [2582, 0]
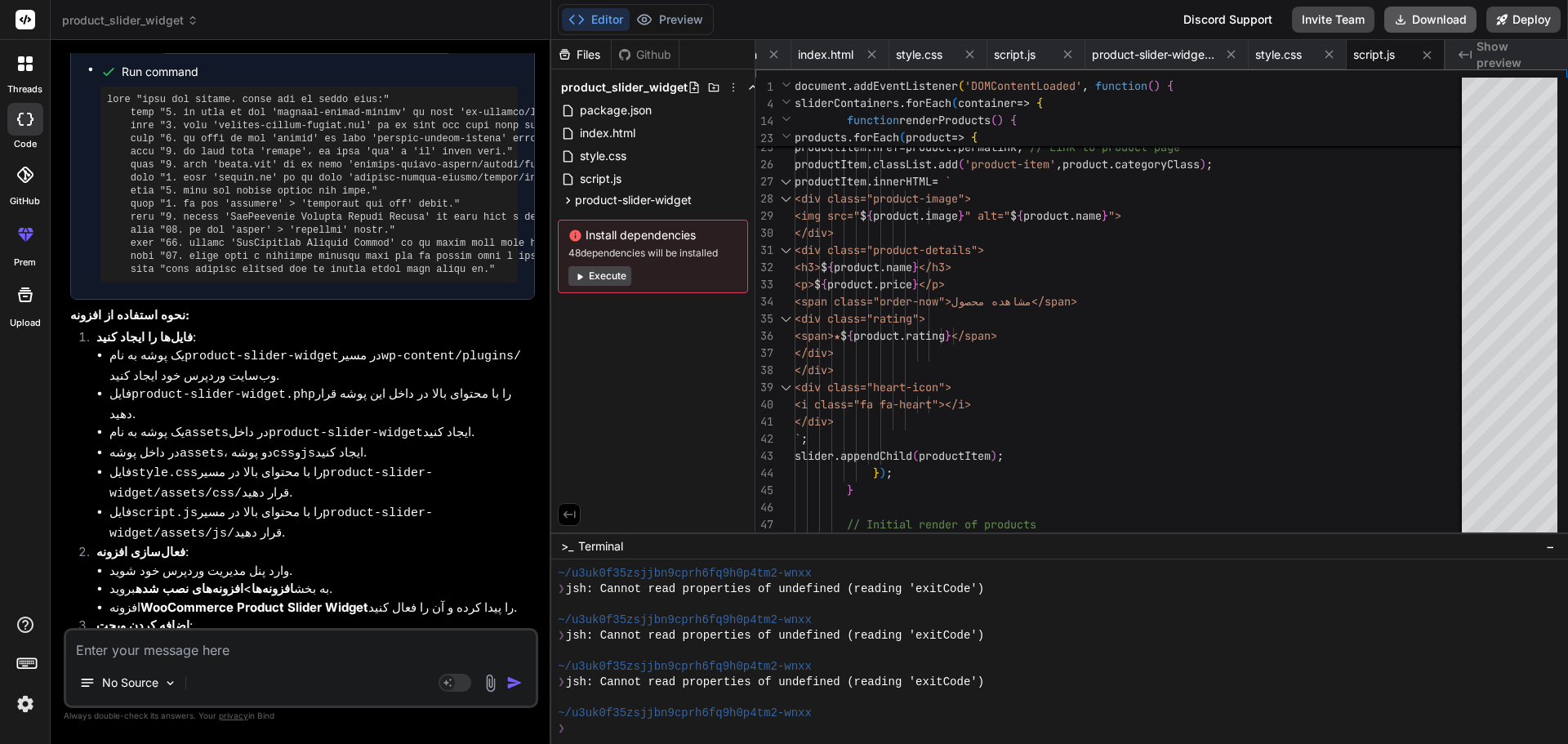
click at [1408, 22] on button "Download" at bounding box center [1431, 20] width 92 height 26
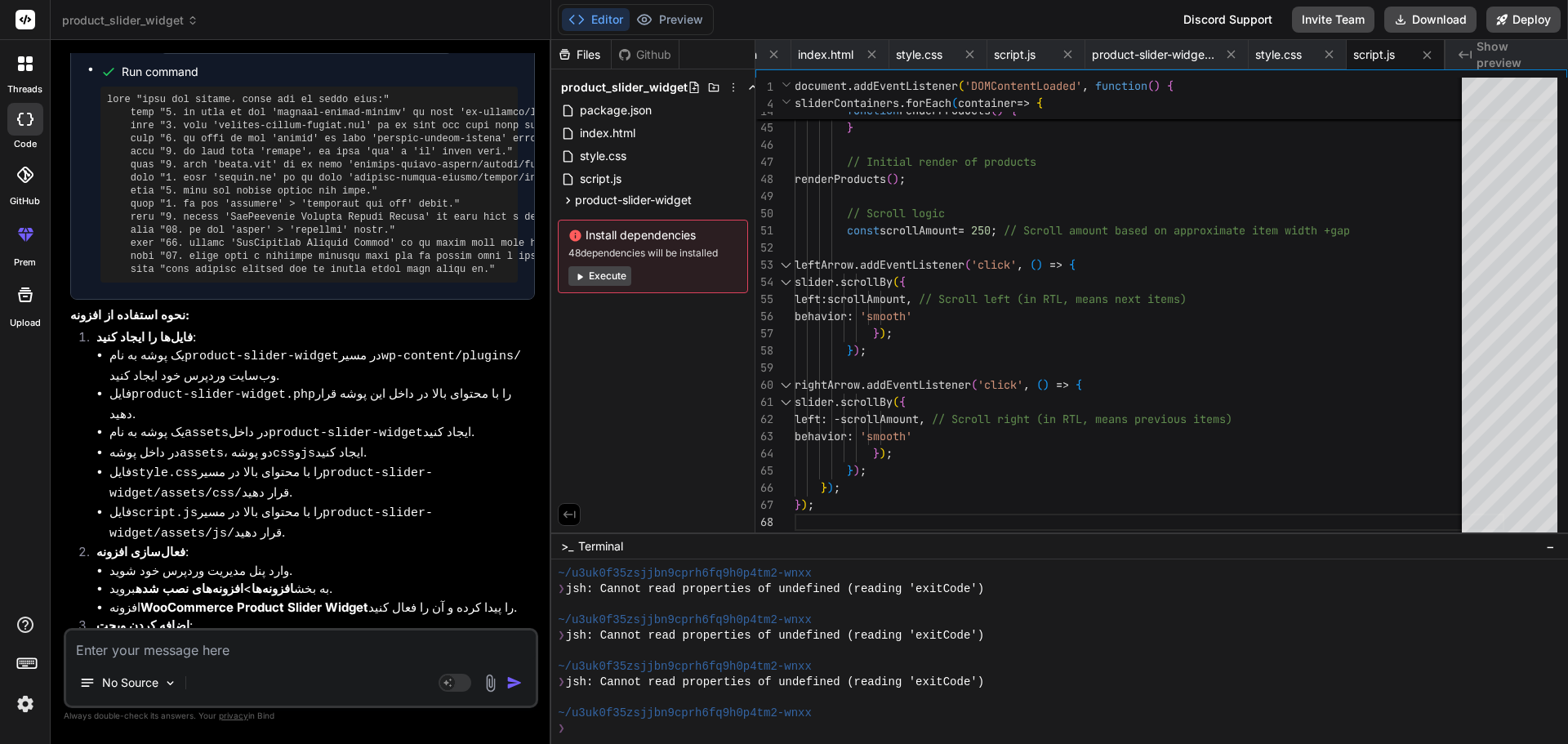
click at [307, 648] on textarea at bounding box center [301, 645] width 469 height 29
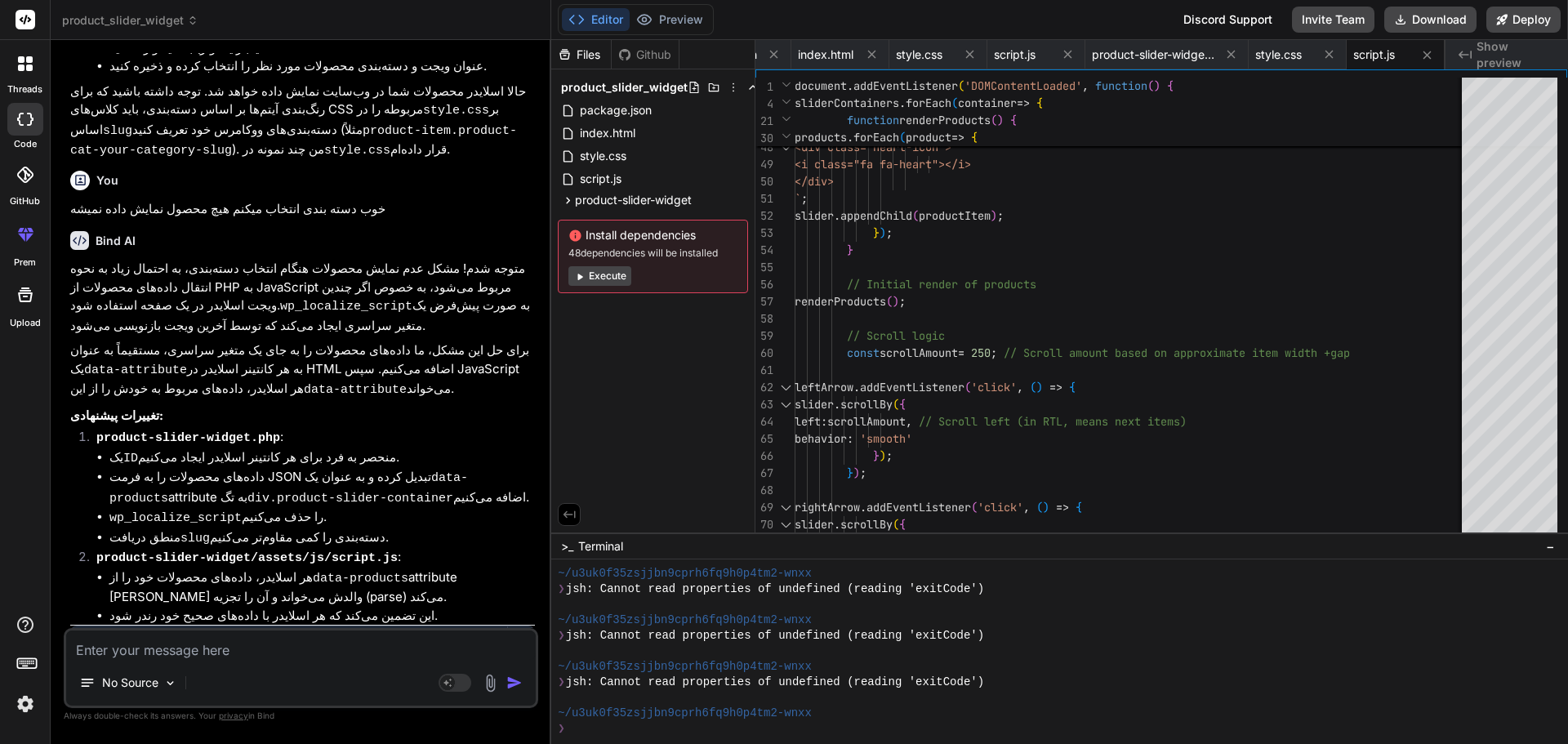
scroll to position [3412, 0]
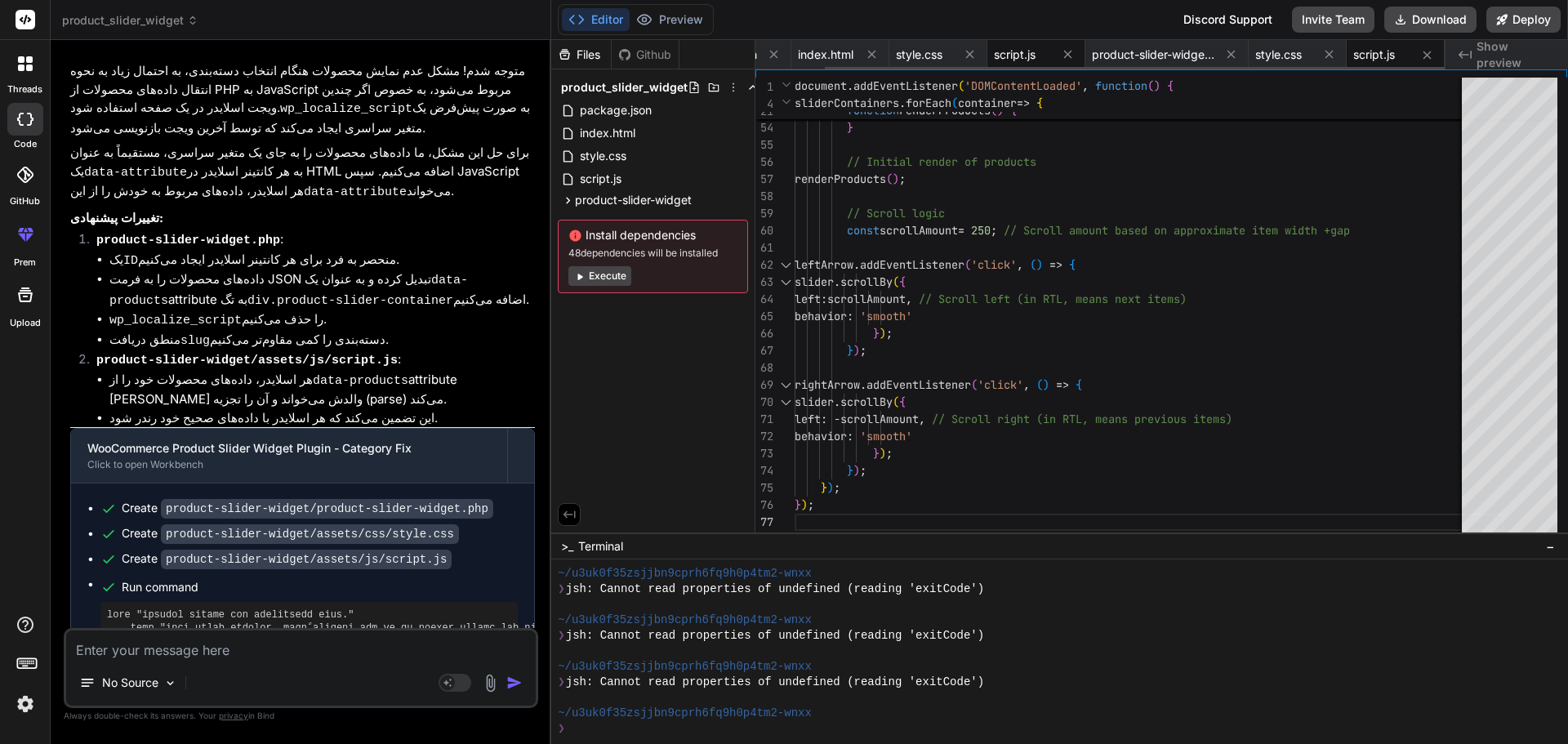
click at [1035, 52] on span "script.js" at bounding box center [1014, 55] width 42 height 16
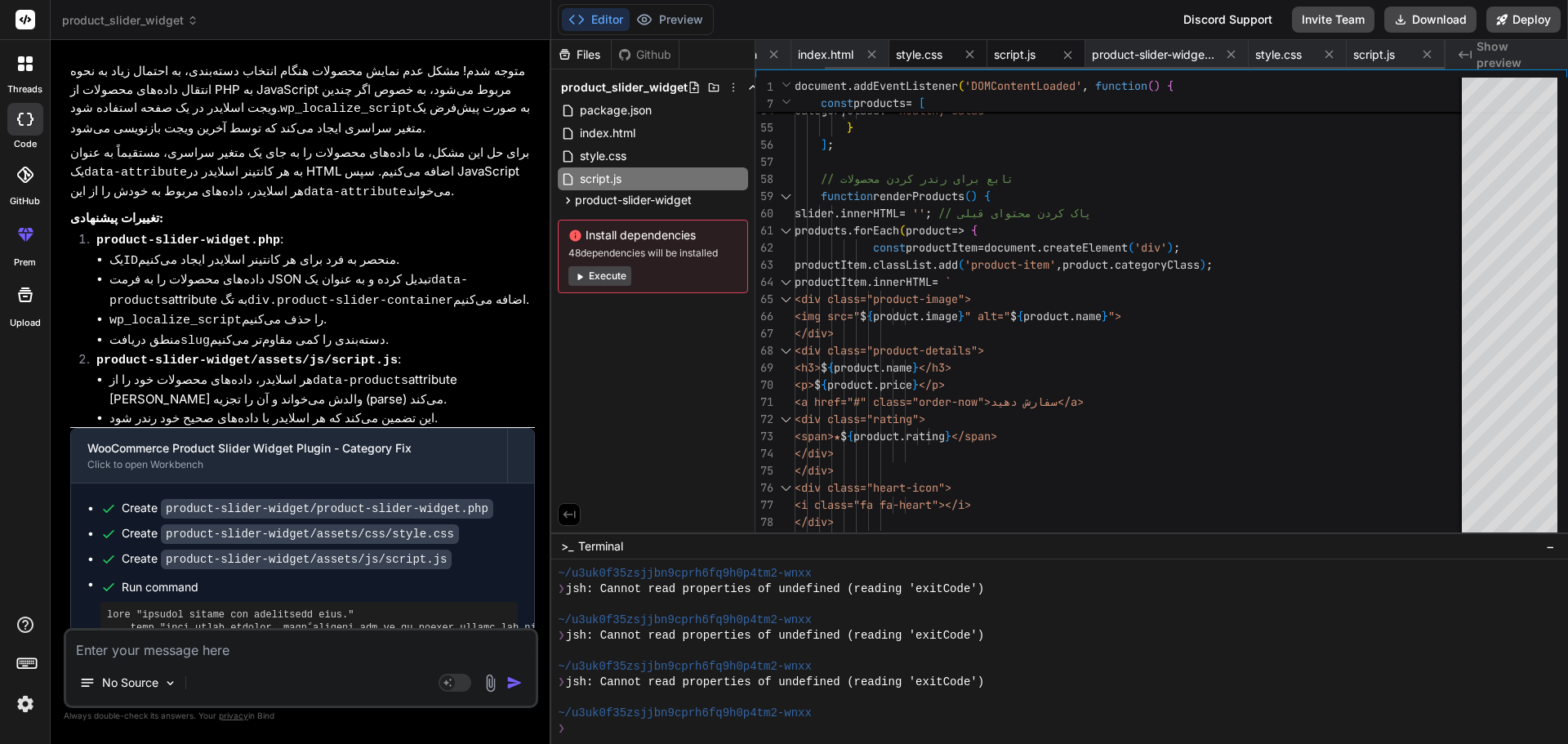
click at [920, 66] on div "style.css" at bounding box center [938, 55] width 98 height 29
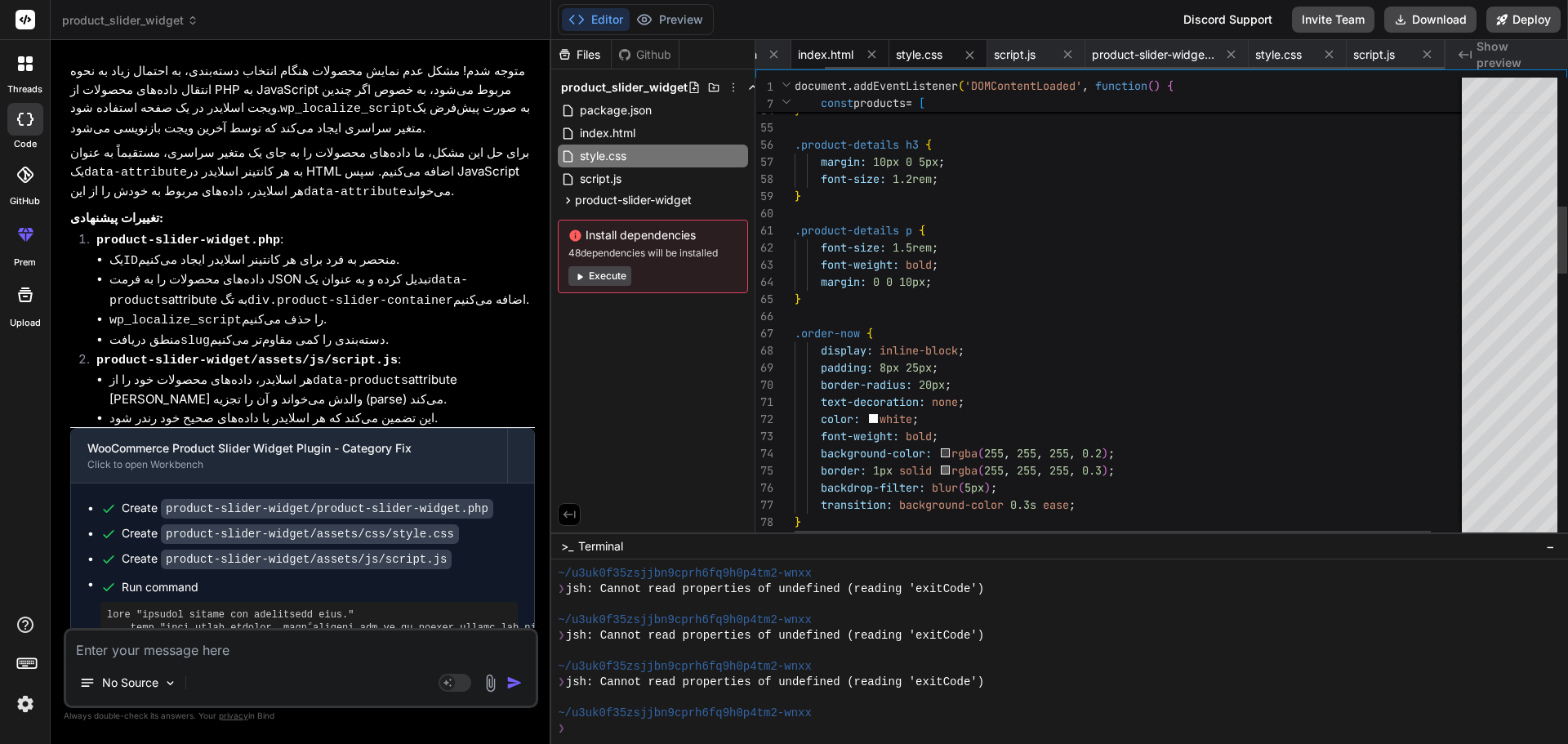
click at [830, 62] on span "index.html" at bounding box center [825, 55] width 55 height 16
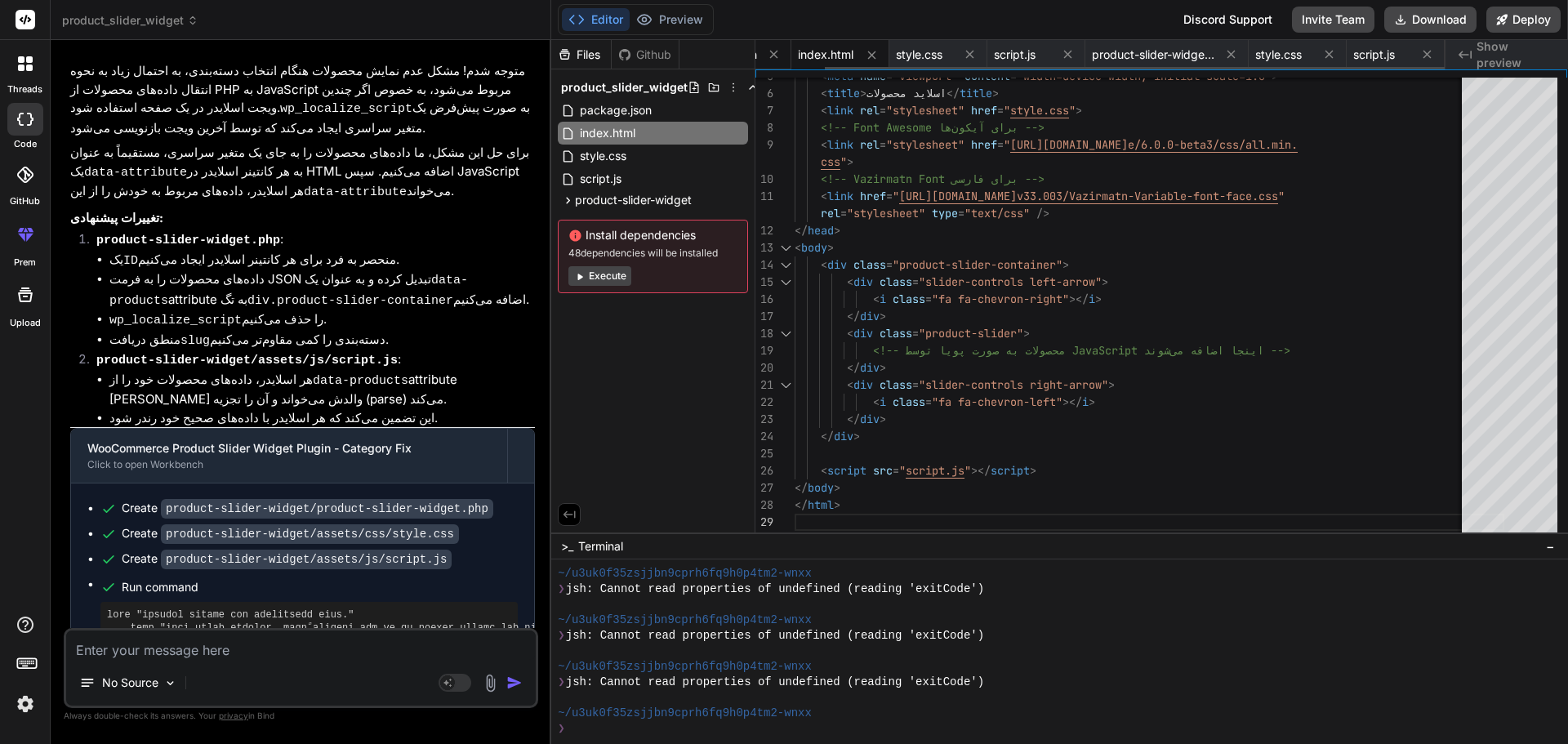
click at [758, 57] on div "package.json" at bounding box center [735, 55] width 113 height 29
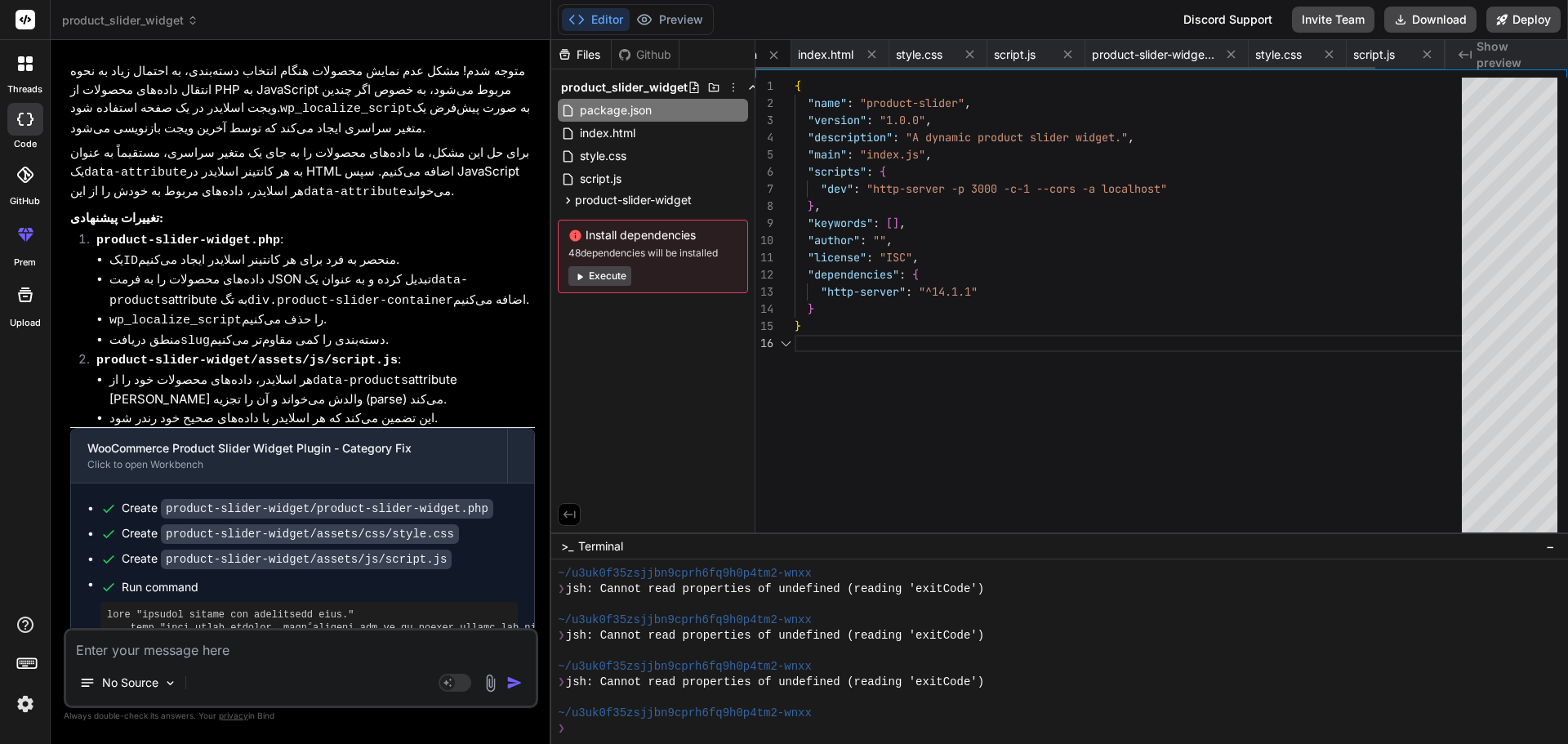
scroll to position [0, 0]
click at [775, 61] on span "package.json" at bounding box center [798, 55] width 72 height 16
click at [908, 54] on span "index.html" at bounding box center [902, 55] width 55 height 16
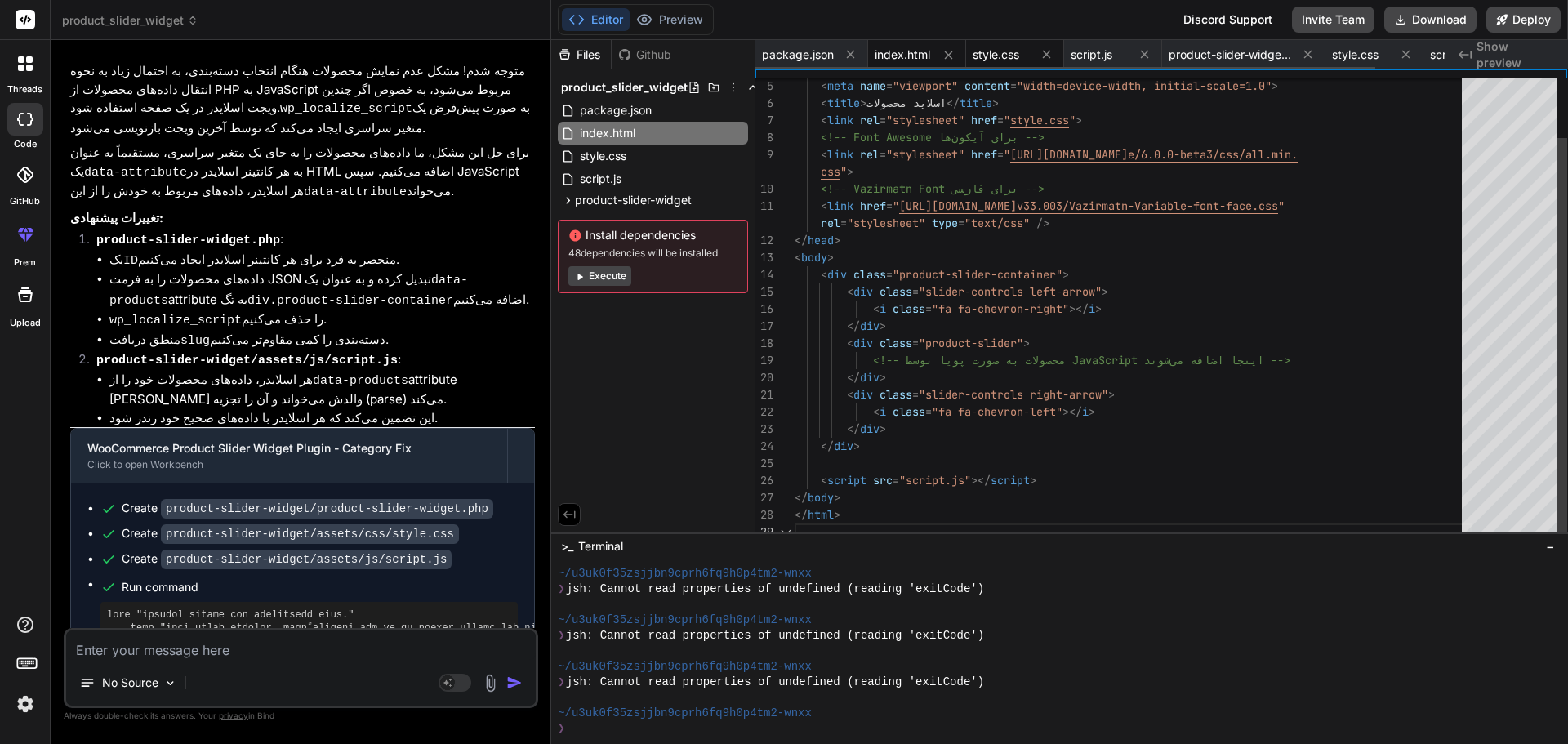
click at [1001, 47] on span "style.css" at bounding box center [996, 55] width 47 height 16
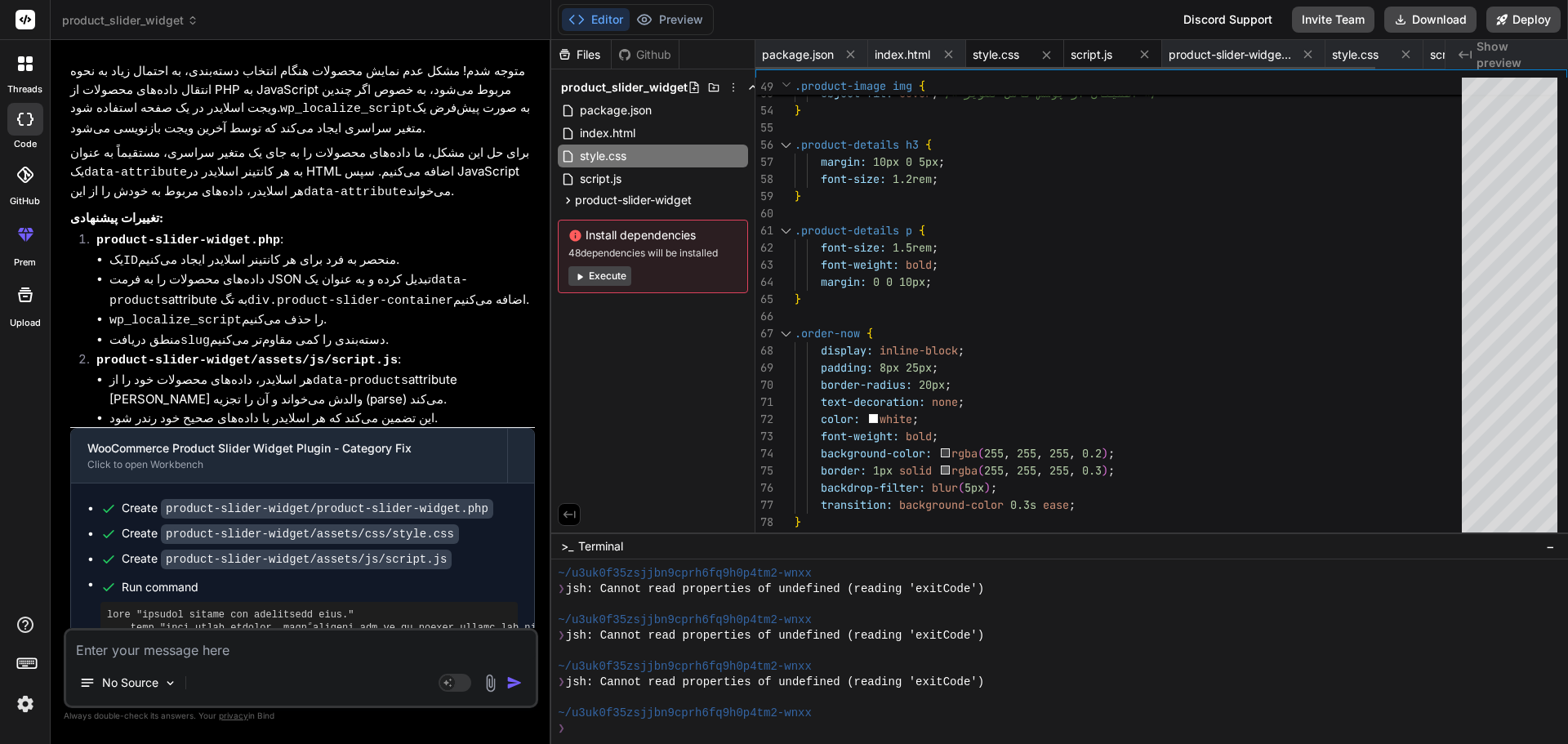
click at [1099, 60] on span "script.js" at bounding box center [1091, 55] width 42 height 16
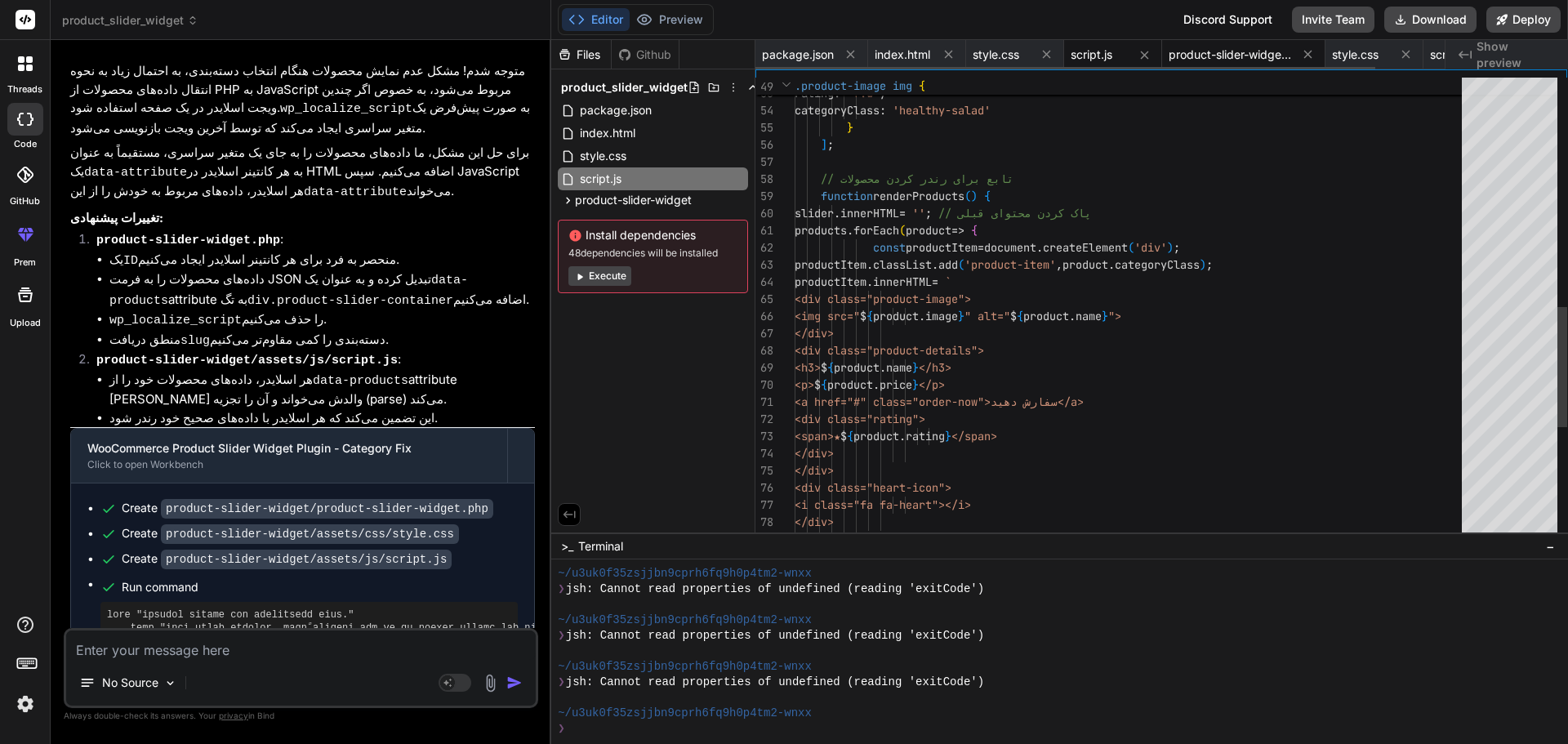
click at [1242, 61] on span "product-slider-widget.php" at bounding box center [1230, 55] width 123 height 16
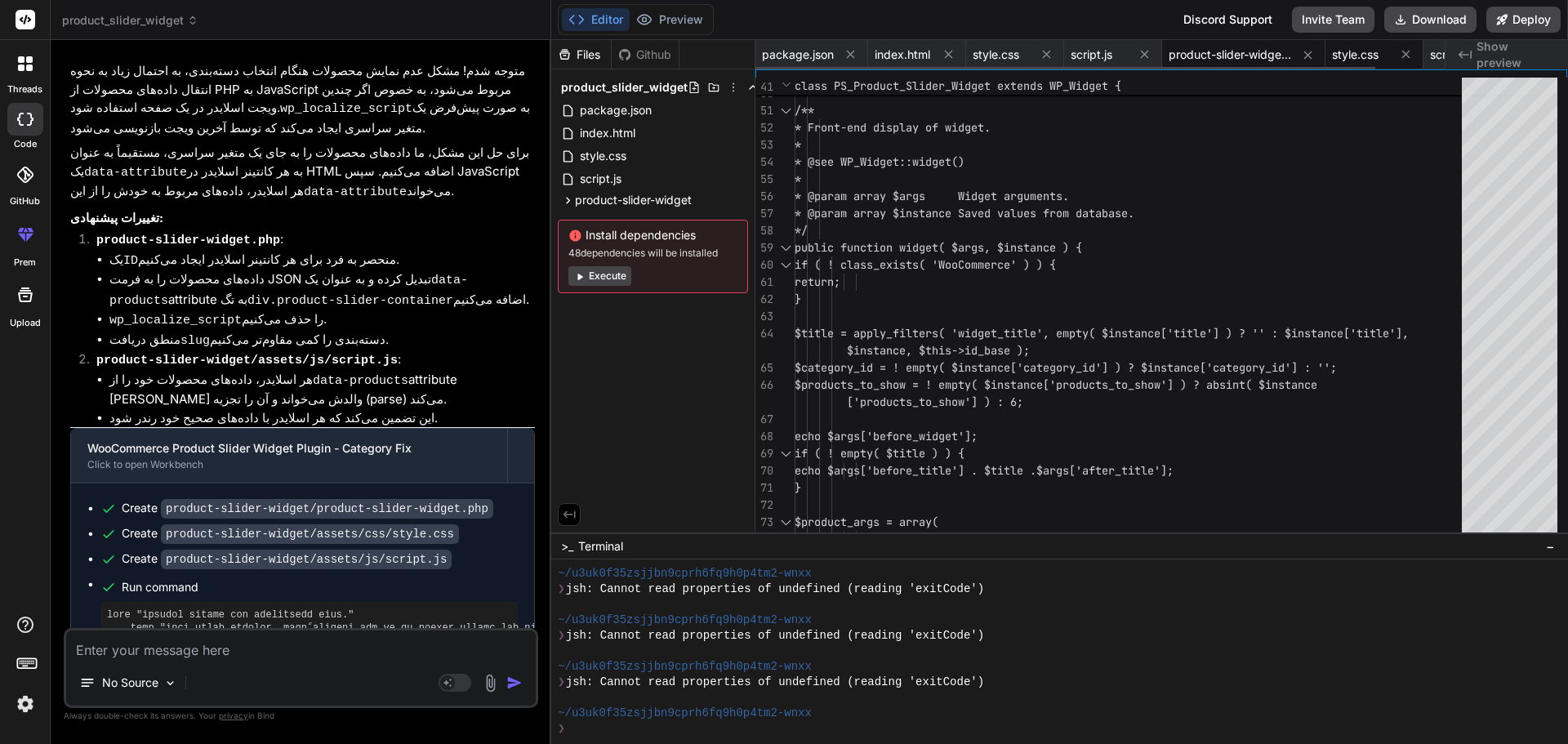
click at [1350, 59] on span "style.css" at bounding box center [1355, 55] width 47 height 16
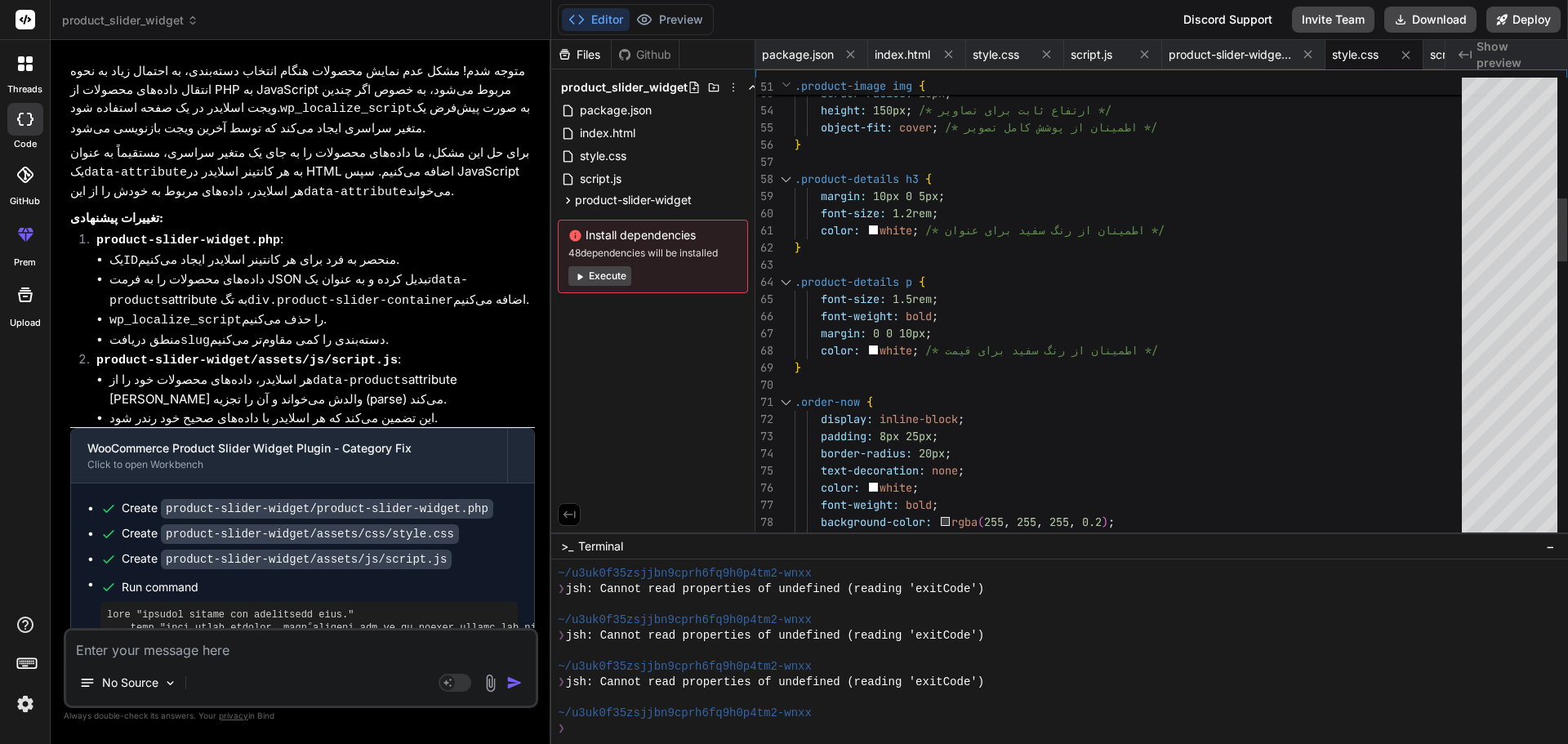
click at [1434, 55] on span "script.js" at bounding box center [1450, 55] width 42 height 16
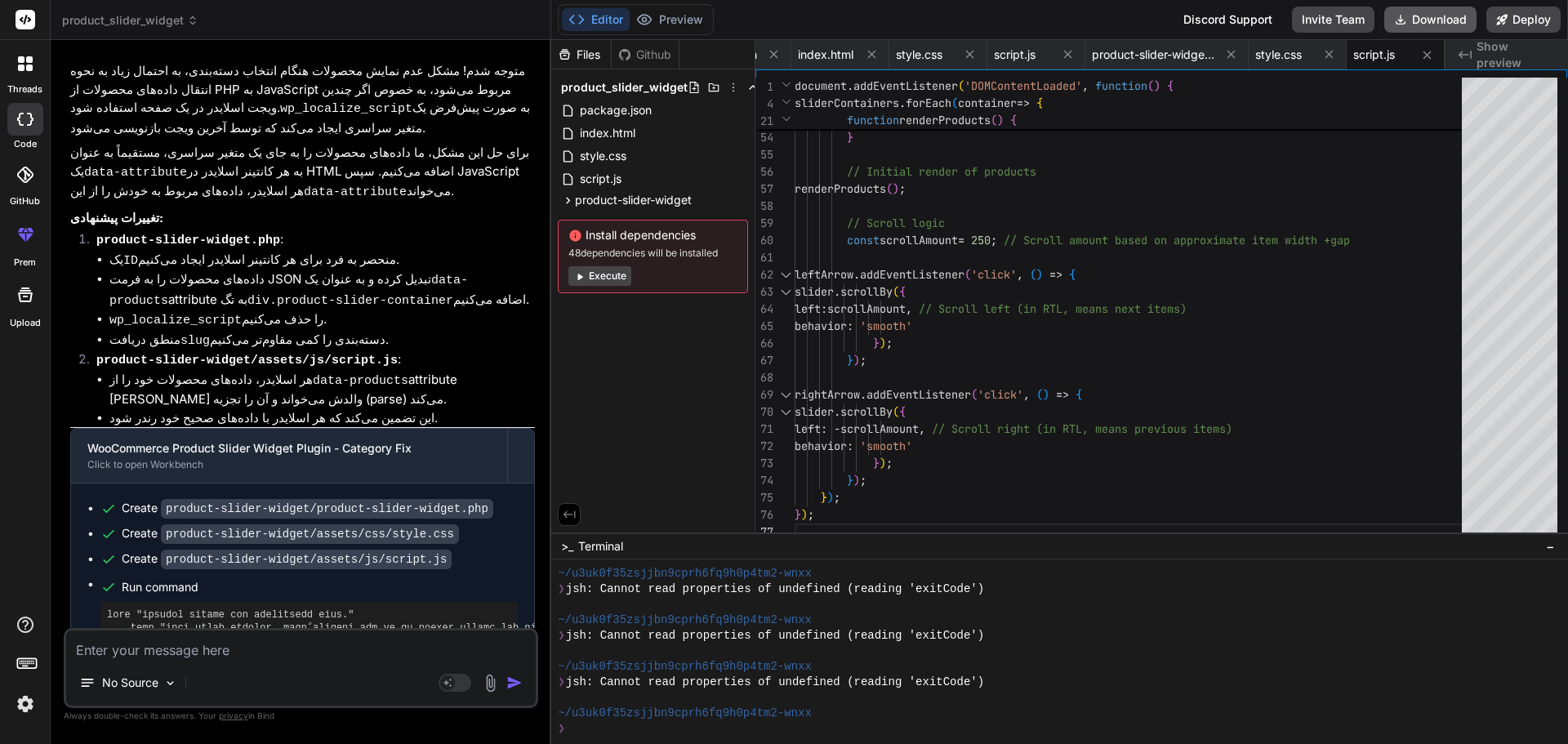
click at [1430, 12] on button "Download" at bounding box center [1431, 20] width 92 height 26
click at [148, 652] on textarea at bounding box center [301, 645] width 469 height 29
click at [77, 632] on textarea "متاسفانه همچنان هیچ محصولی نمایش نمیده ساختار کد بروز کن ولی ظاهرش اسلاید مطابق…" at bounding box center [301, 635] width 469 height 49
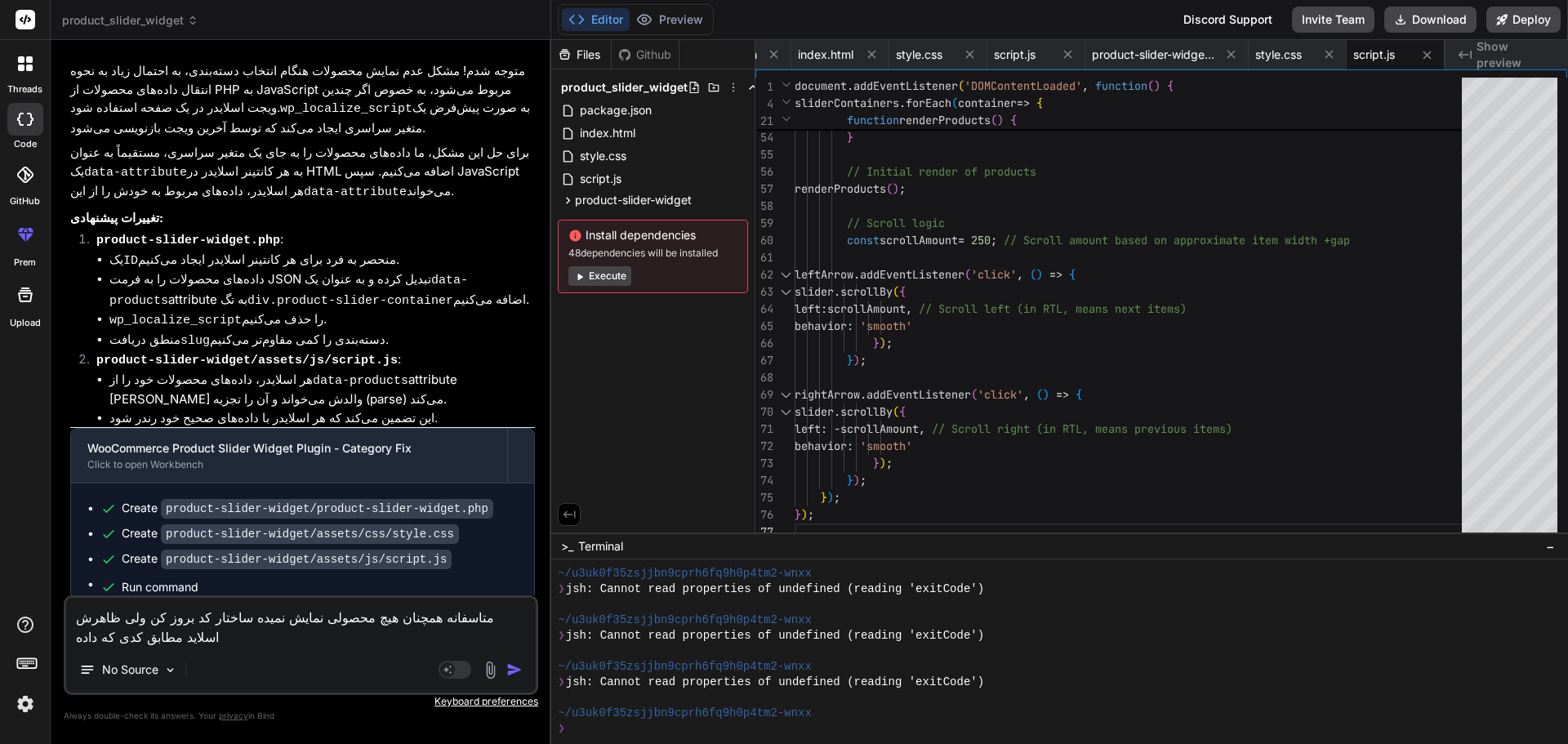
click at [131, 599] on textarea "متاسفانه همچنان هیچ محصولی نمایش نمیده ساختار کد بروز کن ولی ظاهرش اسلاید مطابق…" at bounding box center [301, 622] width 469 height 49
click at [514, 622] on textarea "متاسفانه همچنان هیچ محصولی نمایش نمیده ساختار کد بروز کن ولی ظاهرش اسلاید مطابق…" at bounding box center [301, 622] width 469 height 49
click at [73, 622] on textarea "متاسفانه همچنان هیچ محصولی نمایش نمیده ساختار کد بروز کن ولی ظاهرش اسلاید مطابق…" at bounding box center [301, 622] width 469 height 49
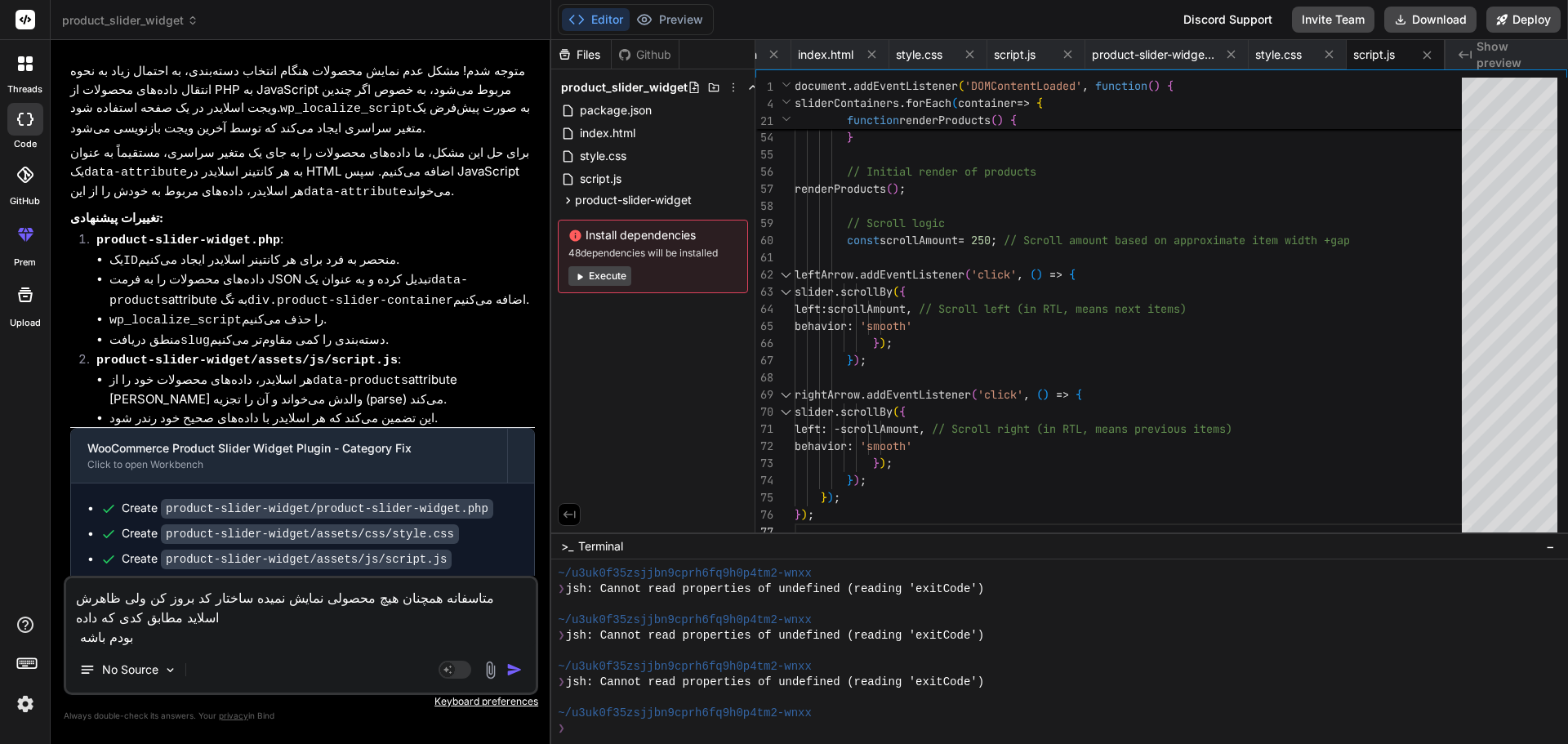
click at [90, 597] on textarea "متاسفانه همچنان هیچ محصولی نمایش نمیده ساختار کد بروز کن ولی ظاهرش اسلاید مطابق…" at bounding box center [301, 613] width 469 height 68
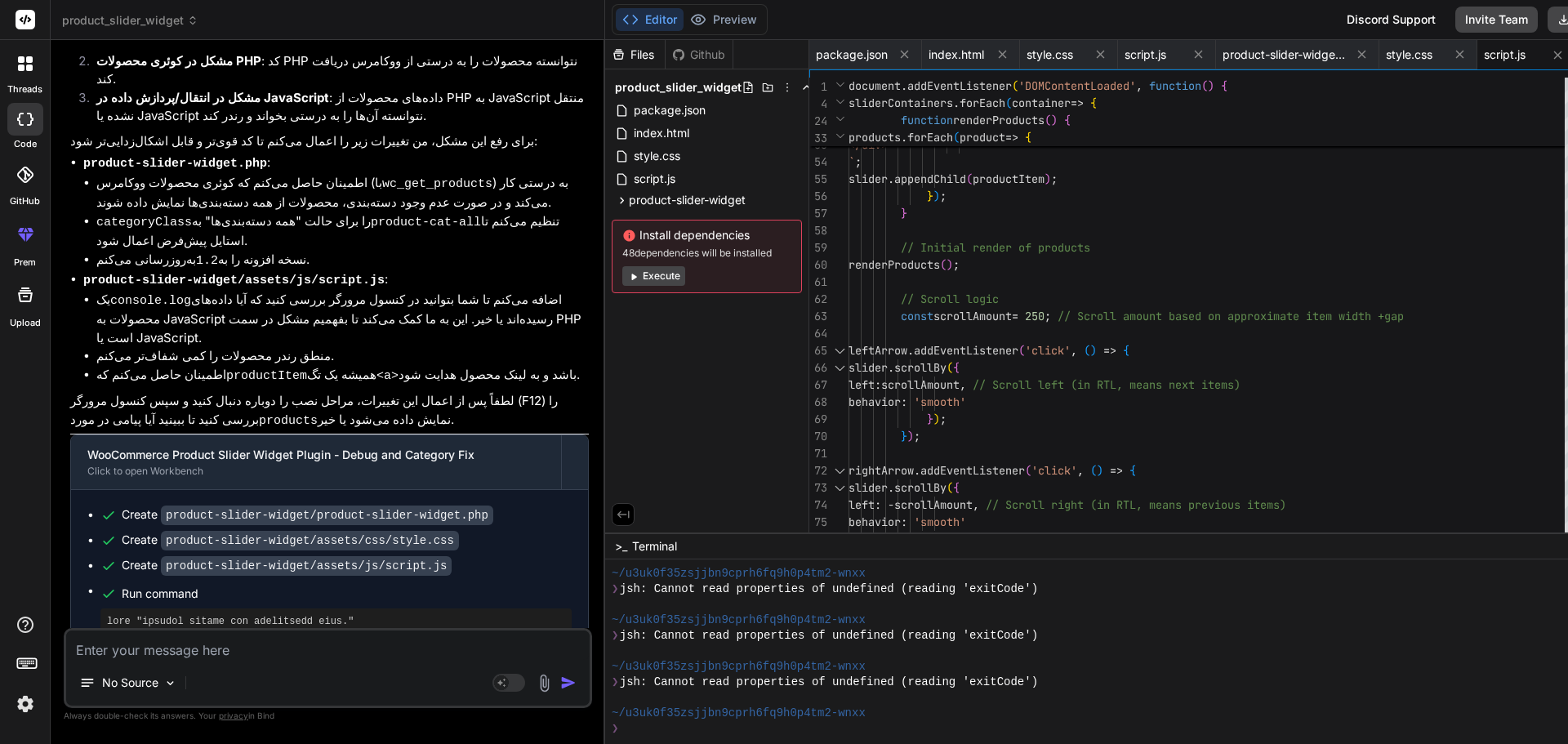
scroll to position [4003, 0]
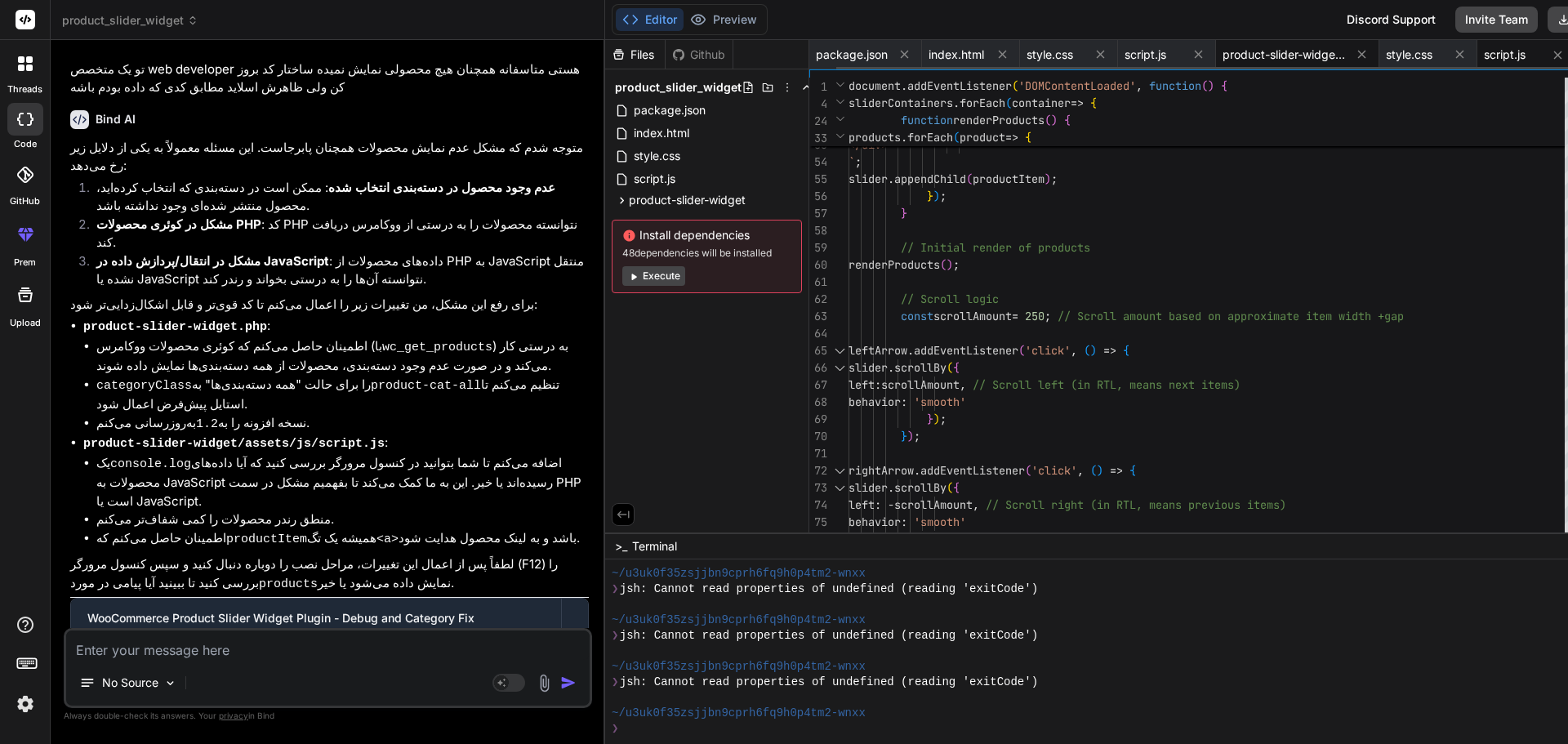
click at [1222, 58] on span "product-slider-widget.php" at bounding box center [1284, 55] width 123 height 16
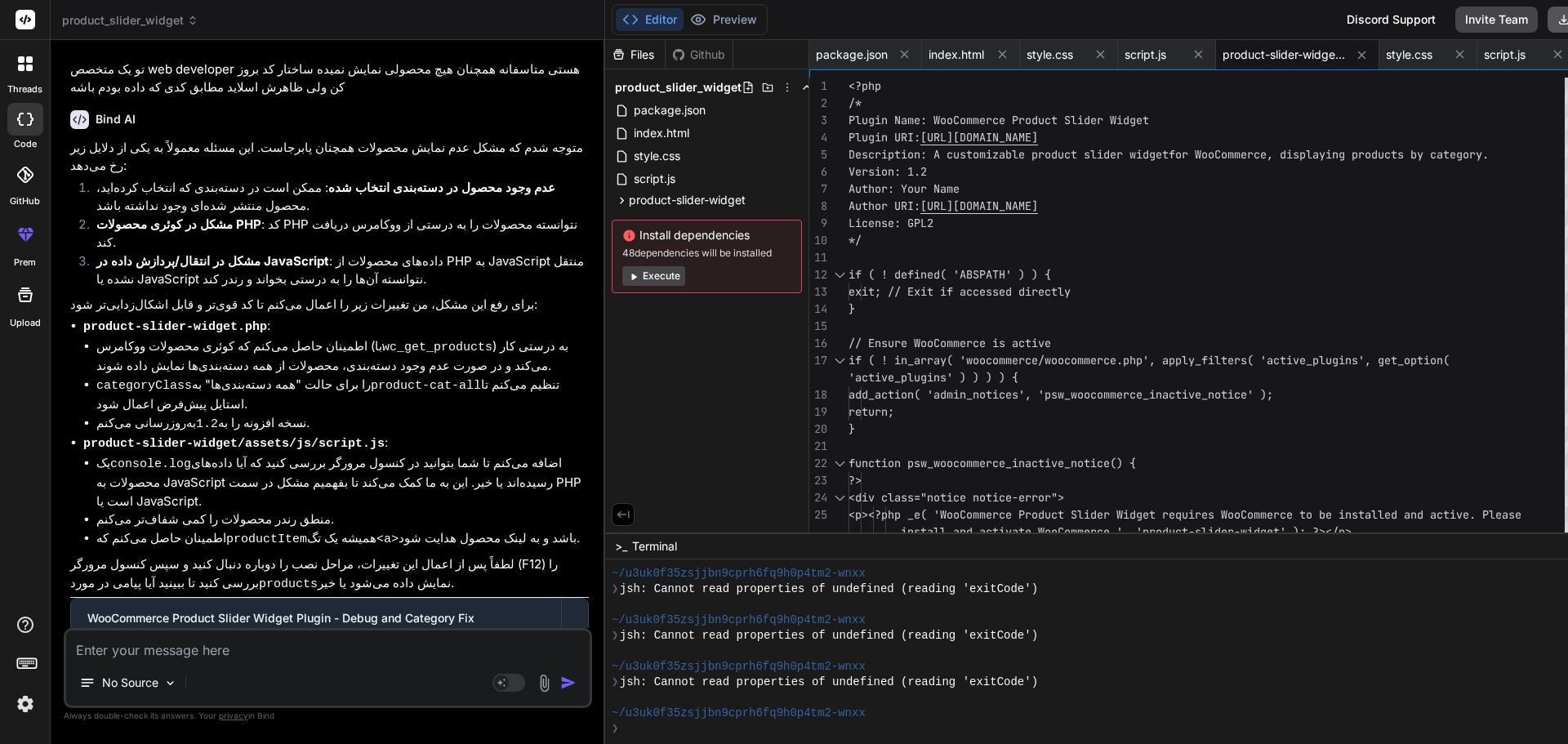
click at [1548, 17] on button "Download" at bounding box center [1594, 20] width 92 height 26
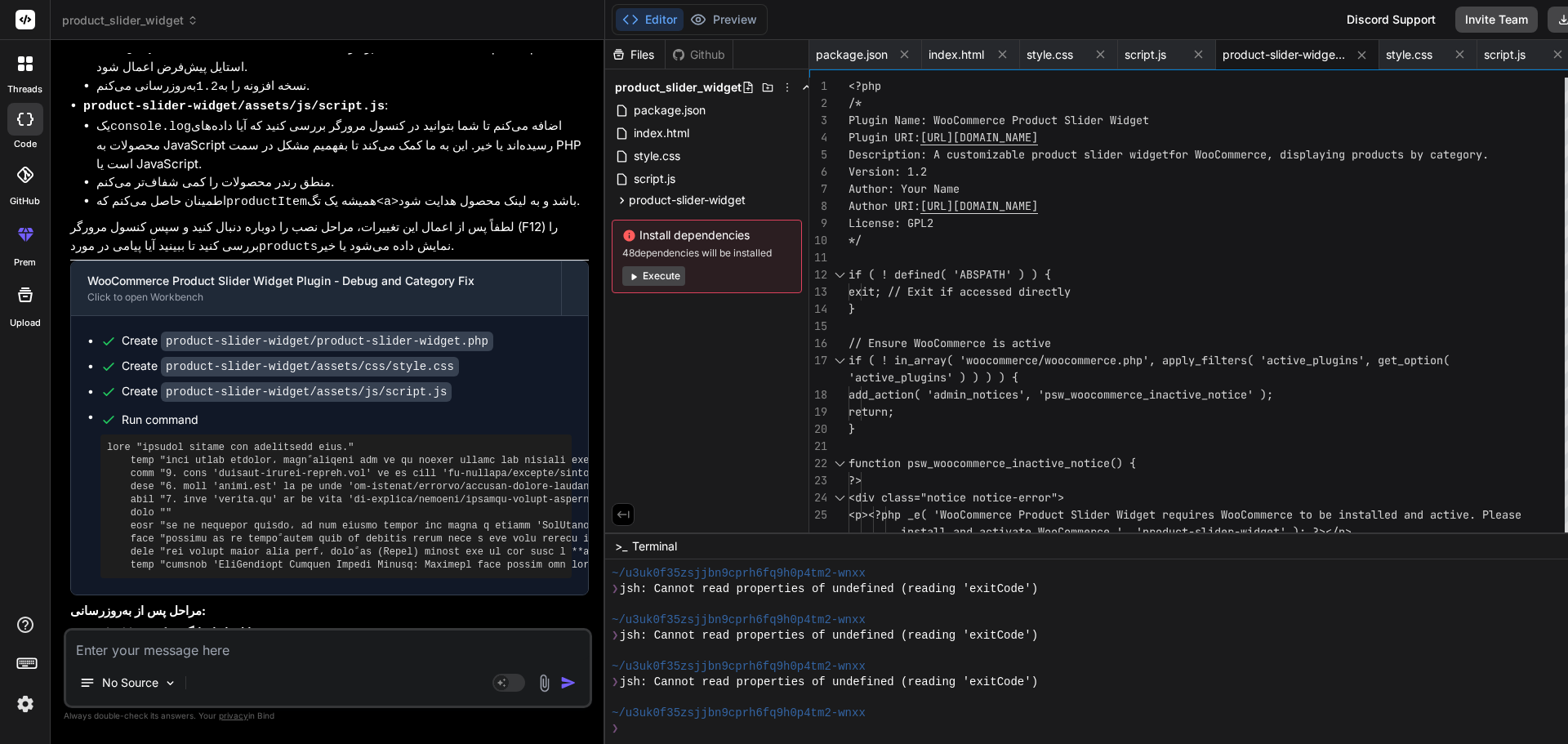
scroll to position [4576, 0]
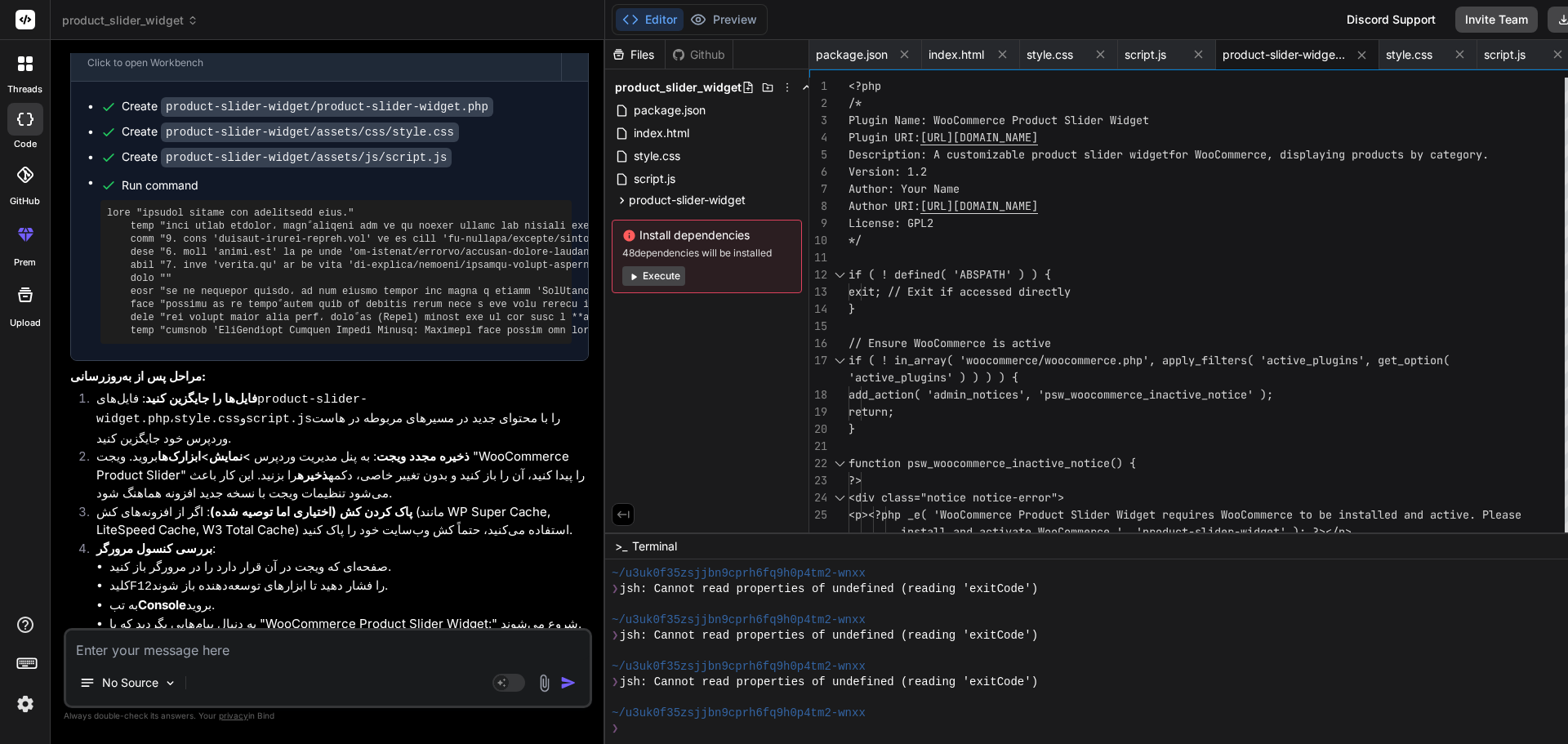
click at [172, 653] on textarea at bounding box center [328, 645] width 524 height 29
click at [234, 653] on textarea at bounding box center [328, 645] width 524 height 29
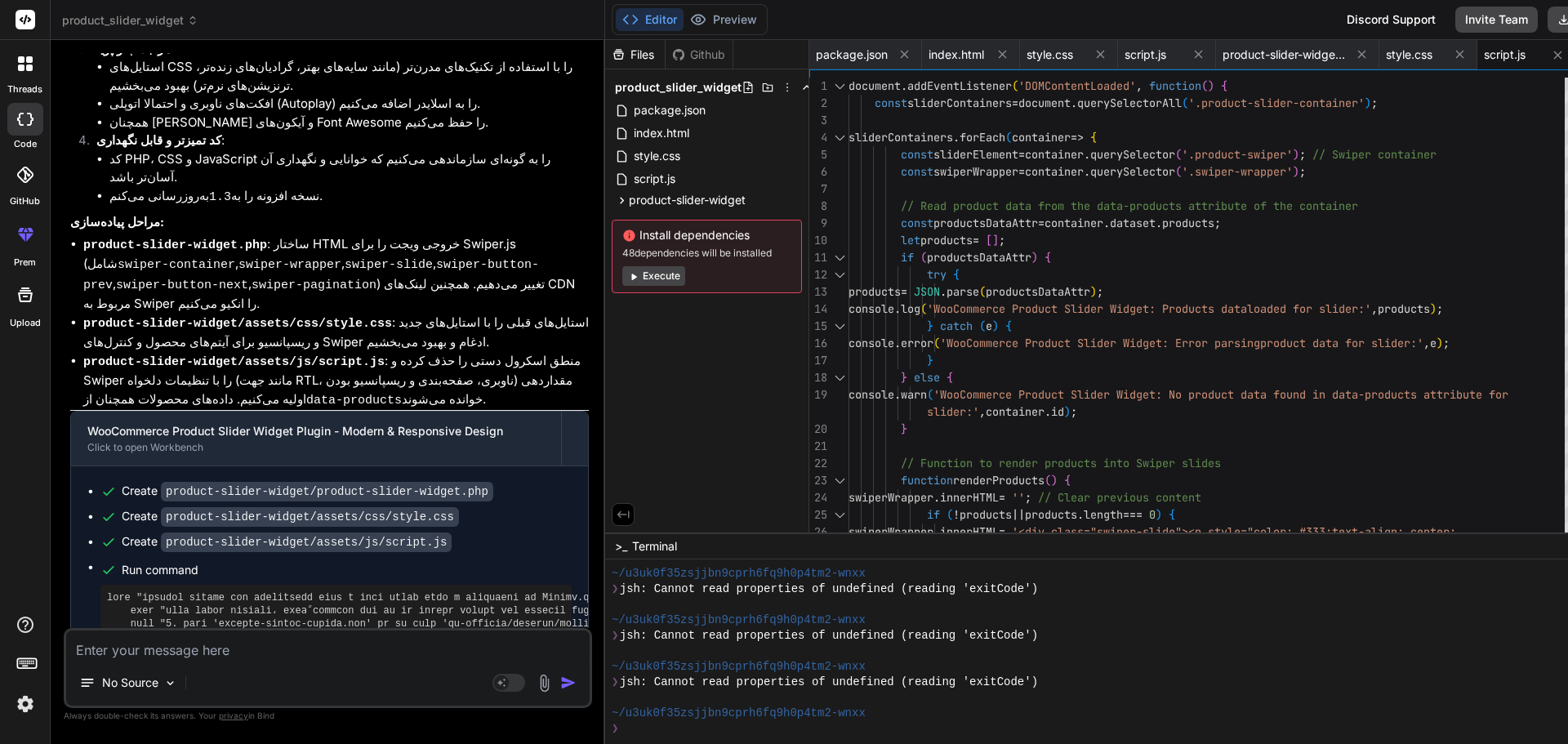
scroll to position [5935, 0]
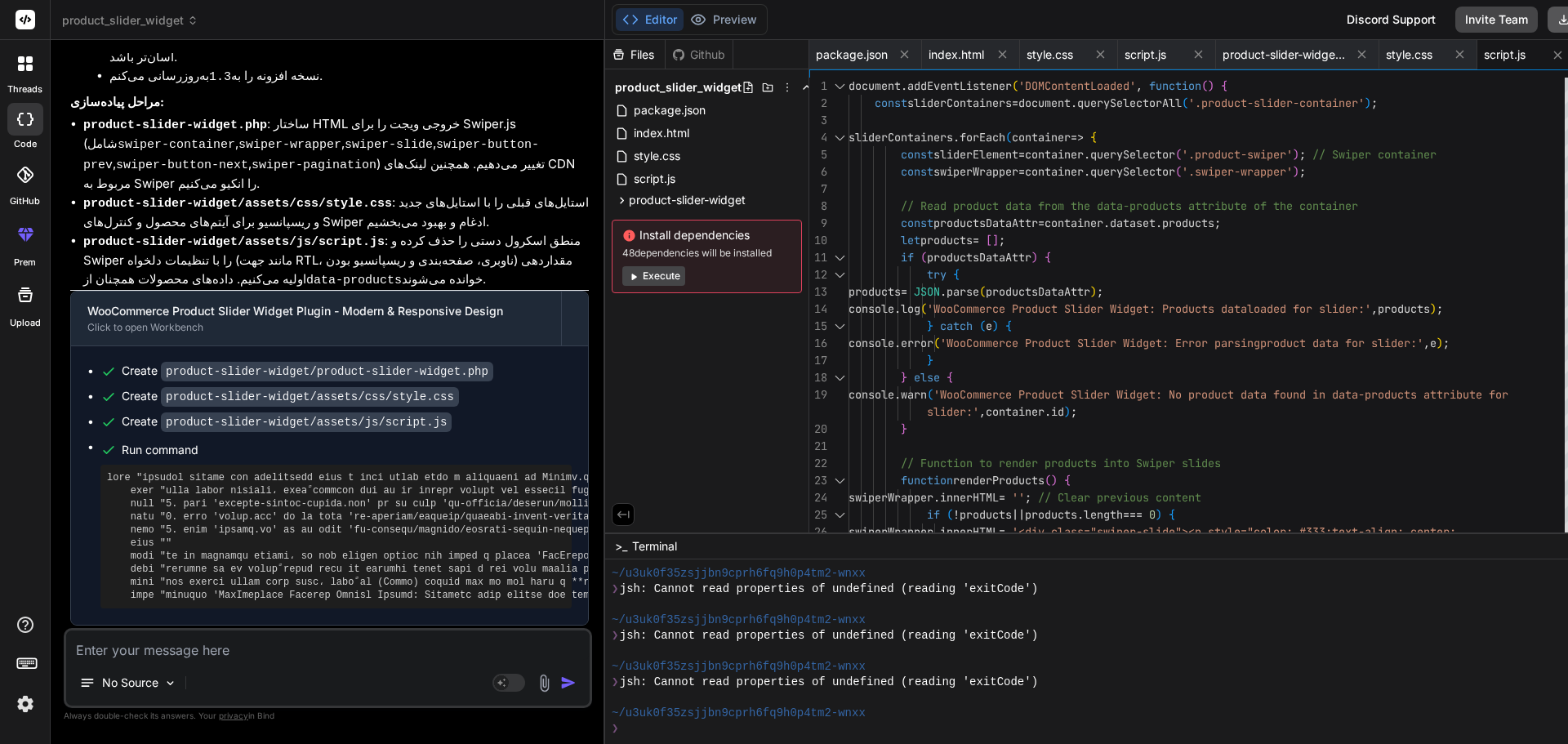
click at [1548, 20] on button "Download" at bounding box center [1594, 20] width 92 height 26
click at [189, 654] on textarea at bounding box center [328, 645] width 524 height 29
click at [22, 20] on icon at bounding box center [26, 19] width 12 height 9
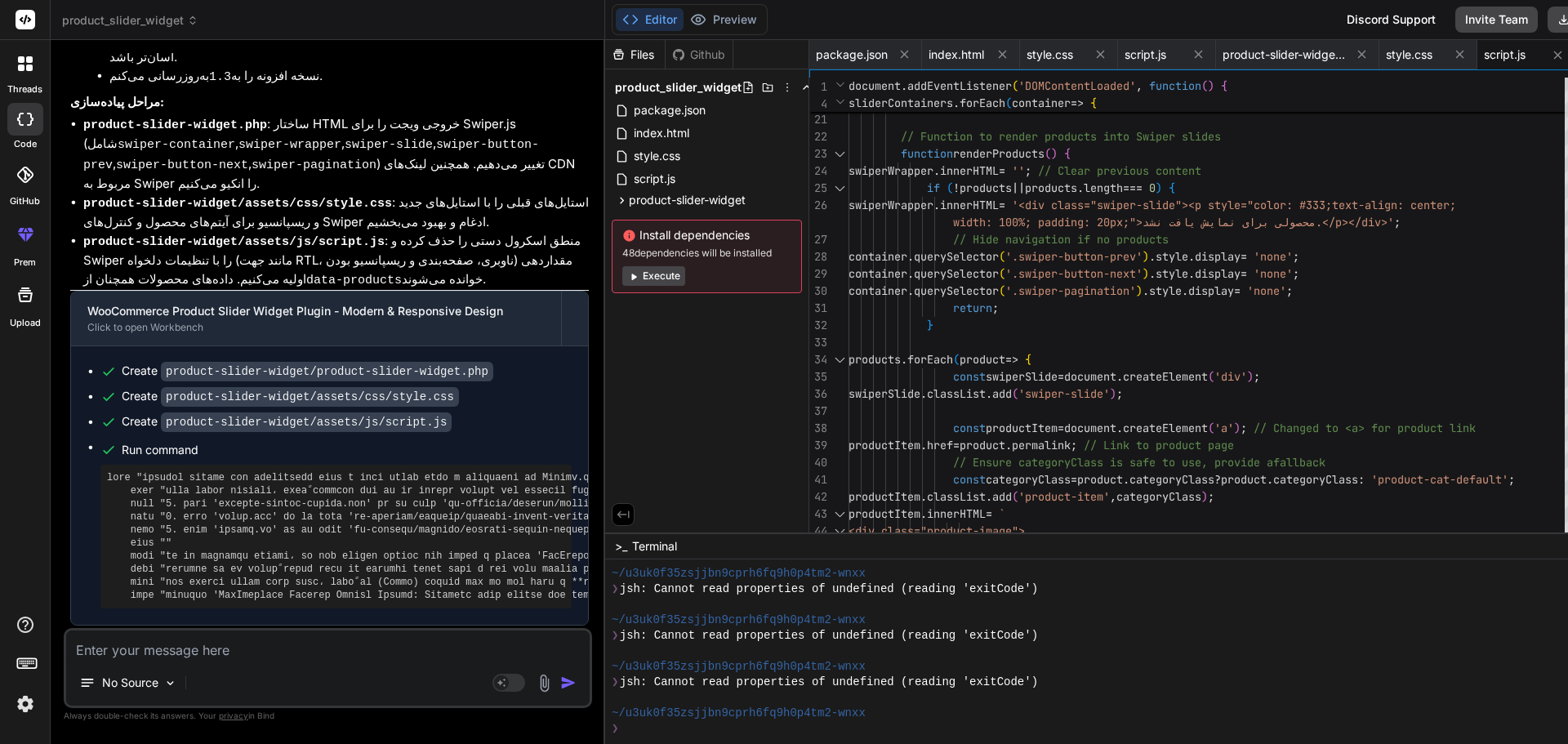
click at [31, 64] on icon at bounding box center [25, 63] width 15 height 15
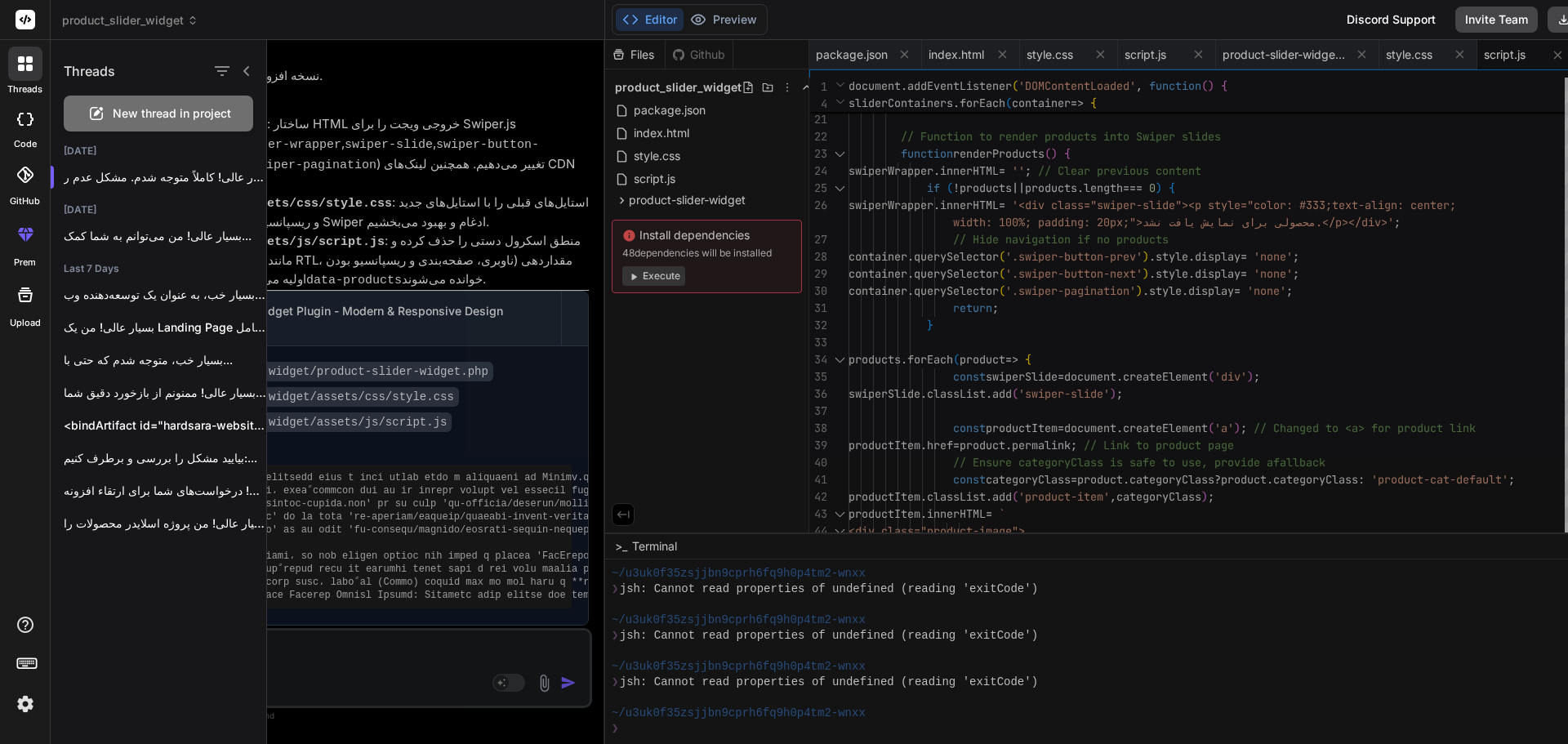
click at [149, 111] on span "New thread in project" at bounding box center [171, 113] width 119 height 16
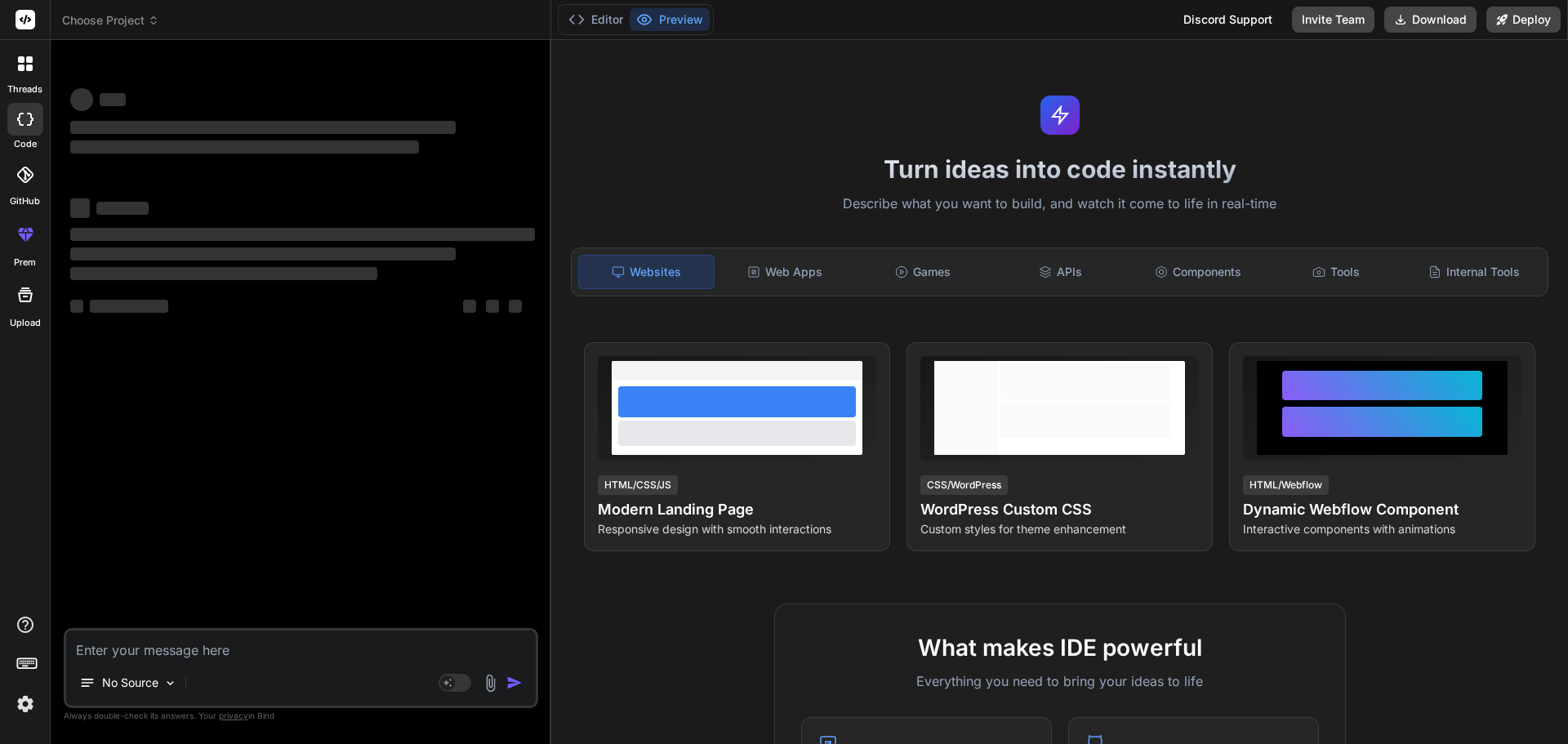
scroll to position [4624, 0]
click at [138, 650] on textarea at bounding box center [301, 645] width 469 height 29
click at [152, 693] on div "No Source" at bounding box center [128, 683] width 111 height 32
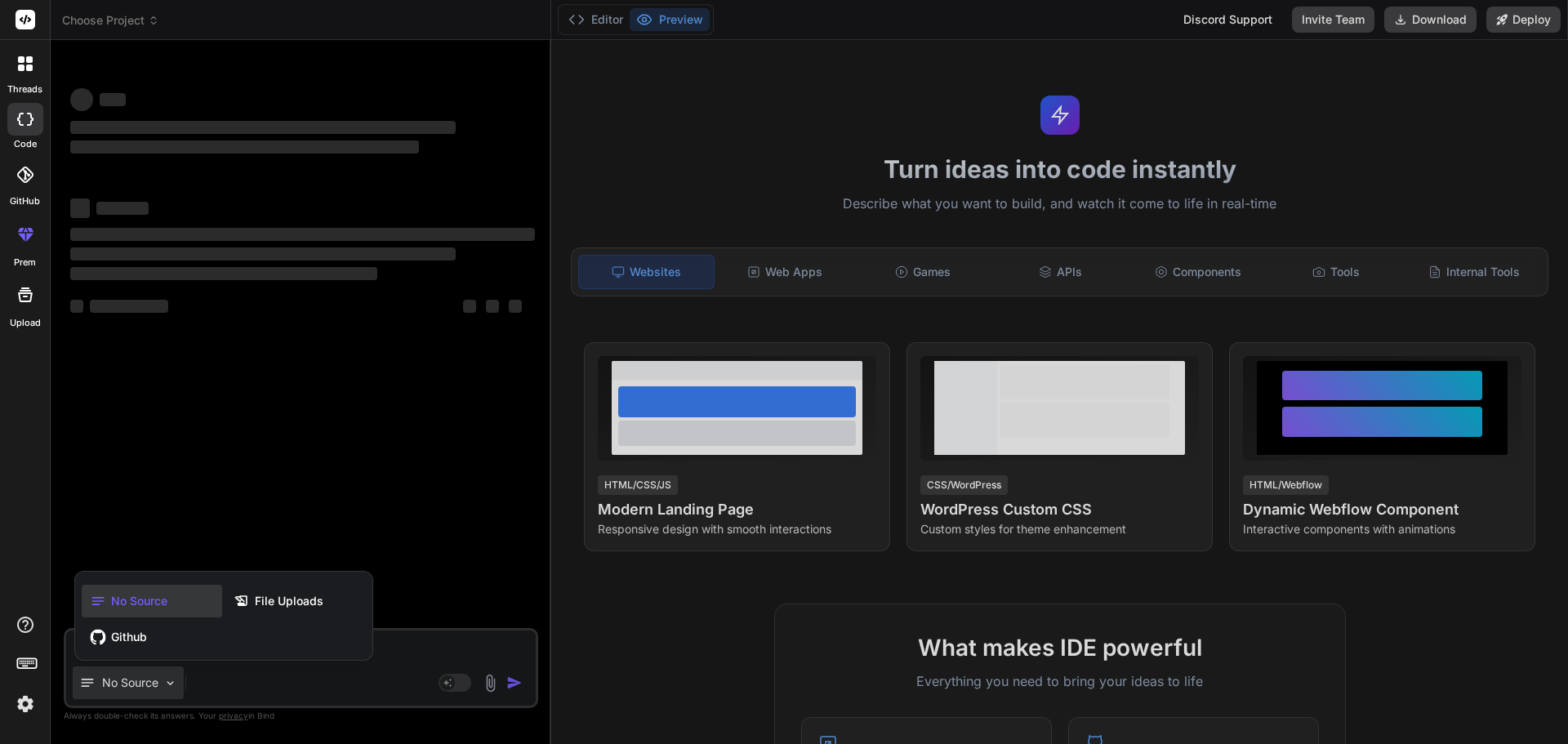
click at [152, 693] on div at bounding box center [784, 372] width 1568 height 744
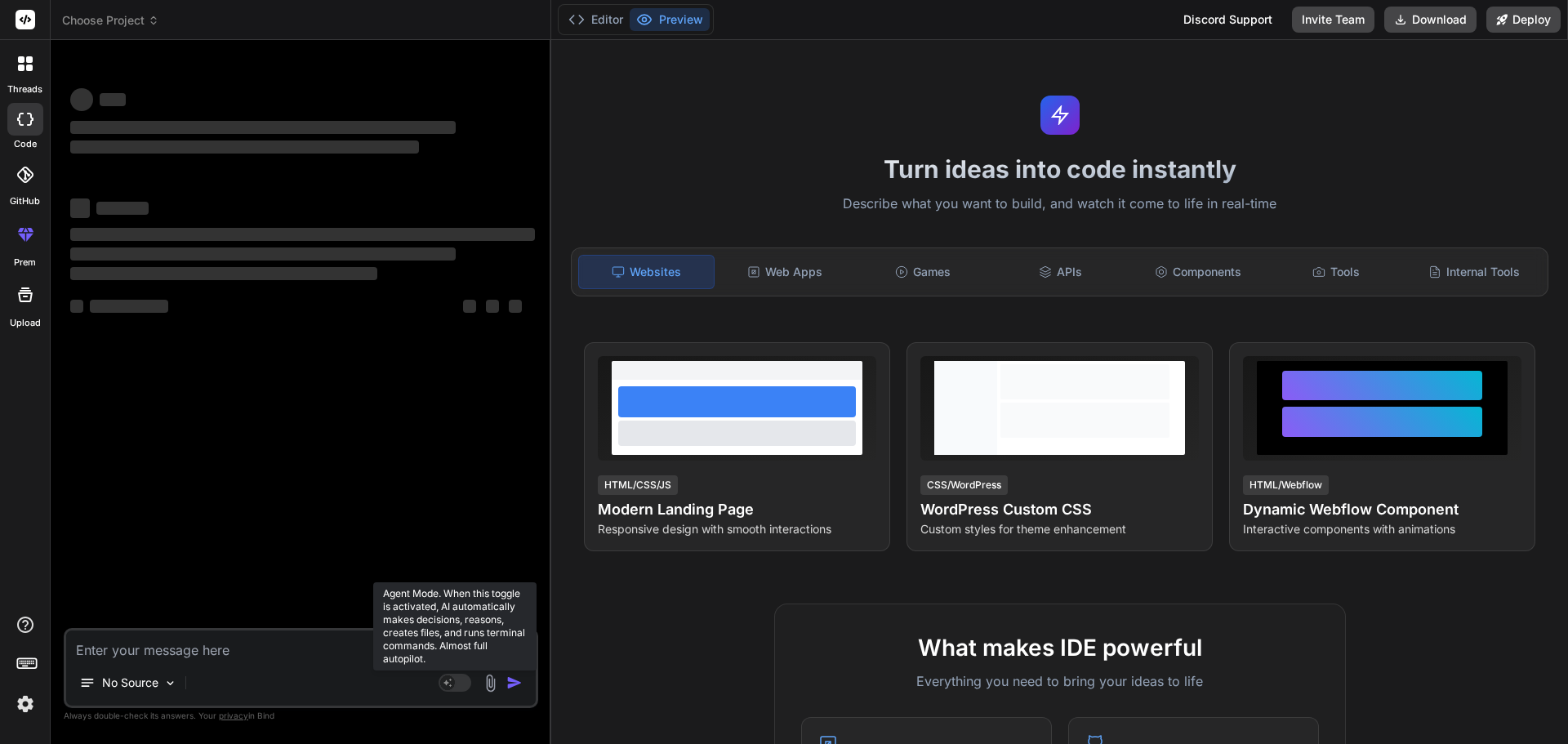
click at [465, 685] on rect at bounding box center [455, 683] width 32 height 18
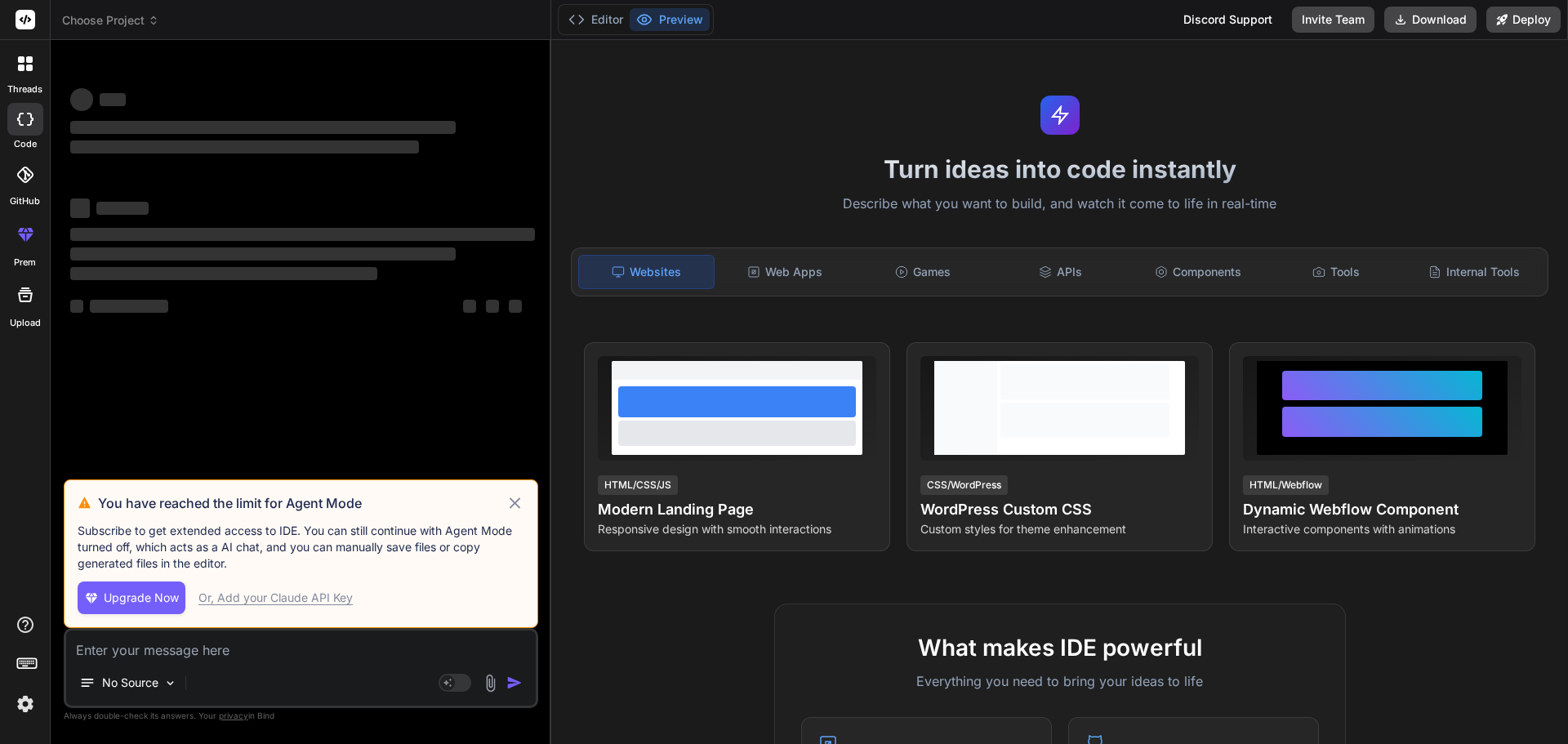
click at [512, 495] on icon at bounding box center [515, 503] width 19 height 20
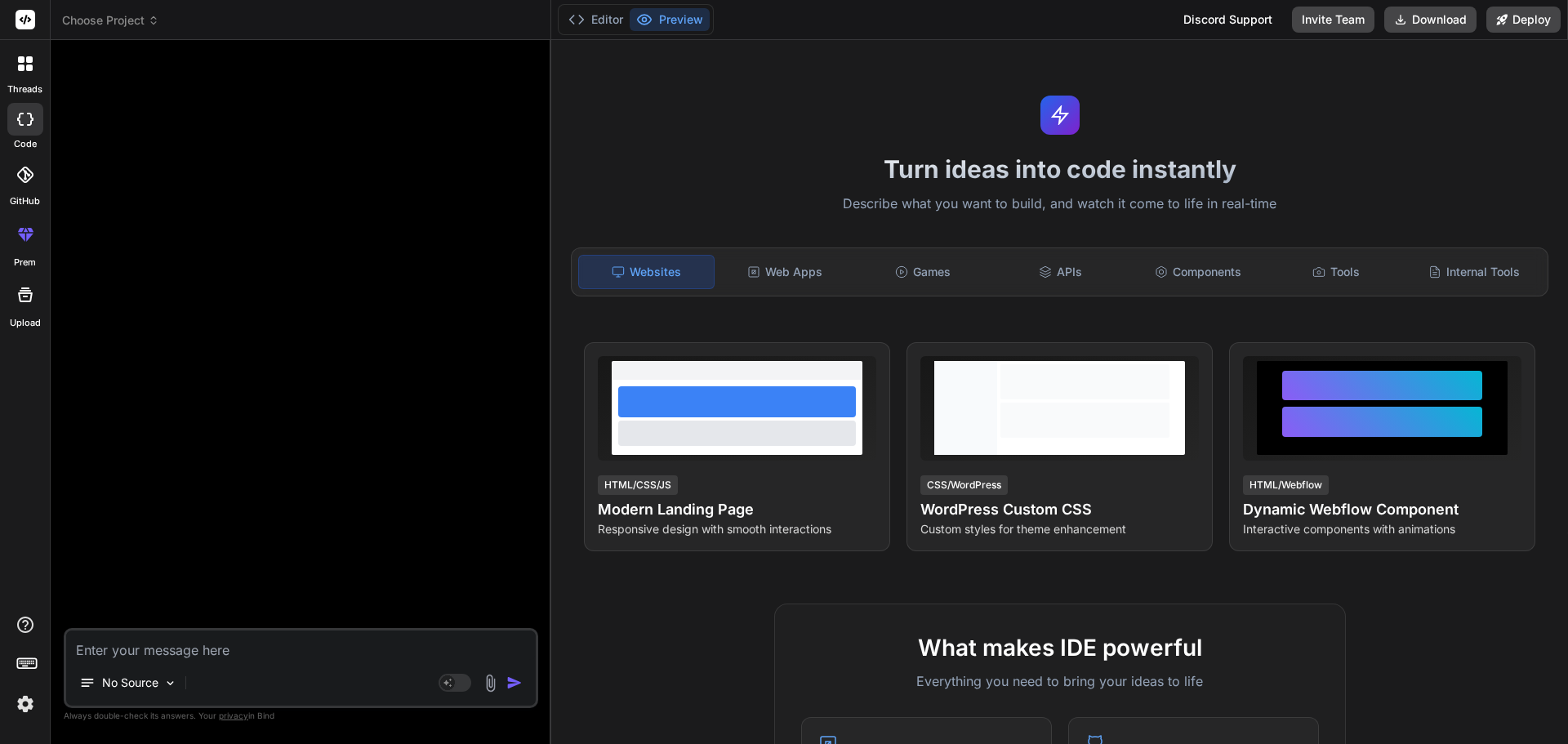
click at [245, 662] on div "No Source Agent Mode. When this toggle is activated, AI automatically makes dec…" at bounding box center [301, 668] width 474 height 80
click at [182, 652] on textarea at bounding box center [301, 645] width 469 height 29
paste textarea "lo ipsumd sitame consec ad elitsed doeiu te in ut labo etdolo magn‌aliq enimadm…"
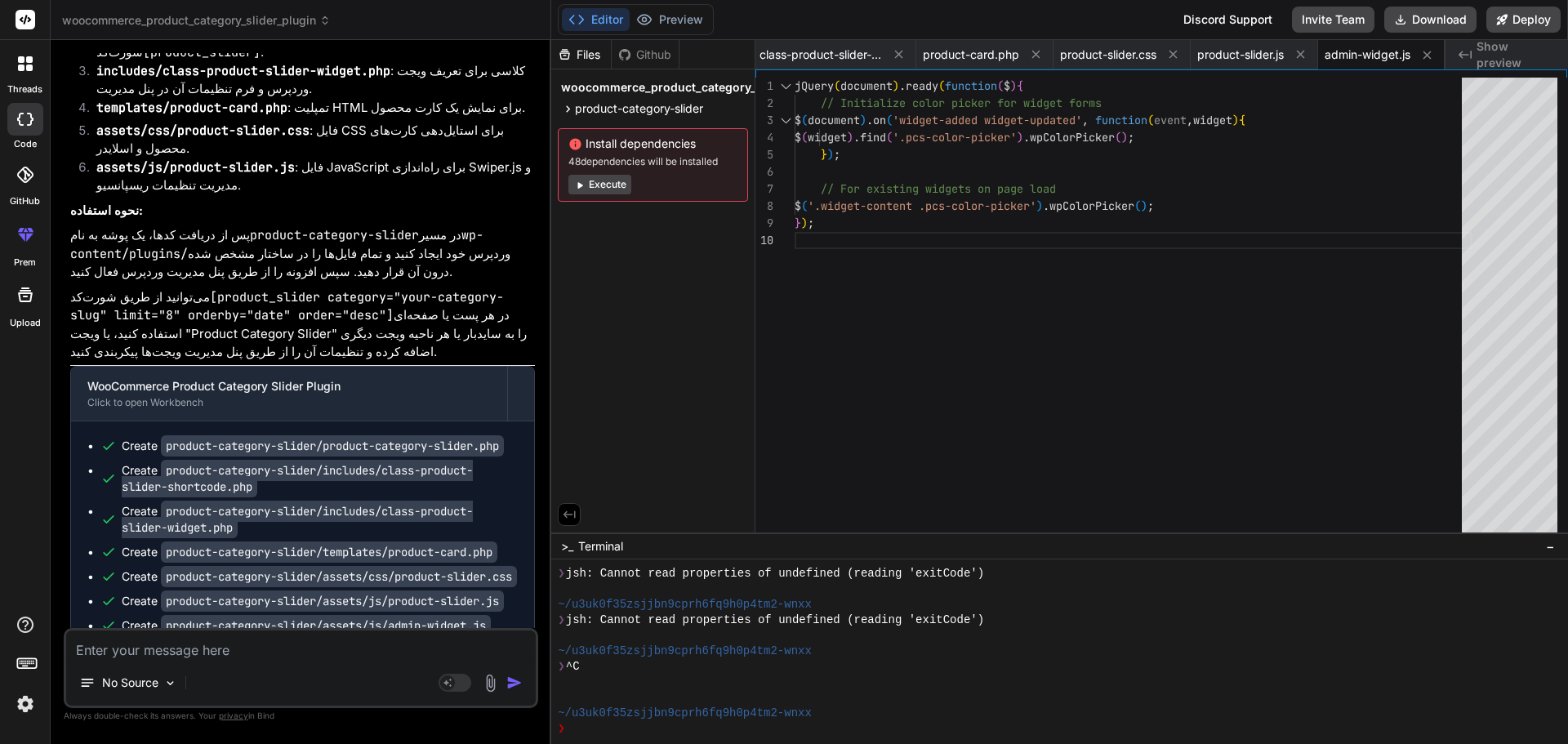
scroll to position [891, 0]
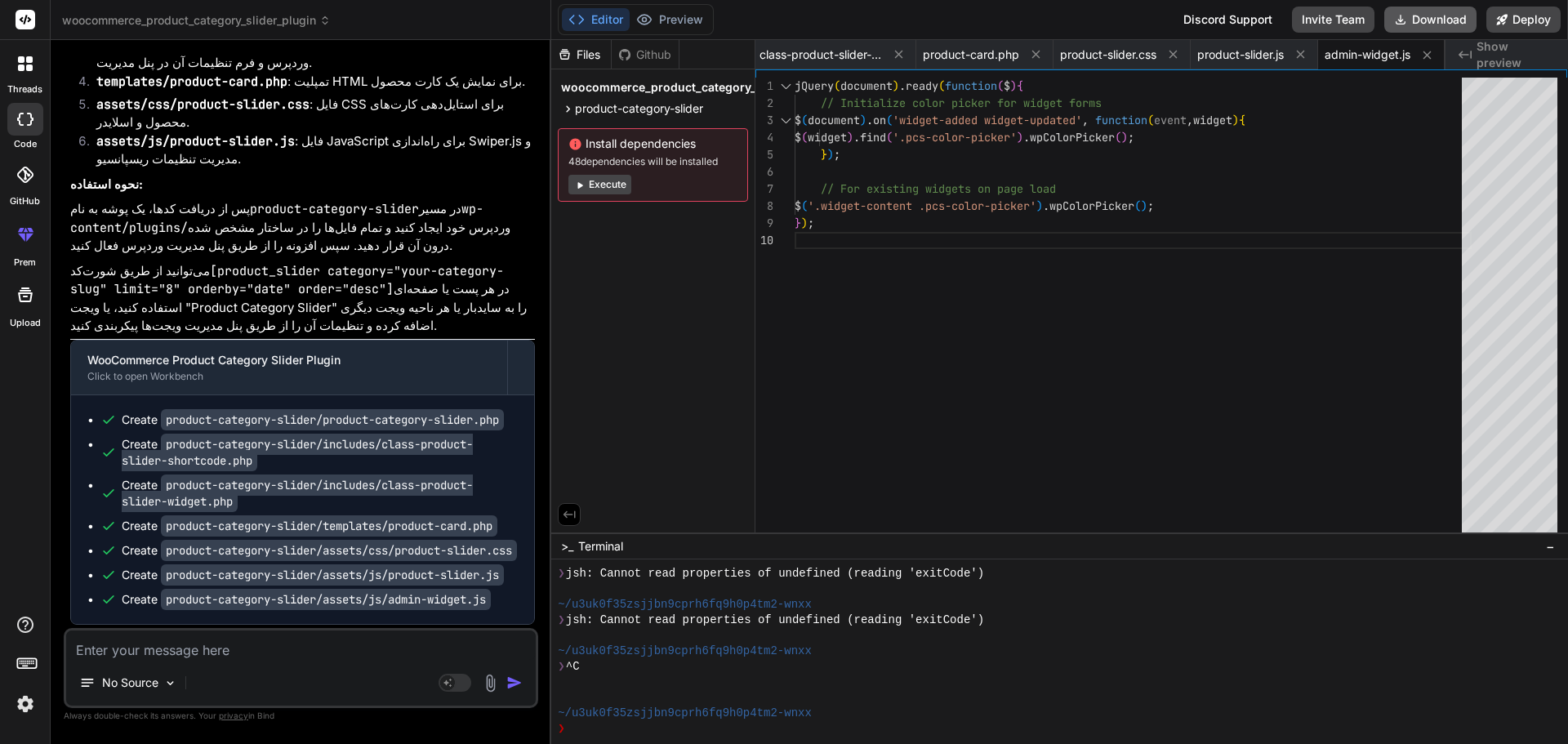
click at [1444, 15] on button "Download" at bounding box center [1431, 20] width 92 height 26
click at [15, 84] on label "threads" at bounding box center [25, 90] width 35 height 14
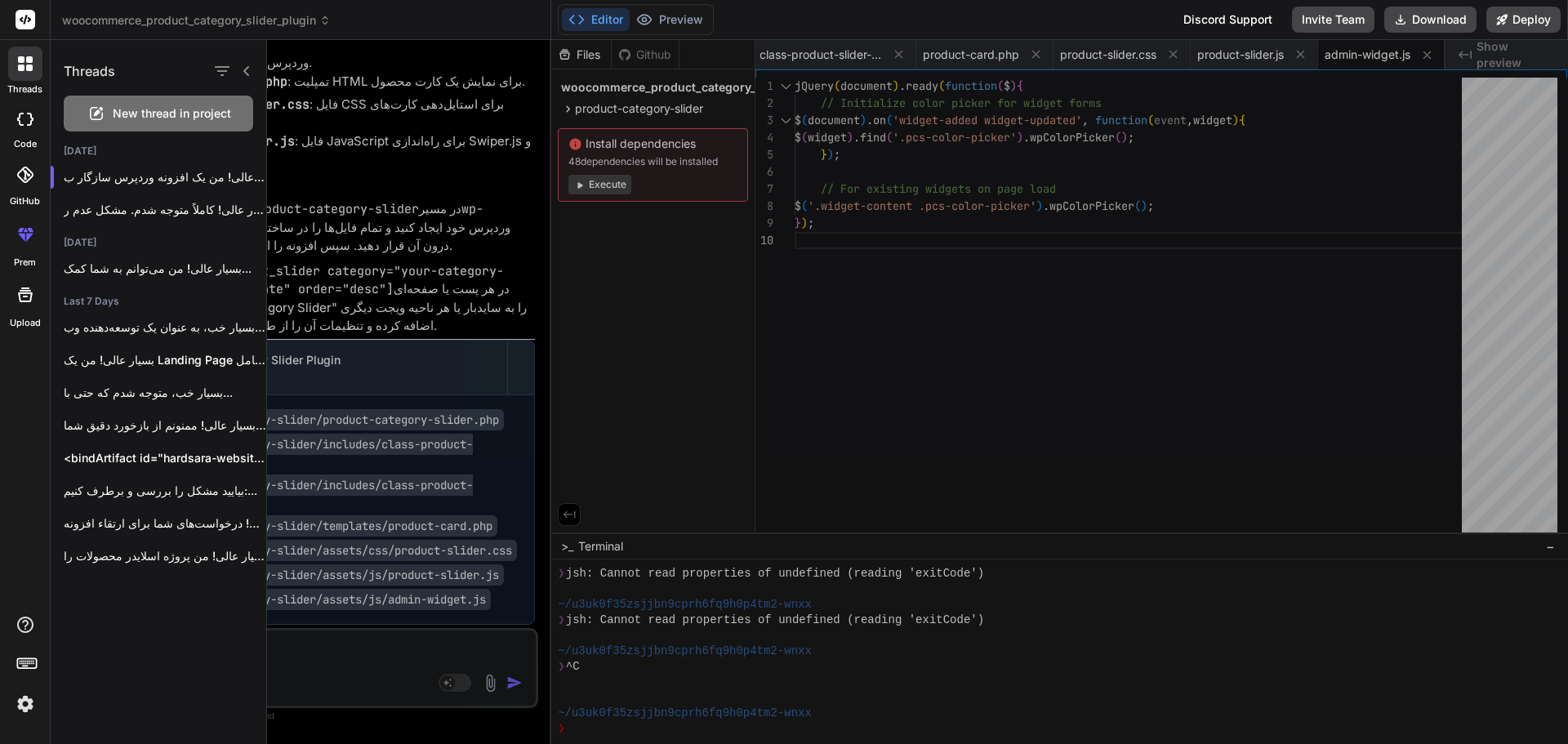
click at [119, 108] on span "New thread in project" at bounding box center [171, 113] width 119 height 16
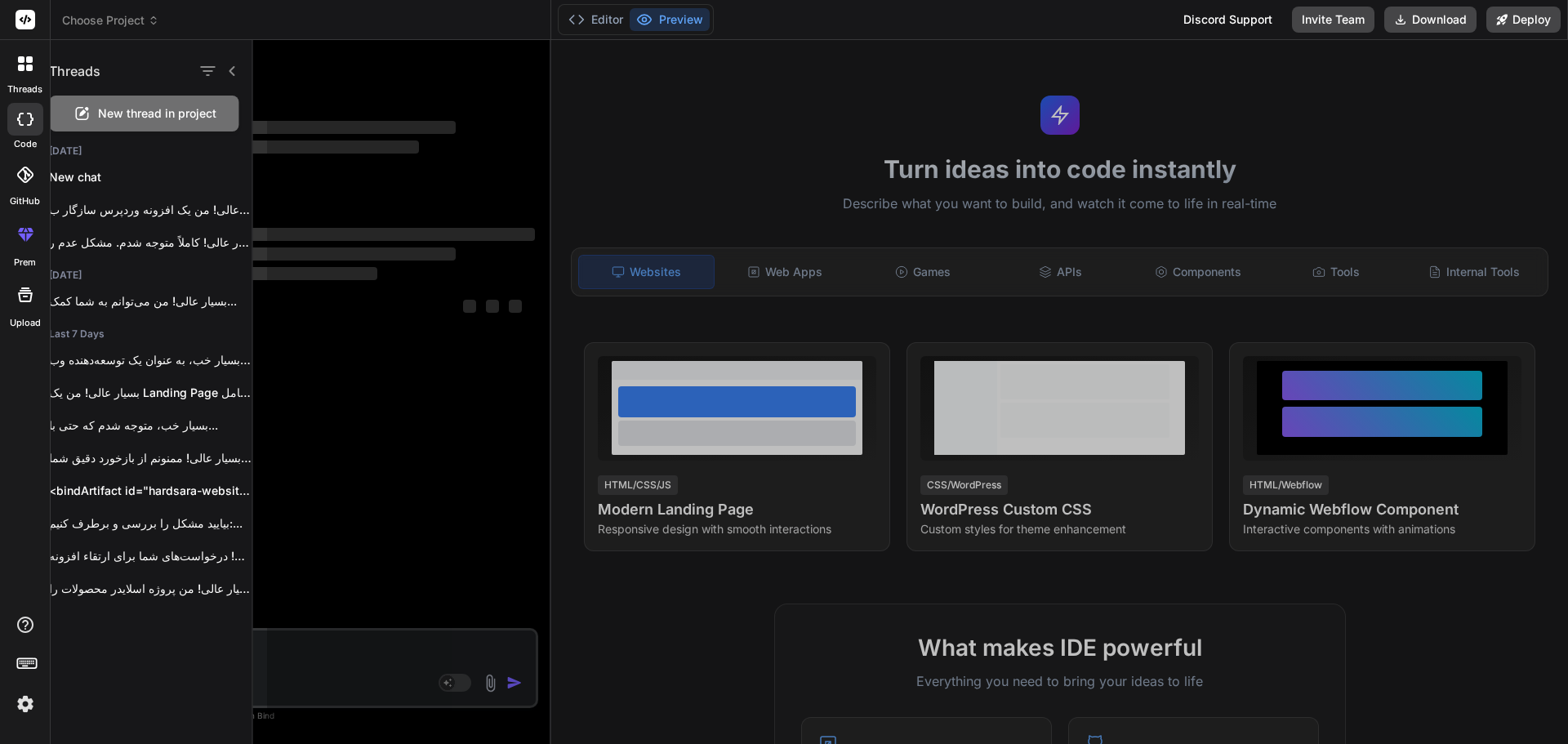
scroll to position [4687, 0]
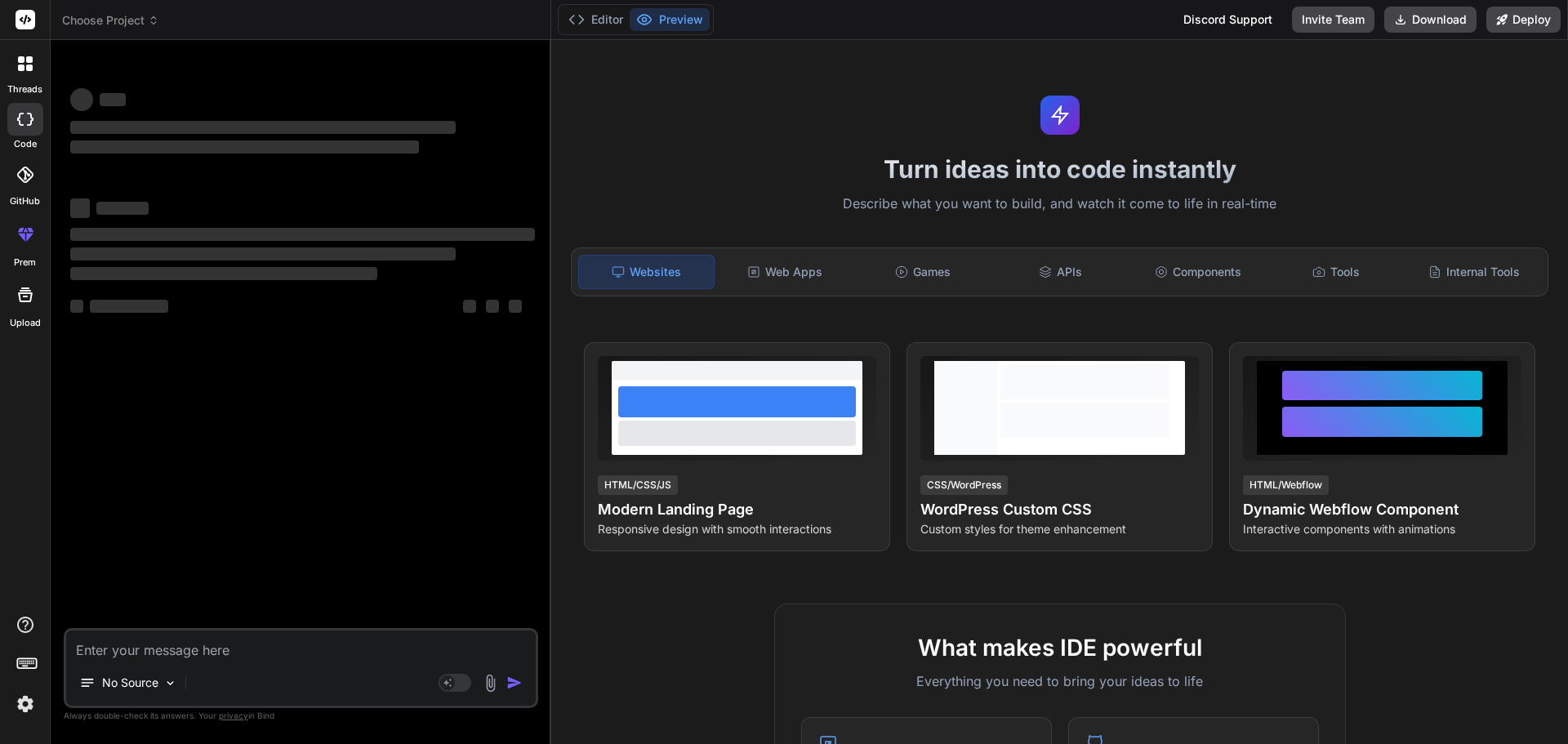
click at [266, 673] on div "No Source" at bounding box center [301, 686] width 469 height 39
click at [255, 660] on div "No Source Agent Mode. When this toggle is activated, AI automatically makes dec…" at bounding box center [301, 668] width 474 height 80
click at [206, 654] on textarea at bounding box center [301, 645] width 469 height 29
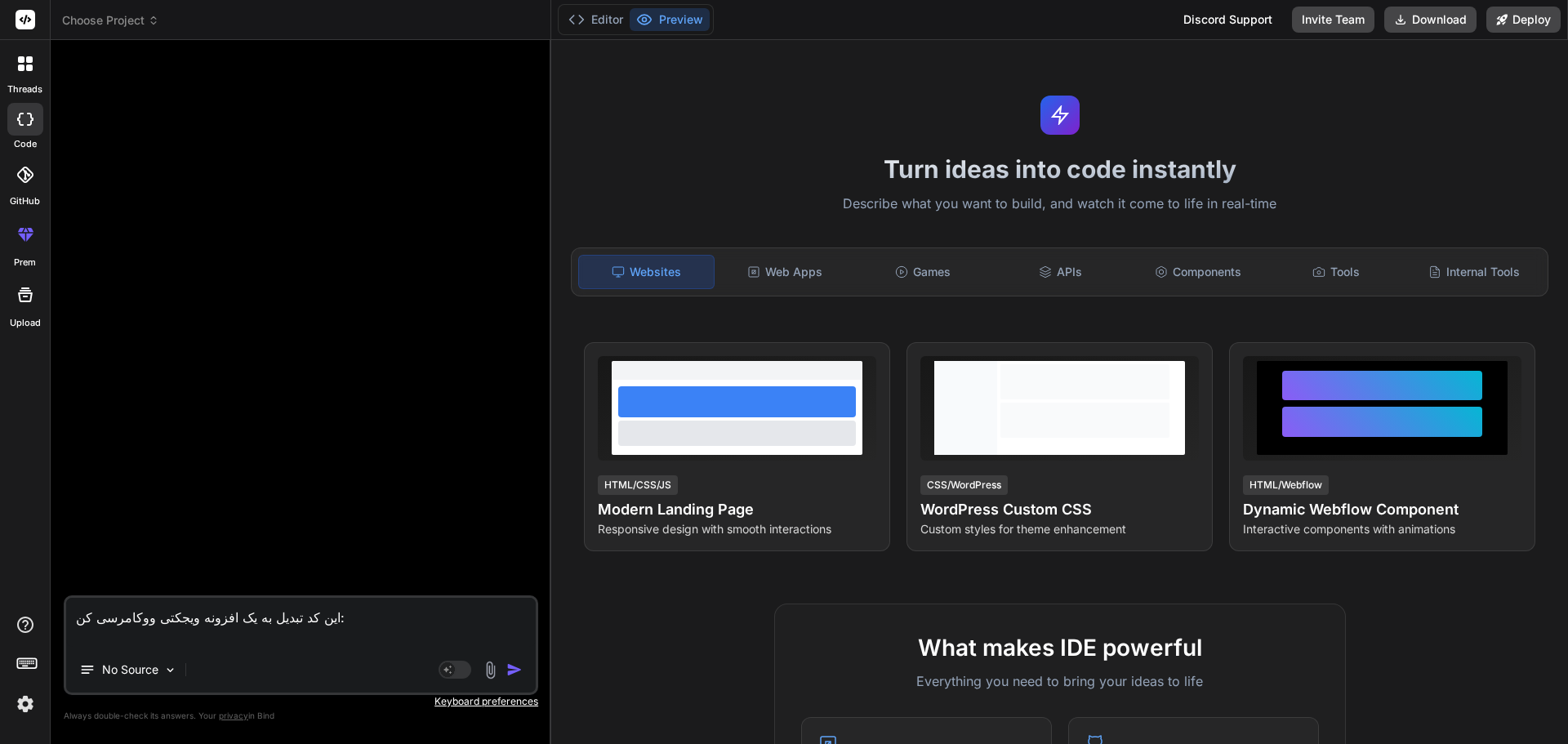
paste textarea "<?lor /** * Ipsumd Sita: cons adipisc elitsed doeiusm * Tempor INC: utlab://etd…"
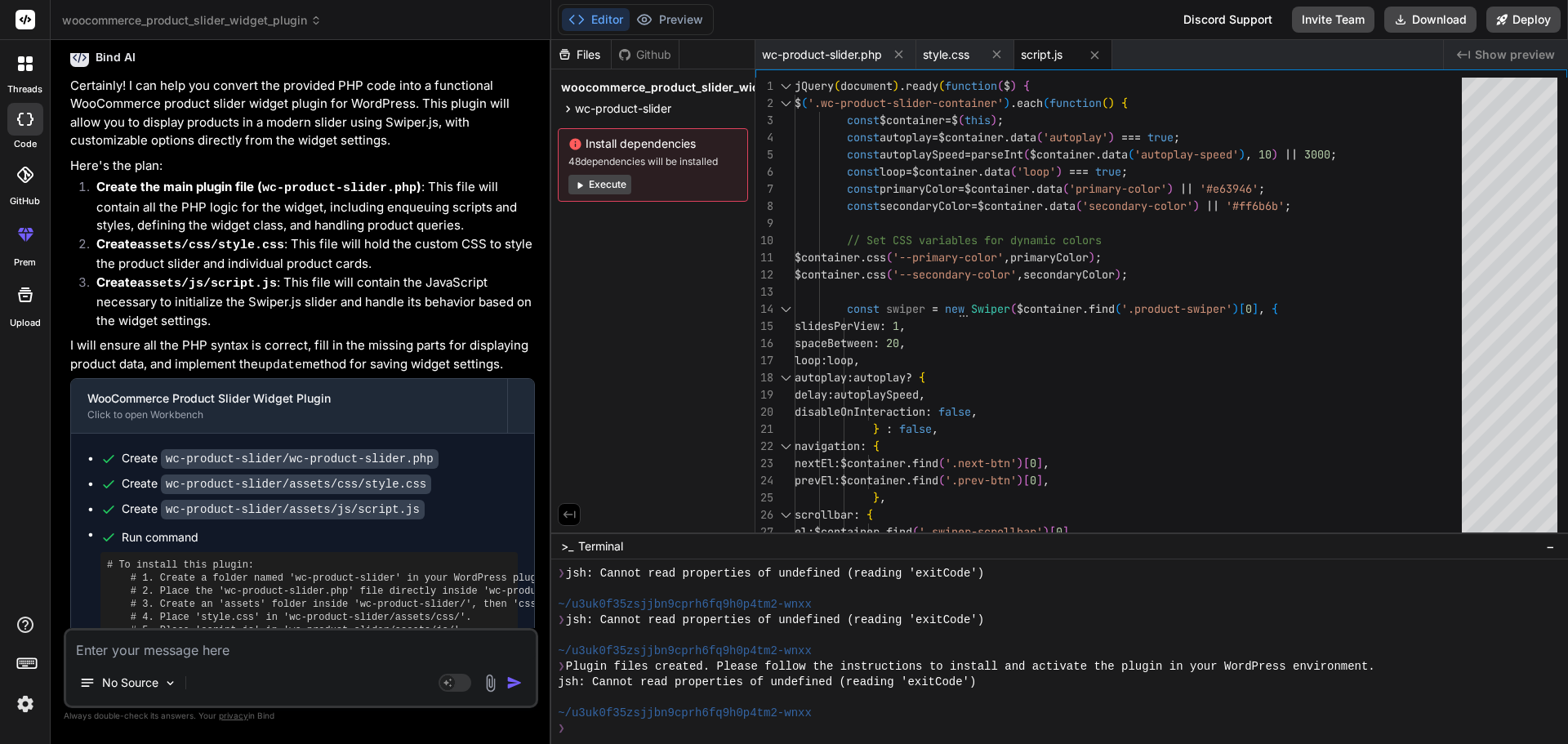
scroll to position [2686, 0]
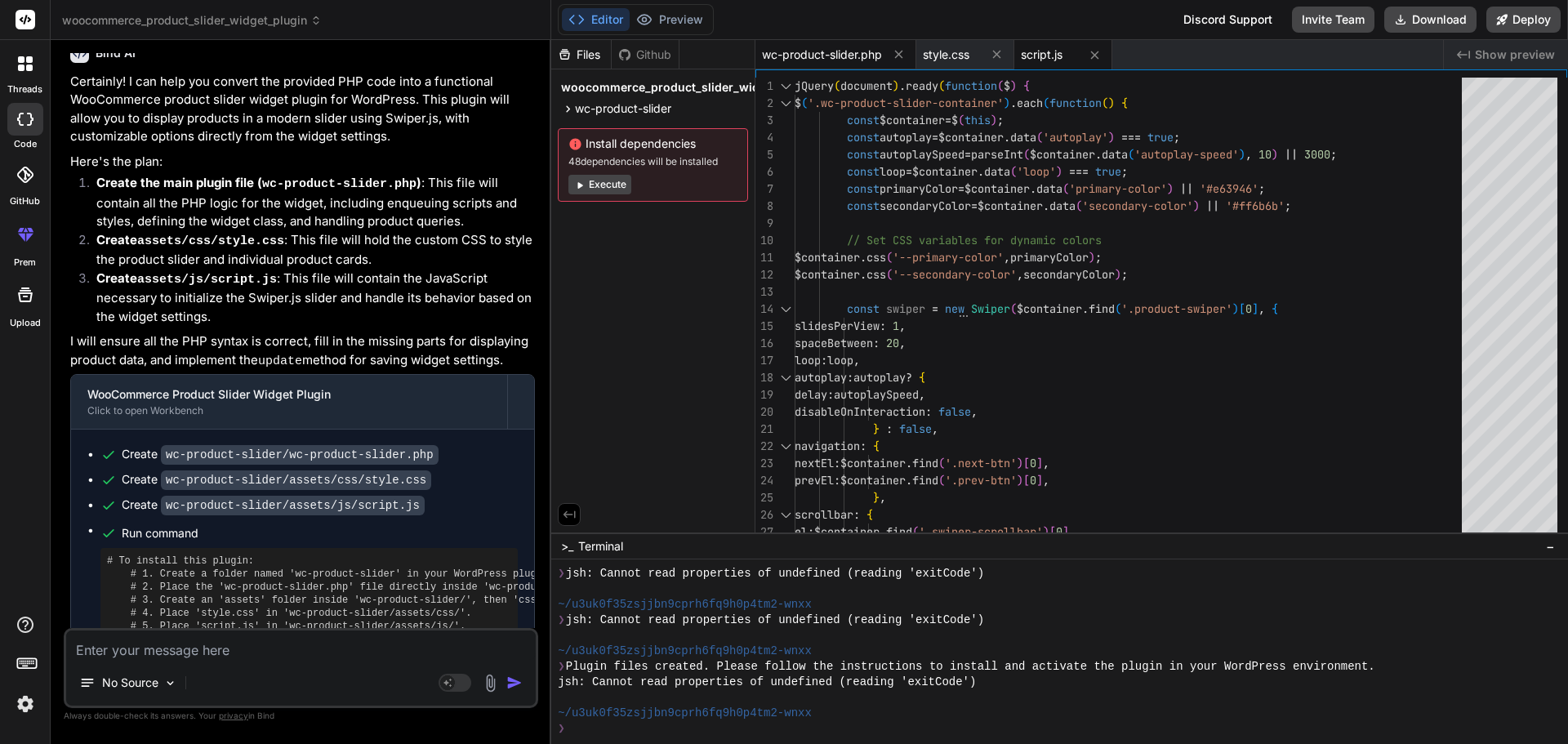
click at [833, 56] on span "wc-product-slider.php" at bounding box center [822, 55] width 120 height 16
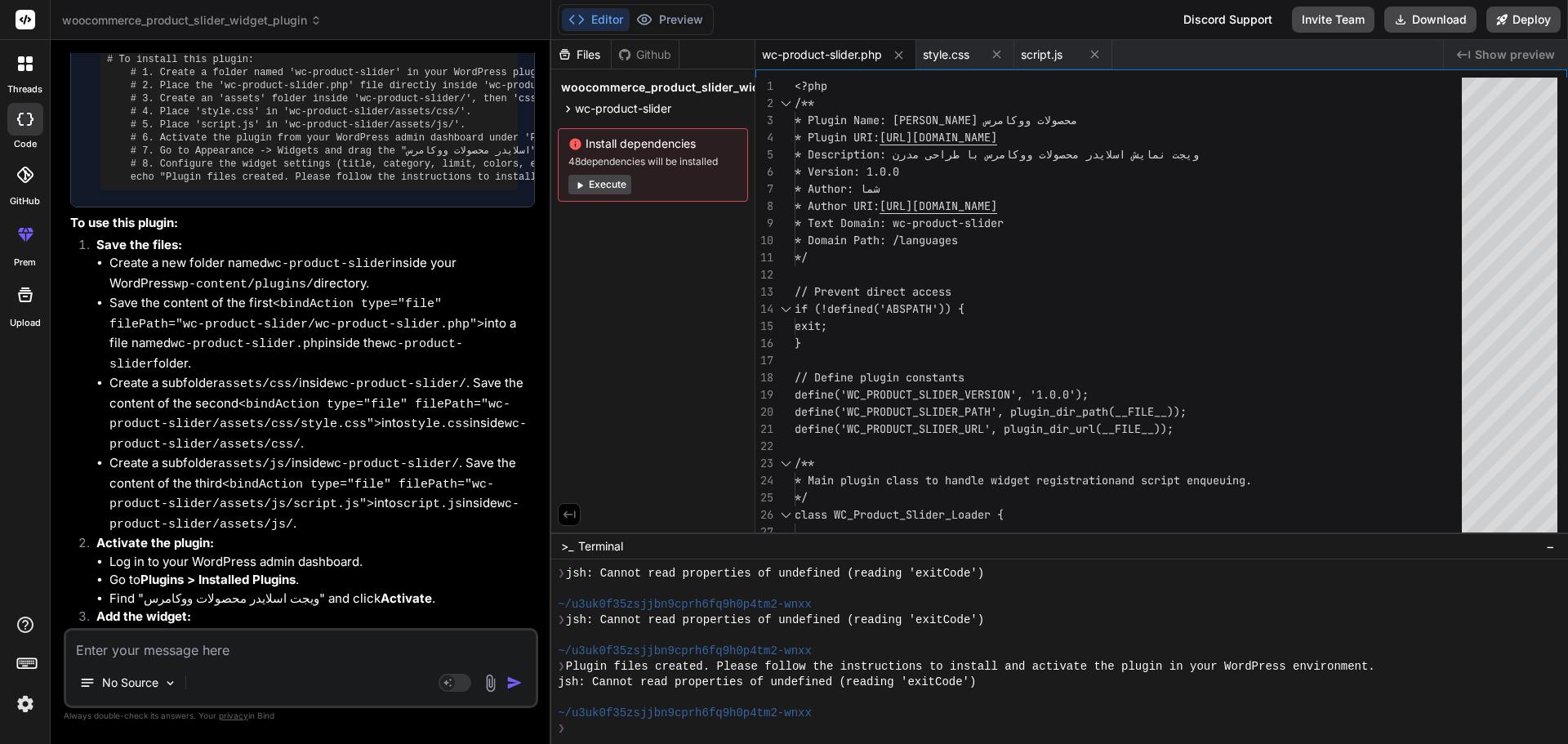
scroll to position [3258, 0]
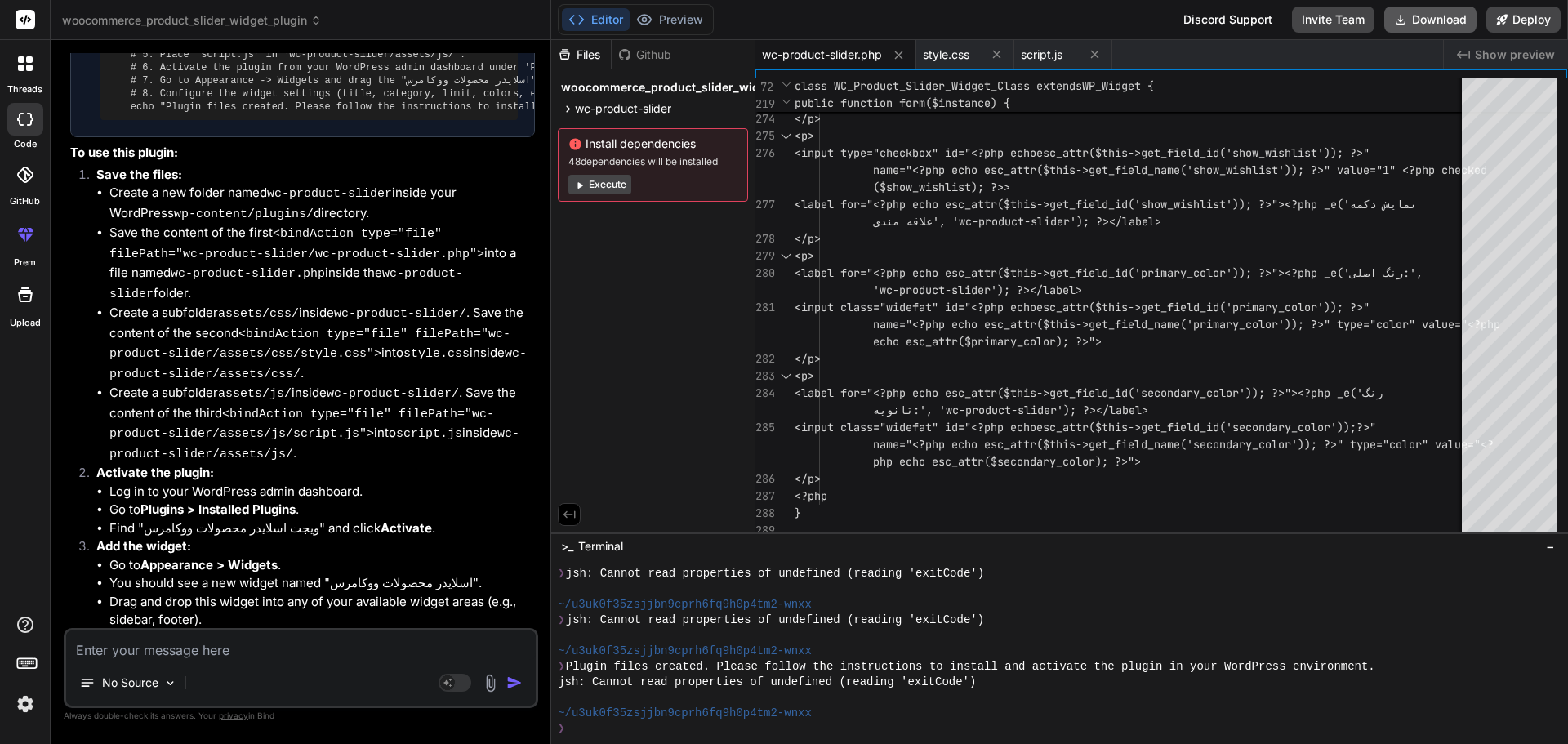
click at [1445, 22] on button "Download" at bounding box center [1431, 20] width 92 height 26
